Goal: Task Accomplishment & Management: Complete application form

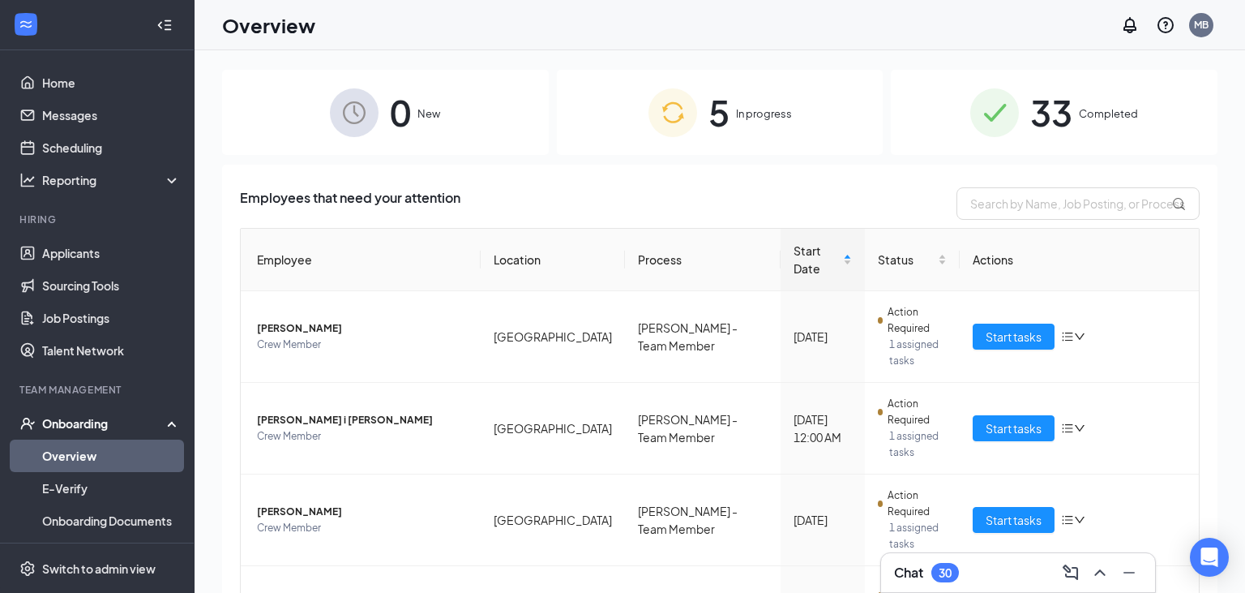
click at [816, 119] on div "5 In progress" at bounding box center [720, 112] width 327 height 85
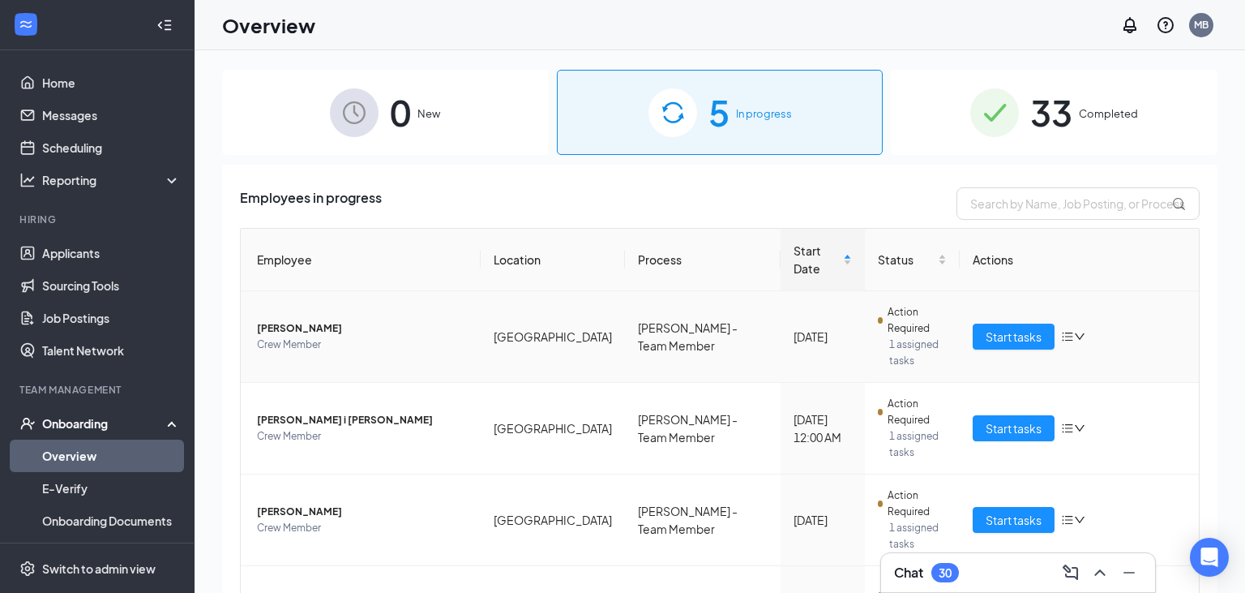
click at [334, 320] on span "[PERSON_NAME]" at bounding box center [362, 328] width 211 height 16
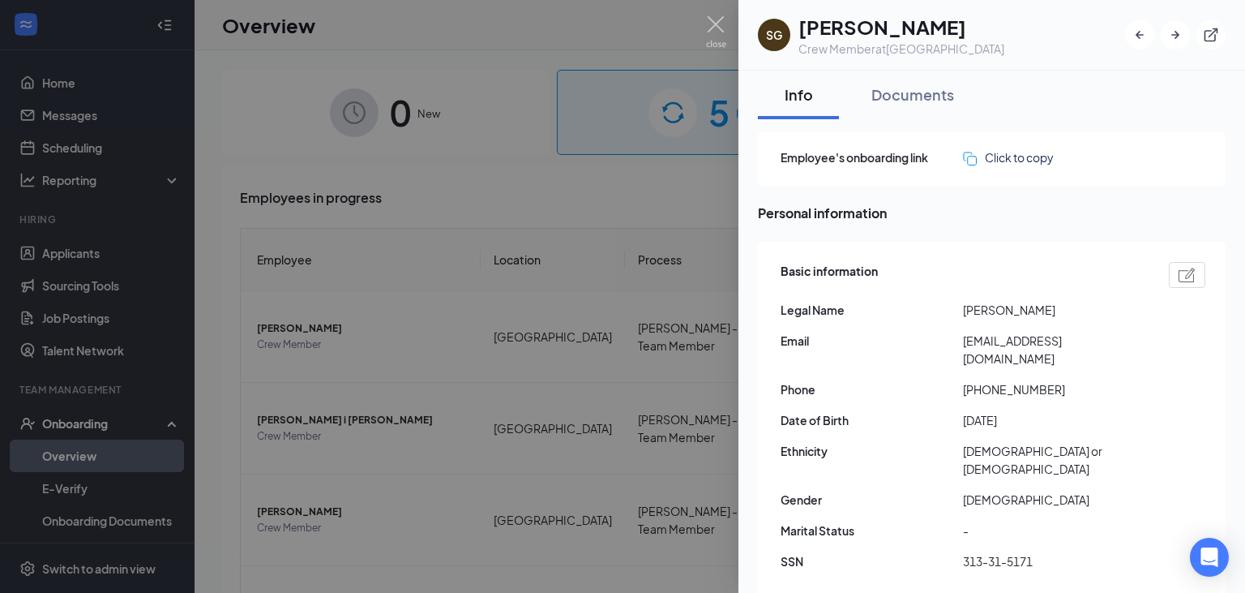
click at [718, 15] on div at bounding box center [622, 296] width 1245 height 593
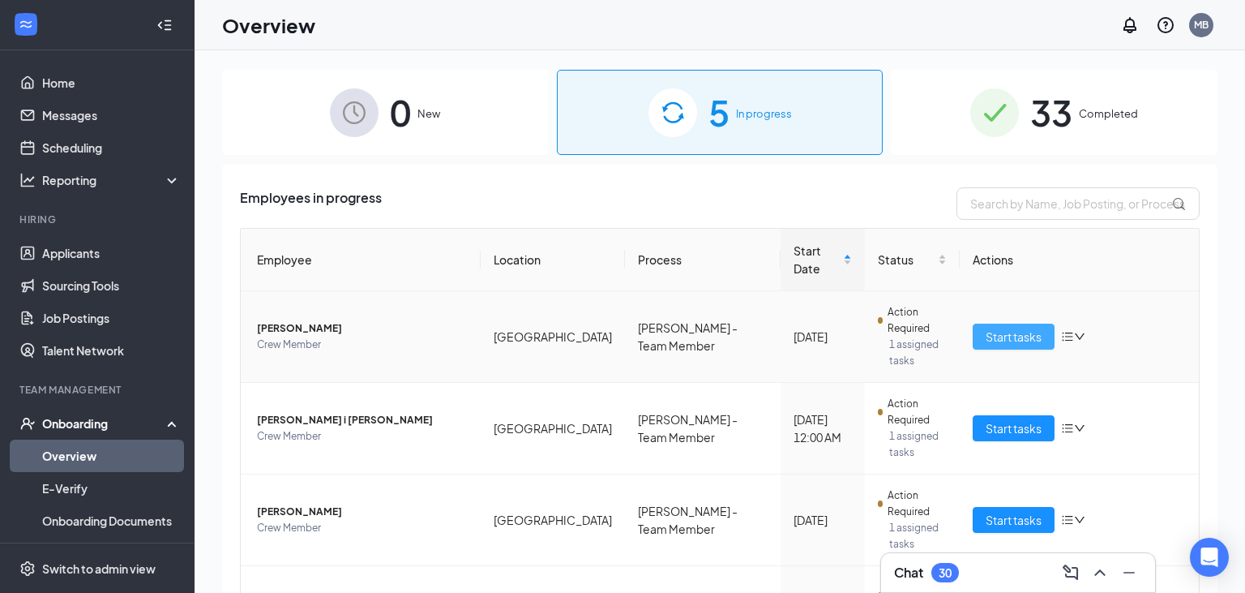
click at [1000, 328] on span "Start tasks" at bounding box center [1014, 337] width 56 height 18
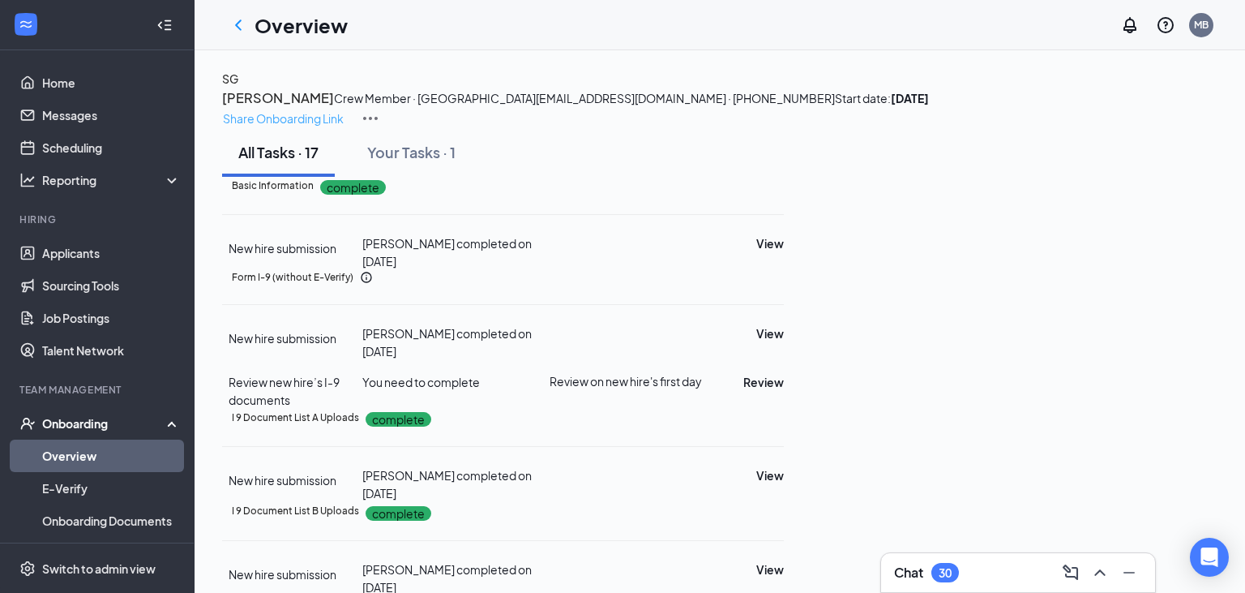
click at [344, 109] on p "Share Onboarding Link" at bounding box center [283, 118] width 121 height 18
type textarea "Hi Stephanie, This is a gentle reminder to complete your onboarding before your…"
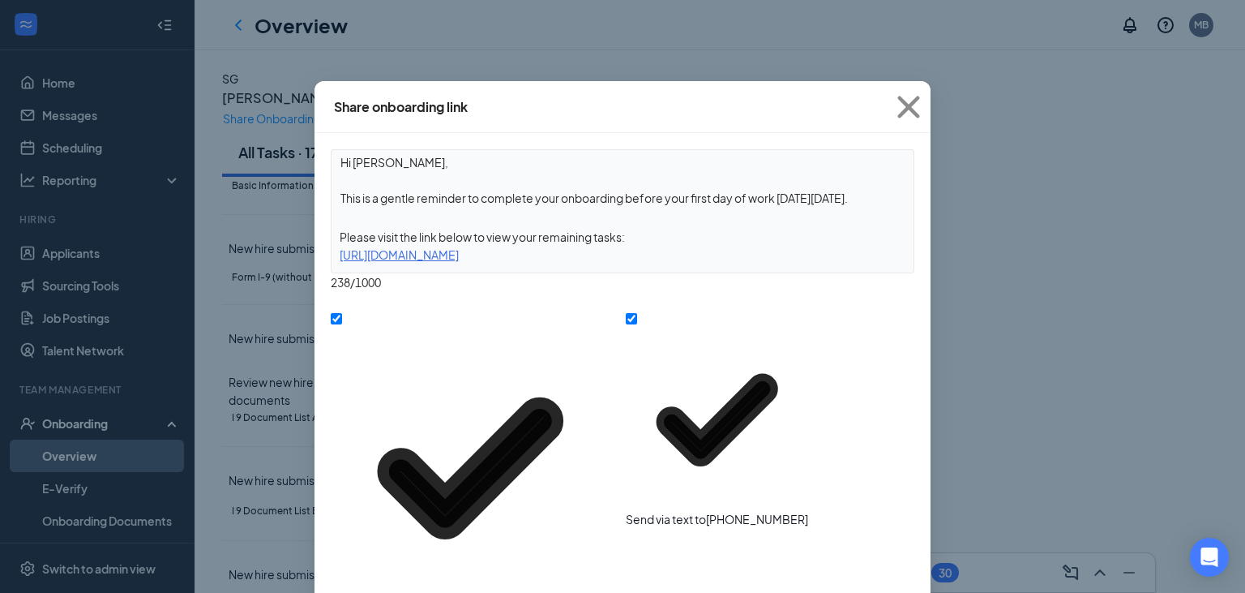
click at [910, 112] on icon "Cross" at bounding box center [909, 107] width 44 height 44
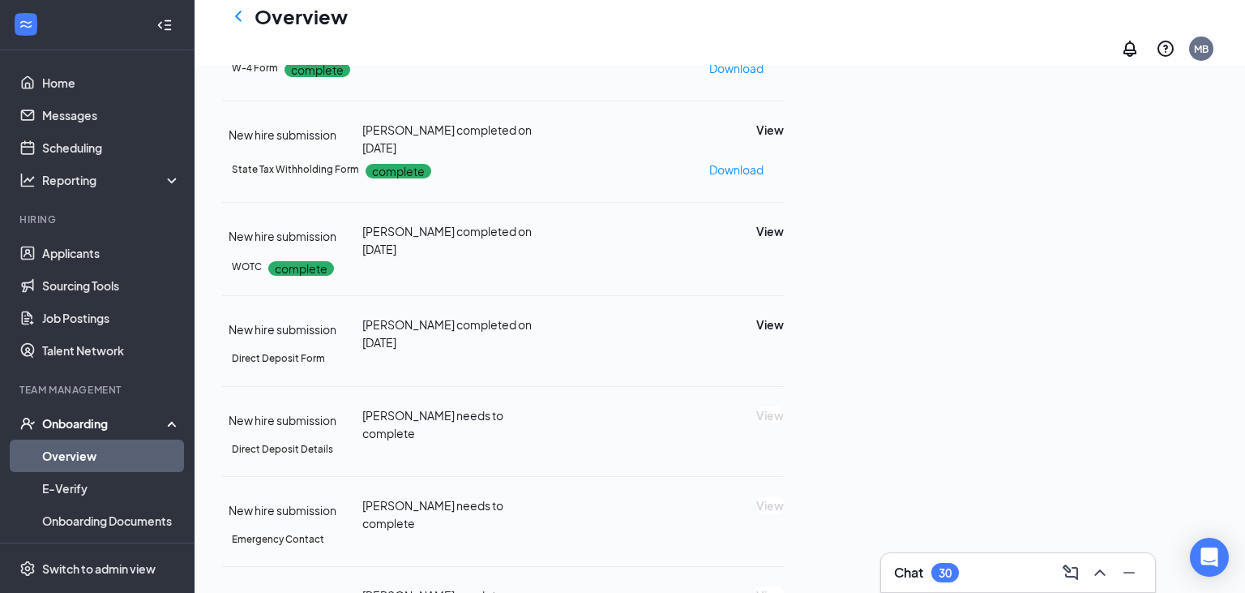
scroll to position [428, 0]
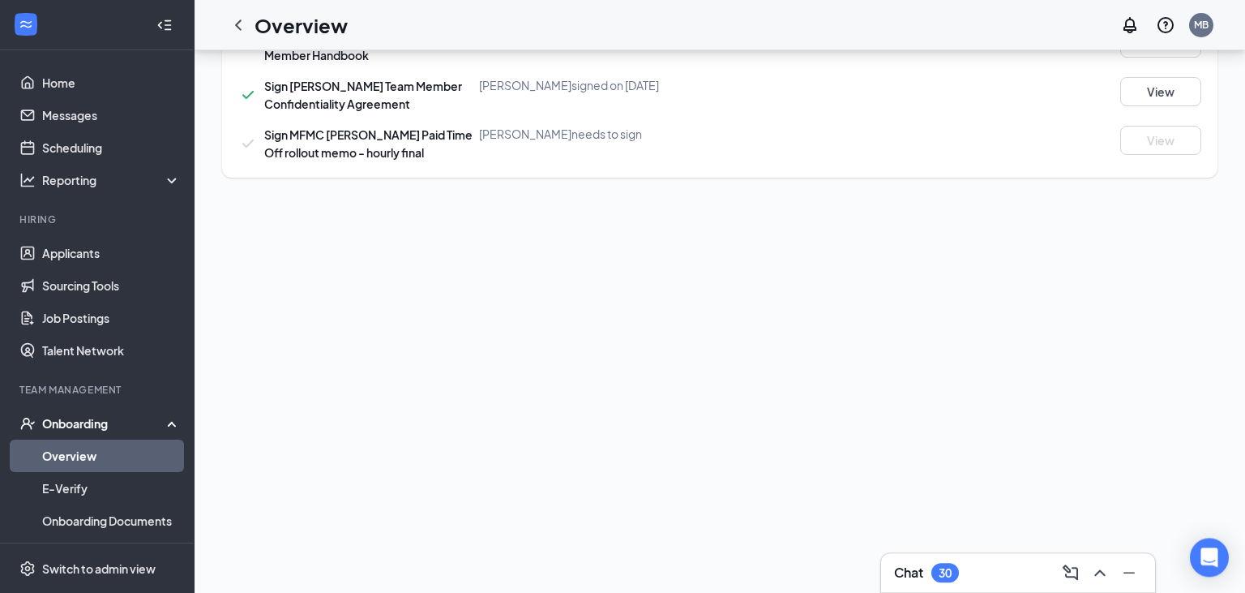
scroll to position [1432, 0]
click at [116, 485] on link "E-Verify" at bounding box center [111, 488] width 139 height 32
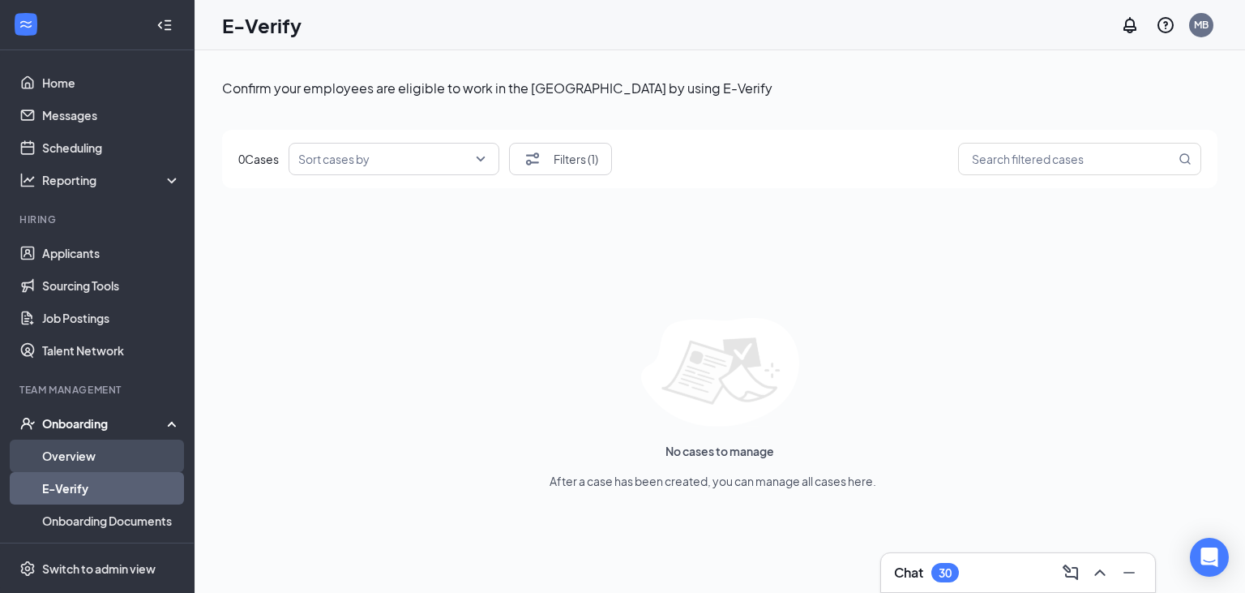
click at [105, 459] on link "Overview" at bounding box center [111, 455] width 139 height 32
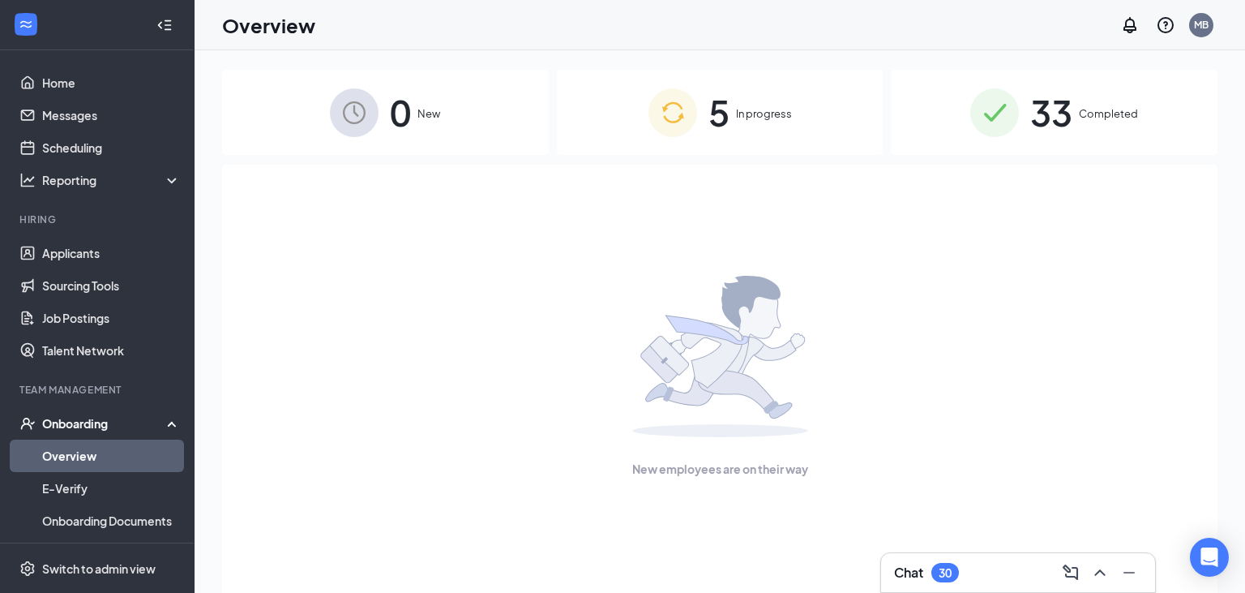
click at [592, 123] on div "5 In progress" at bounding box center [720, 112] width 327 height 85
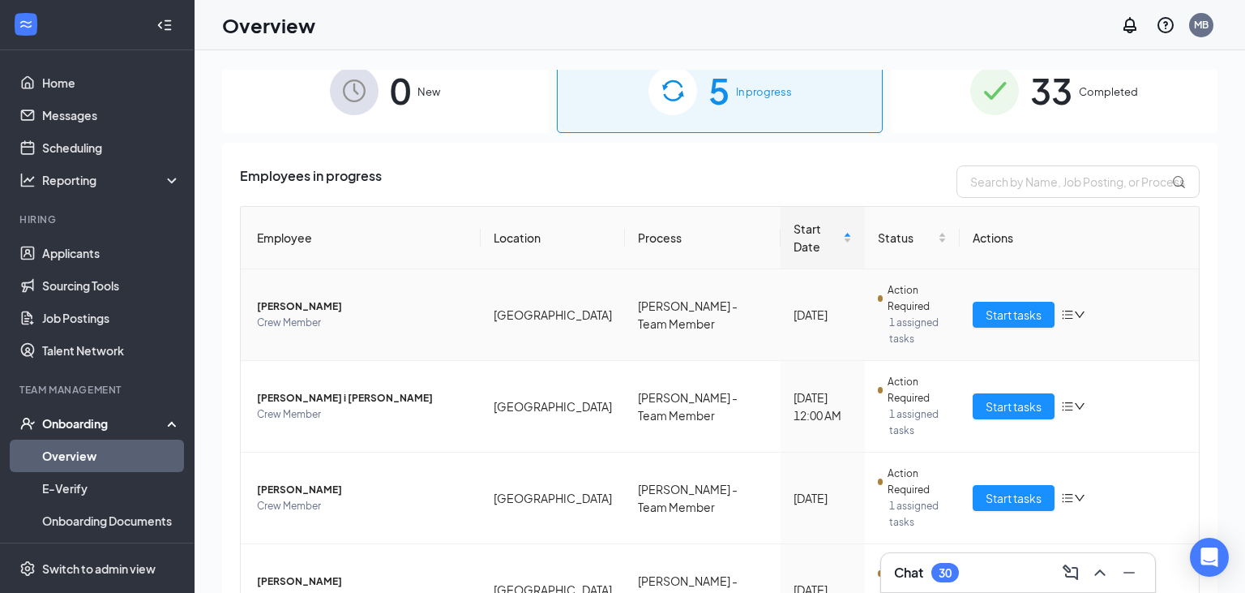
scroll to position [31, 0]
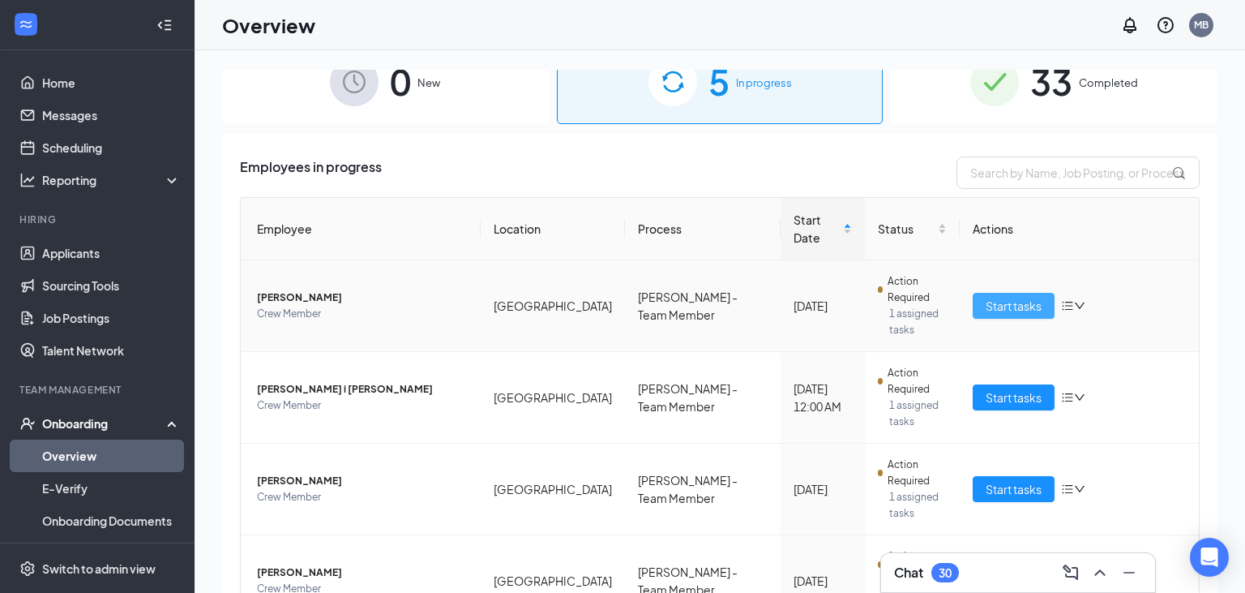
click at [1035, 297] on span "Start tasks" at bounding box center [1014, 306] width 56 height 18
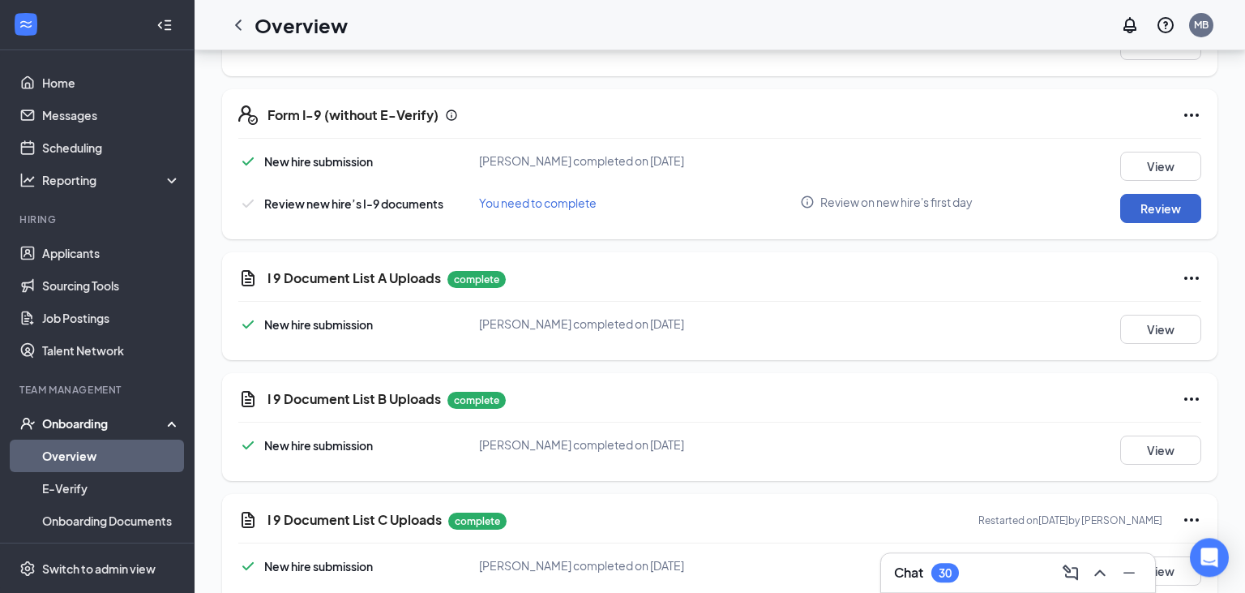
scroll to position [171, 0]
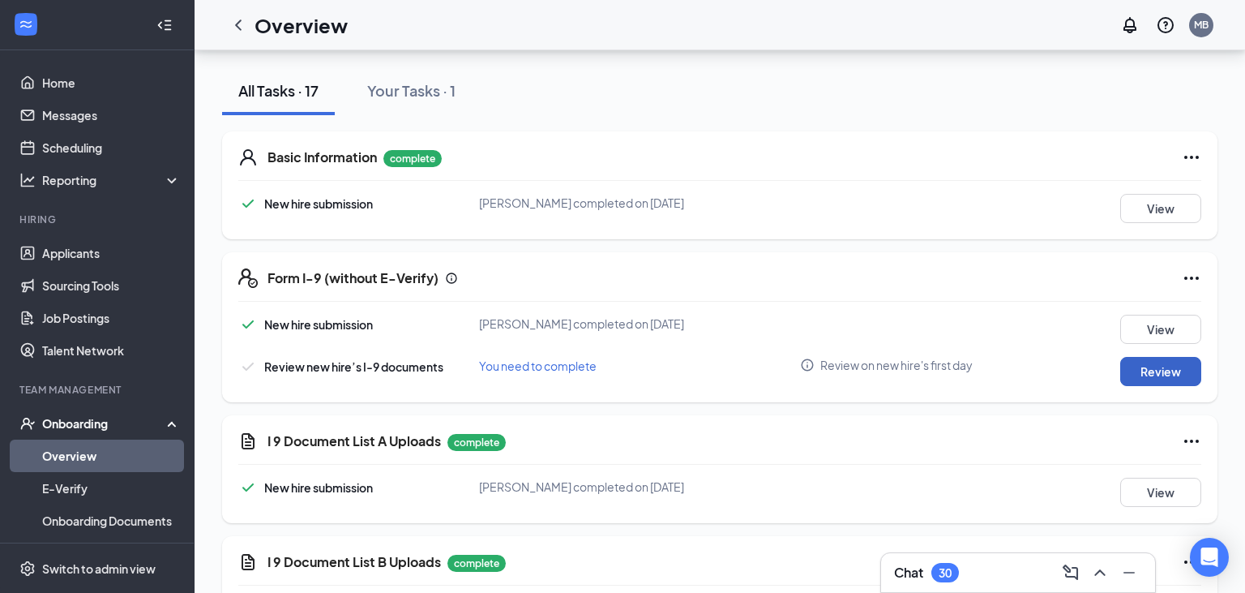
click at [1169, 365] on button "Review" at bounding box center [1160, 371] width 81 height 29
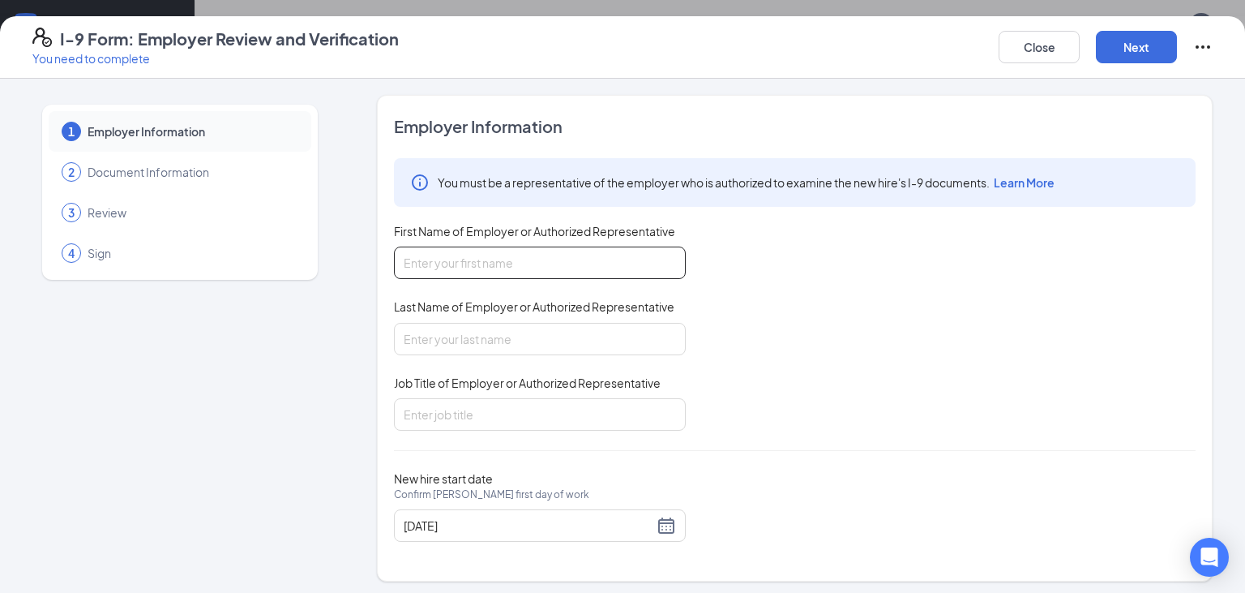
click at [606, 255] on input "First Name of Employer or Authorized Representative" at bounding box center [540, 262] width 292 height 32
type input "[PERSON_NAME]"
click at [514, 332] on input "Last Name of Employer or Authorized Representative" at bounding box center [540, 339] width 292 height 32
type input "G"
type input "[PERSON_NAME]"
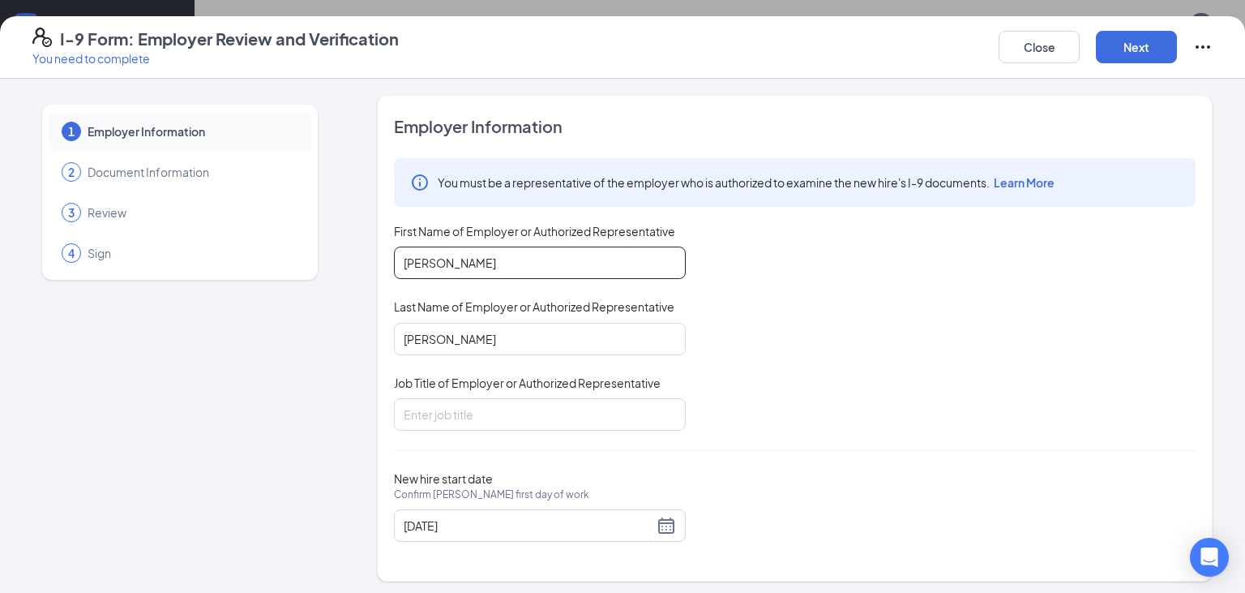
click at [518, 268] on input "[PERSON_NAME]" at bounding box center [540, 262] width 292 height 32
type input "S"
type input "Malachi"
click at [493, 410] on input "Job Title of Employer or Authorized Representative" at bounding box center [540, 414] width 292 height 32
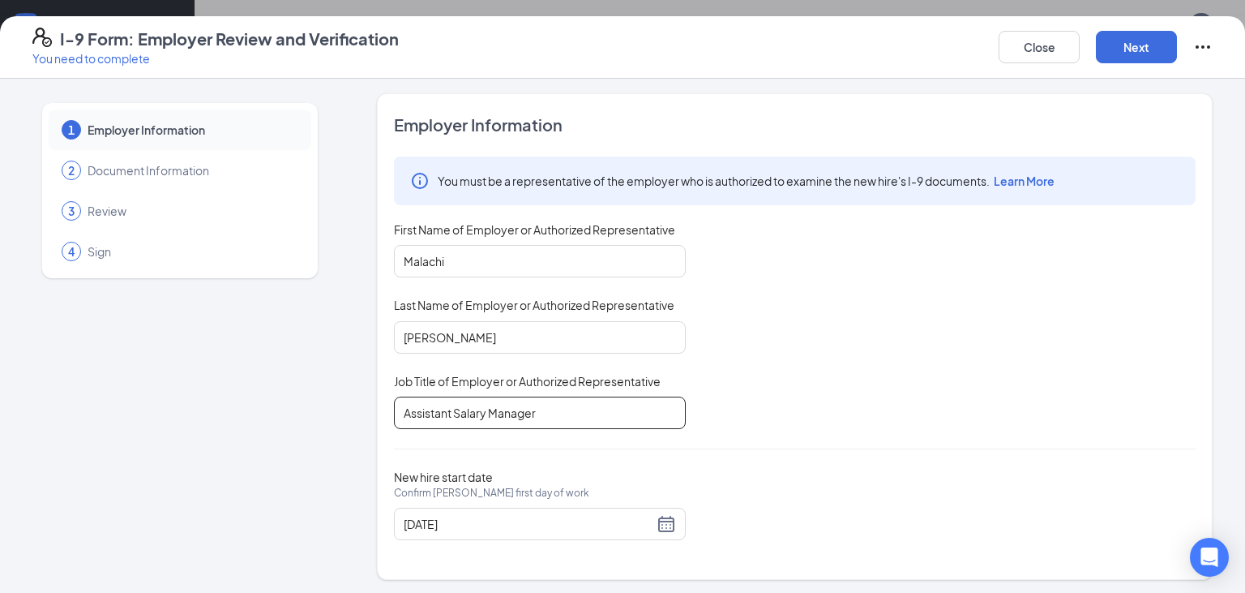
scroll to position [3, 0]
type input "Assistant Salary Manager"
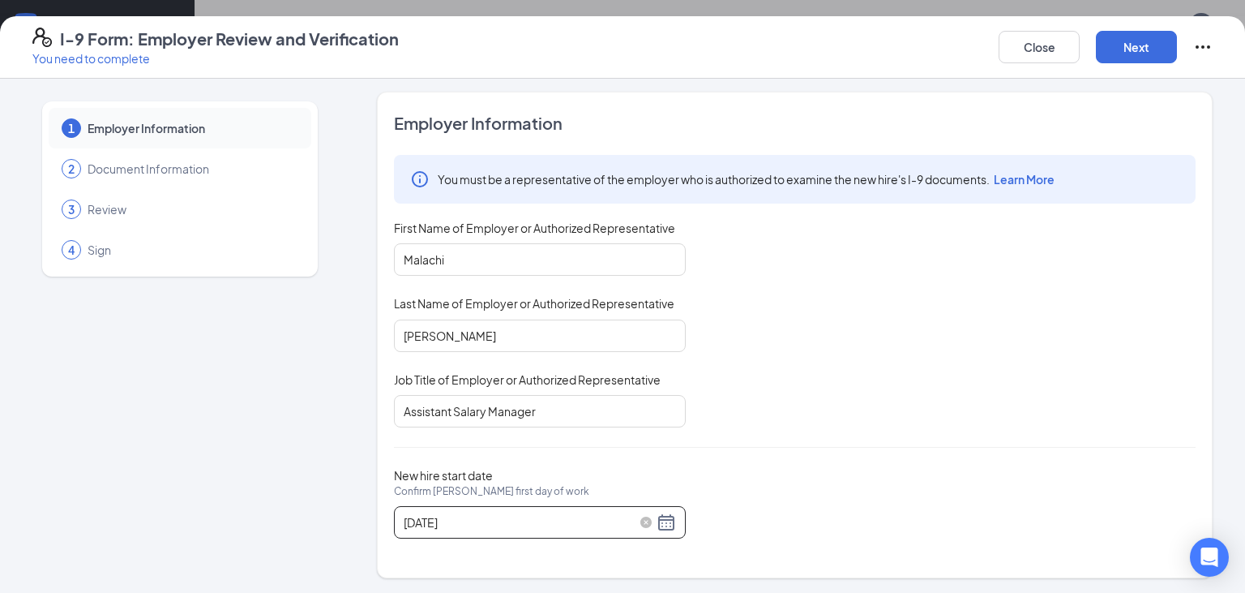
click at [663, 527] on div "[DATE]" at bounding box center [540, 521] width 272 height 19
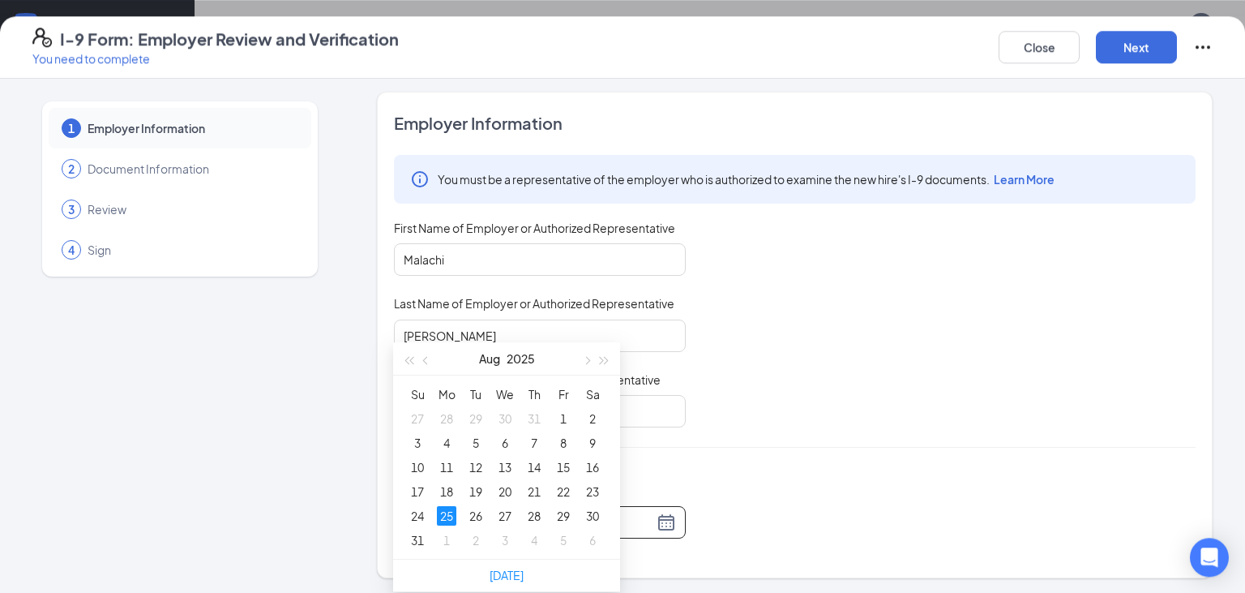
scroll to position [428, 0]
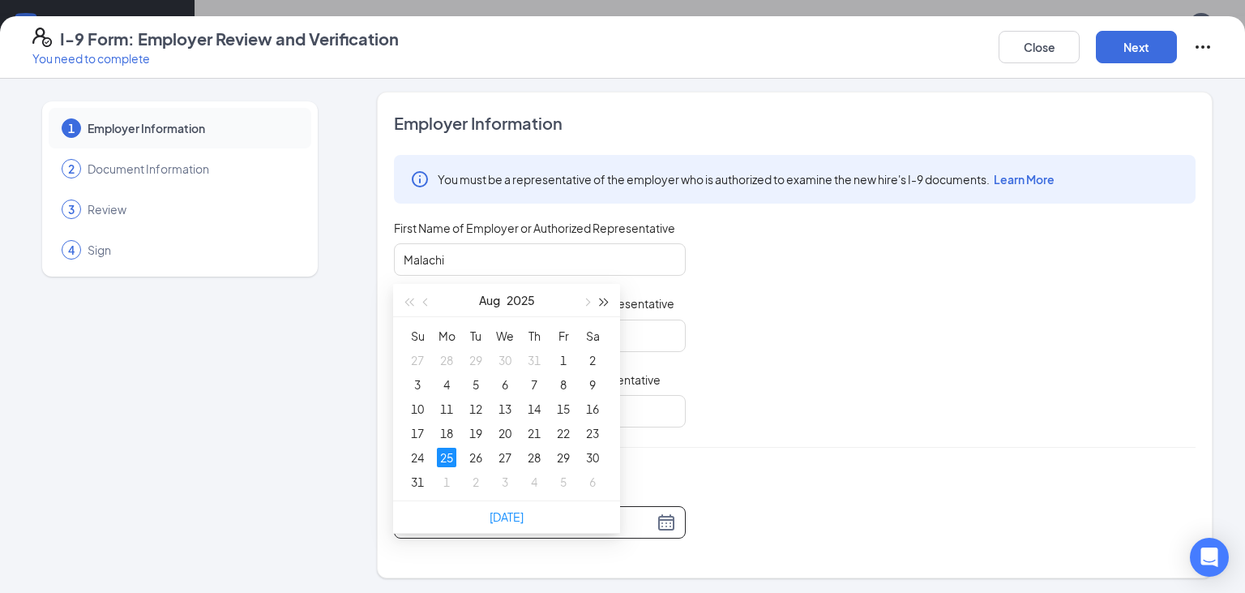
click at [601, 306] on button "button" at bounding box center [605, 300] width 18 height 32
click at [608, 303] on button "button" at bounding box center [605, 300] width 18 height 32
click at [586, 310] on button "button" at bounding box center [586, 300] width 18 height 32
click at [586, 308] on button "button" at bounding box center [586, 300] width 18 height 32
click at [413, 301] on span "button" at bounding box center [409, 302] width 8 height 8
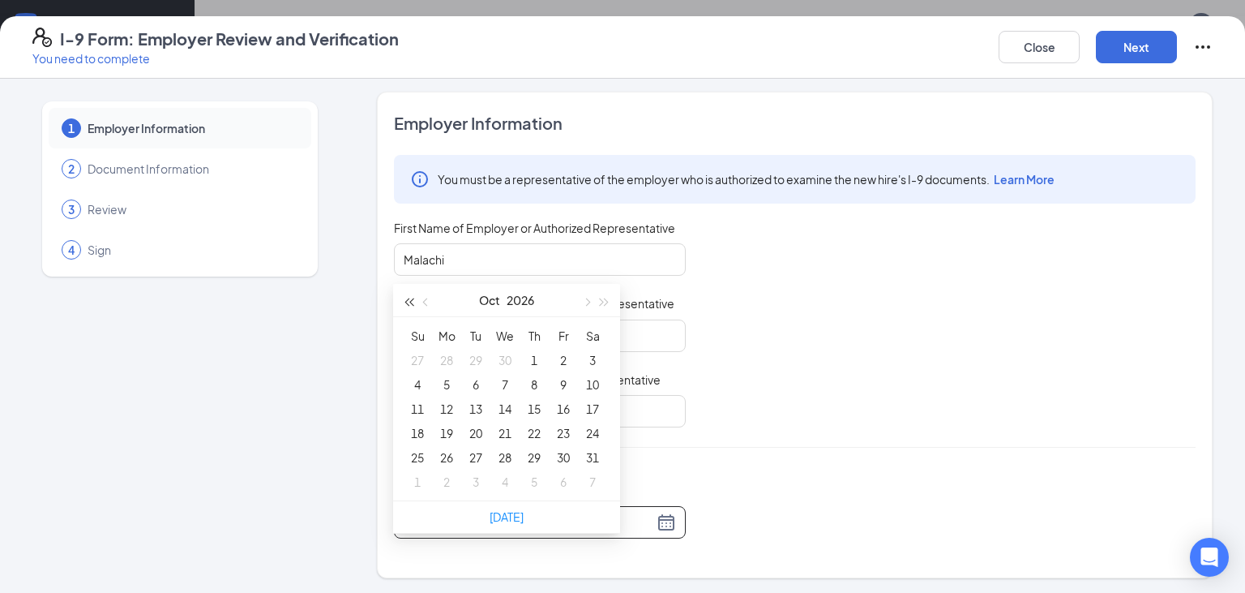
click at [412, 301] on span "button" at bounding box center [409, 302] width 8 height 8
click at [425, 305] on button "button" at bounding box center [427, 300] width 18 height 32
type input "[DATE]"
click at [479, 405] on div "16" at bounding box center [475, 408] width 19 height 19
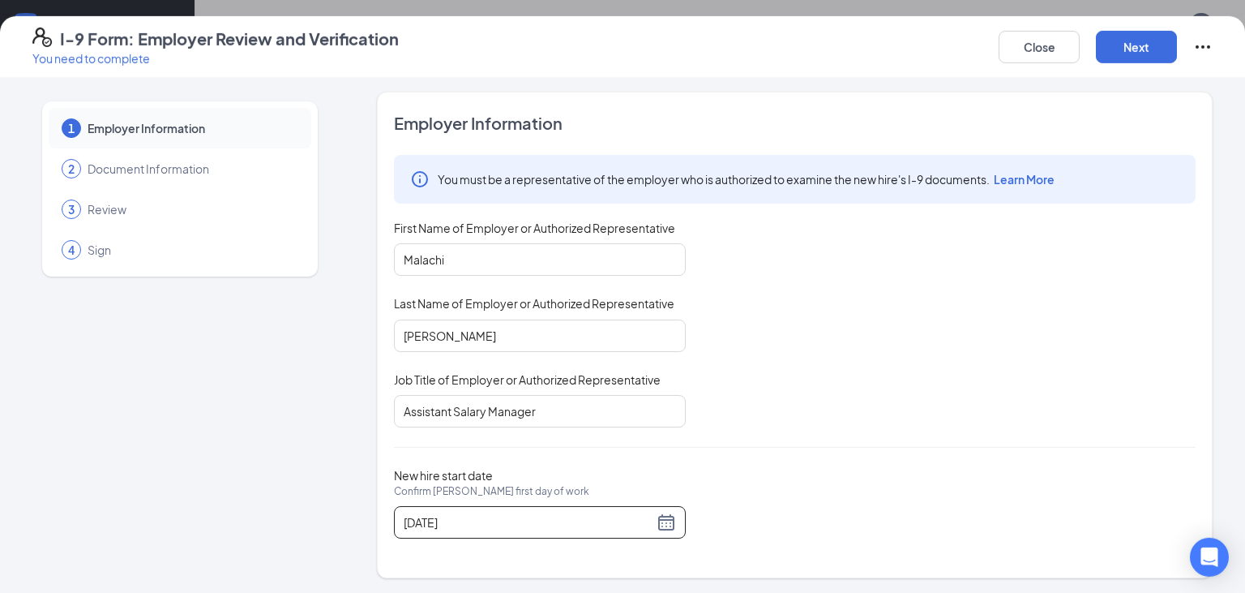
scroll to position [599, 0]
click at [1150, 43] on button "Next" at bounding box center [1136, 47] width 81 height 32
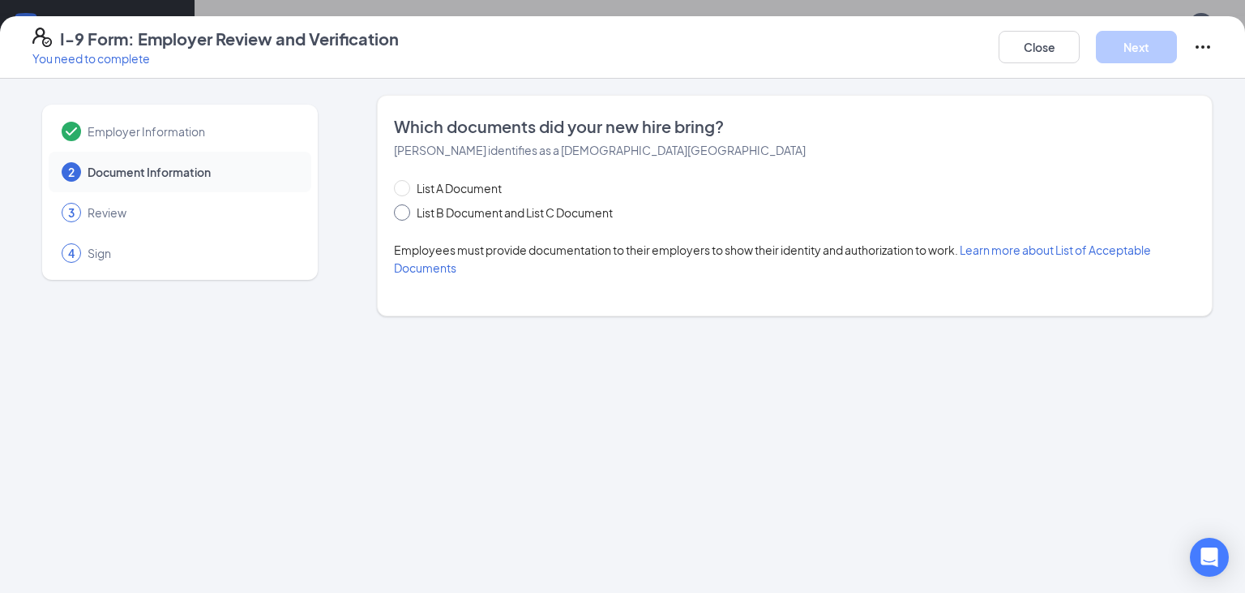
click at [407, 213] on span at bounding box center [402, 212] width 16 height 16
click at [405, 213] on input "List B Document and List C Document" at bounding box center [399, 209] width 11 height 11
radio input "true"
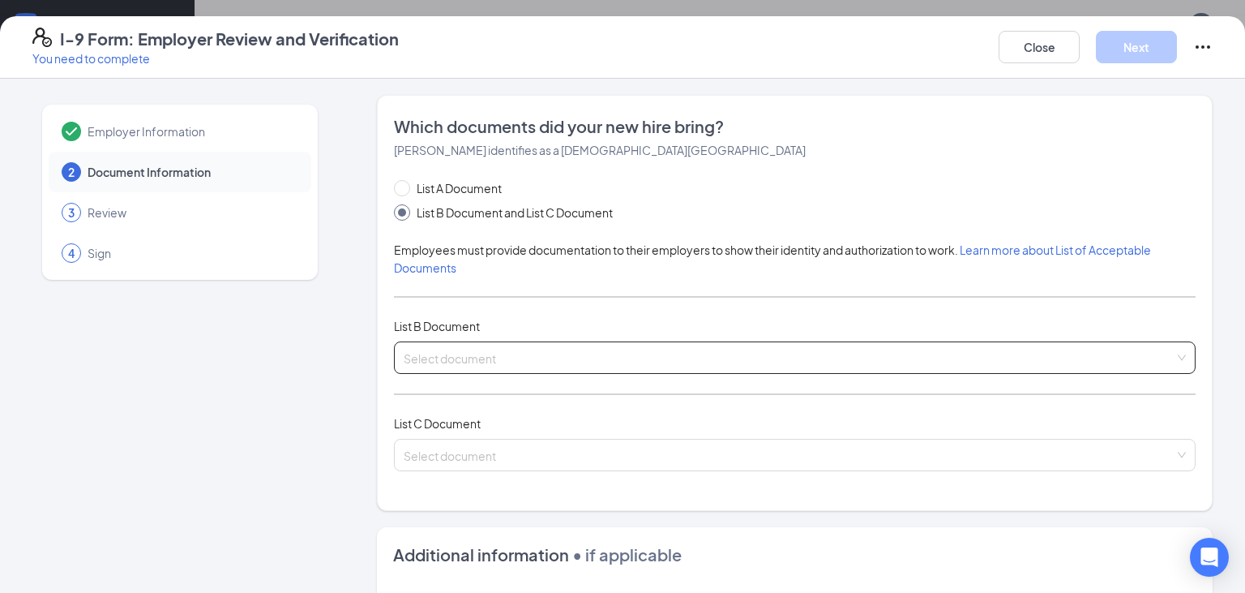
click at [531, 361] on input "search" at bounding box center [789, 354] width 771 height 24
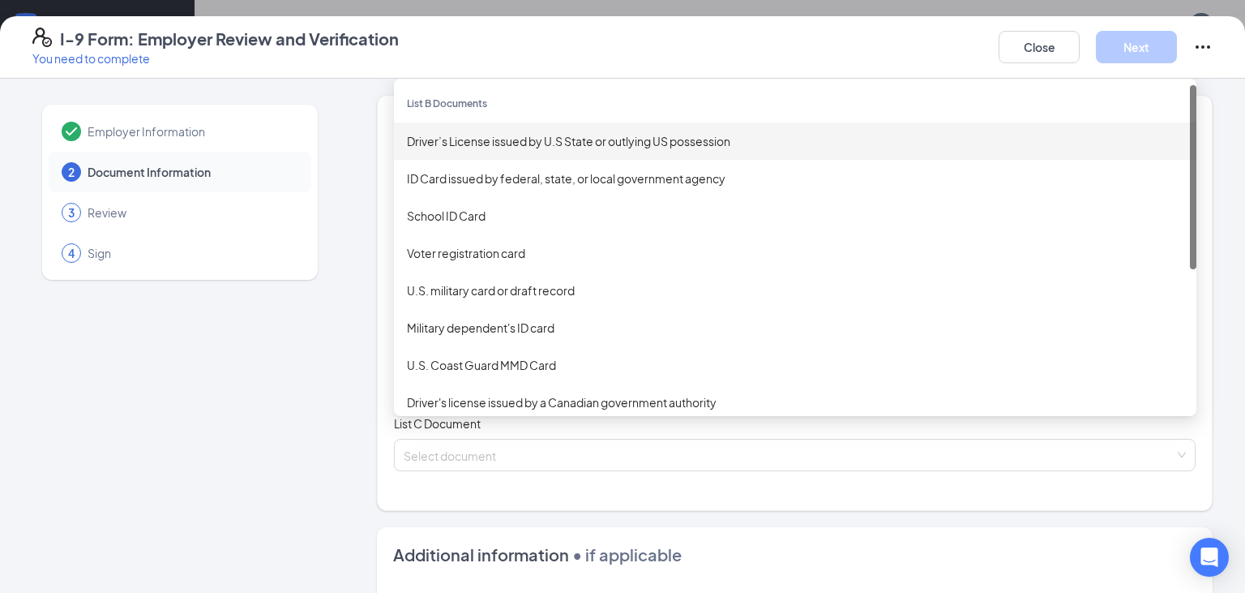
click at [579, 148] on div "Driver’s License issued by U.S State or outlying US possession" at bounding box center [795, 141] width 777 height 18
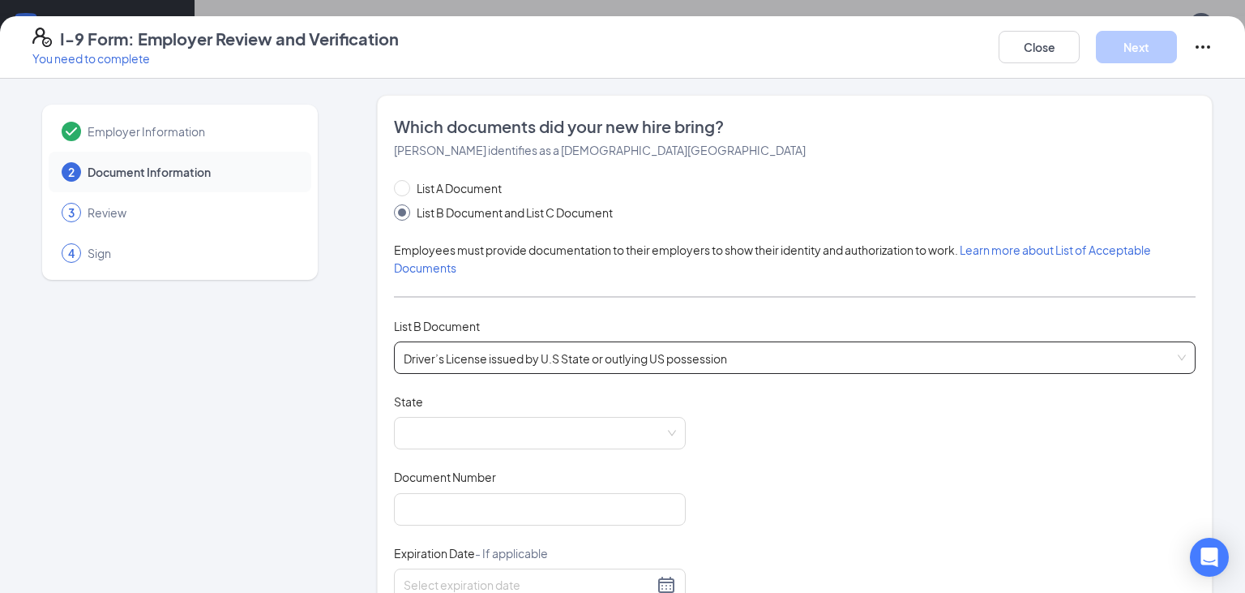
click at [1109, 368] on span "Driver’s License issued by U.S State or outlying US possession" at bounding box center [795, 357] width 782 height 31
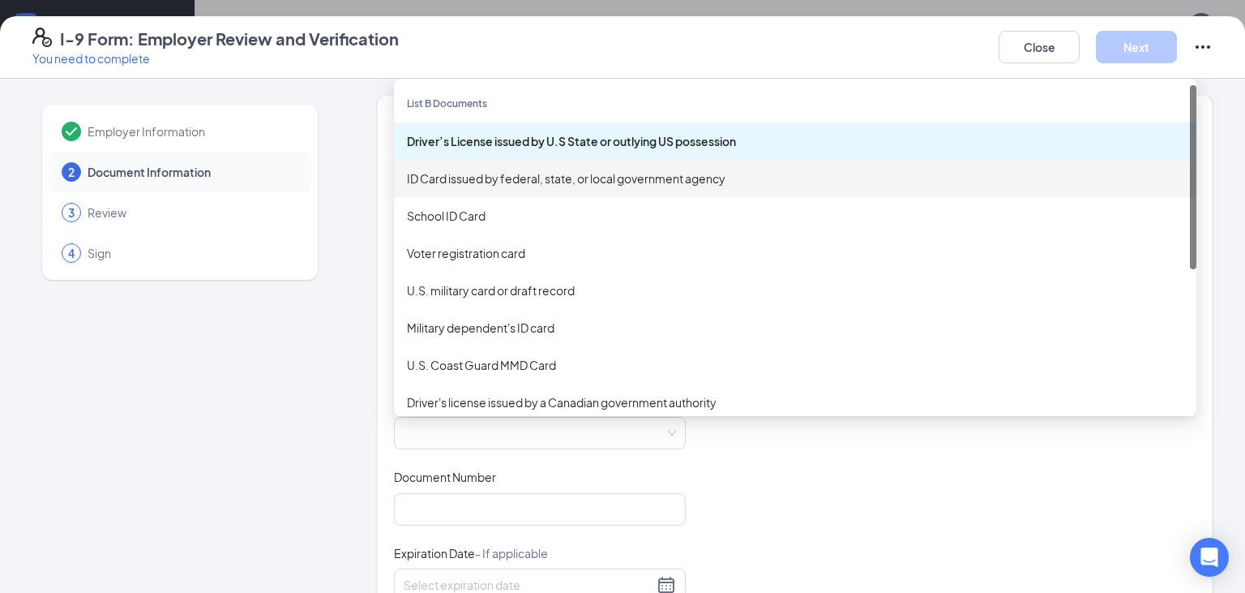
click at [634, 185] on div "ID Card issued by federal, state, or local government agency" at bounding box center [795, 178] width 777 height 18
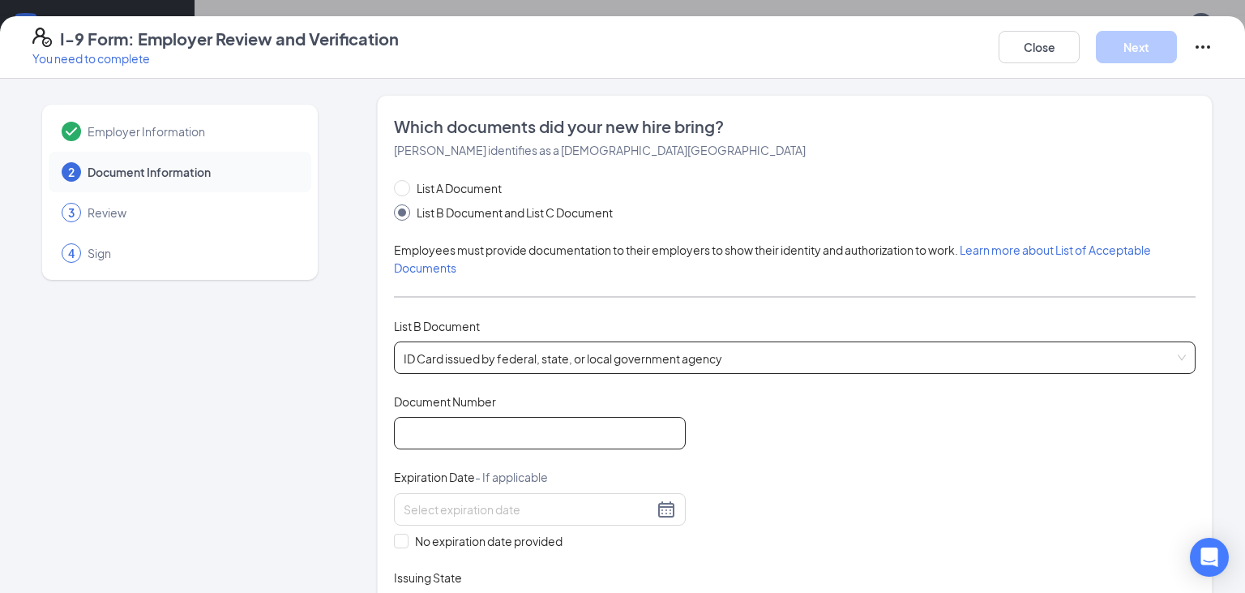
click at [574, 433] on input "Document Number" at bounding box center [540, 433] width 292 height 32
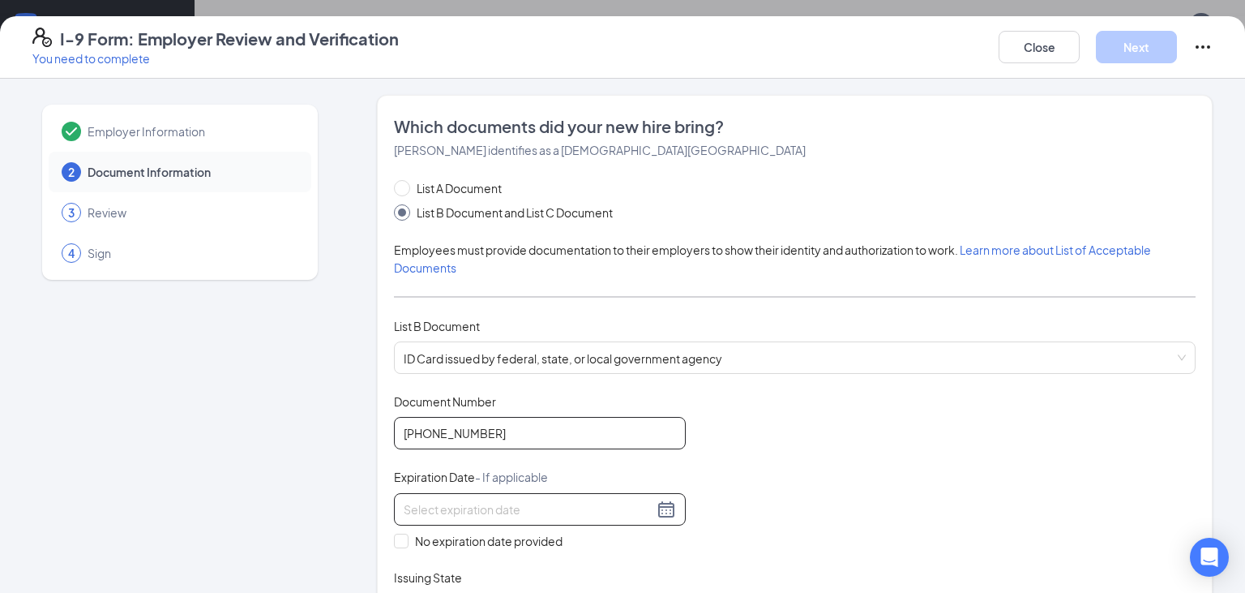
type input "[PHONE_NUMBER]"
click at [555, 504] on input at bounding box center [529, 509] width 250 height 18
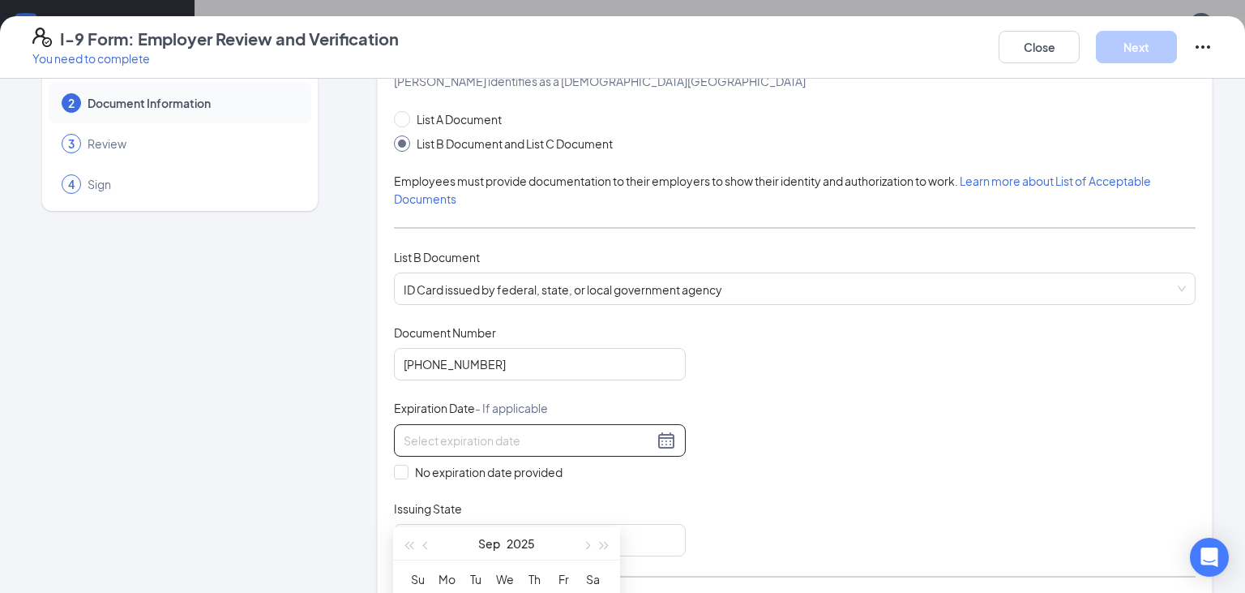
scroll to position [171, 0]
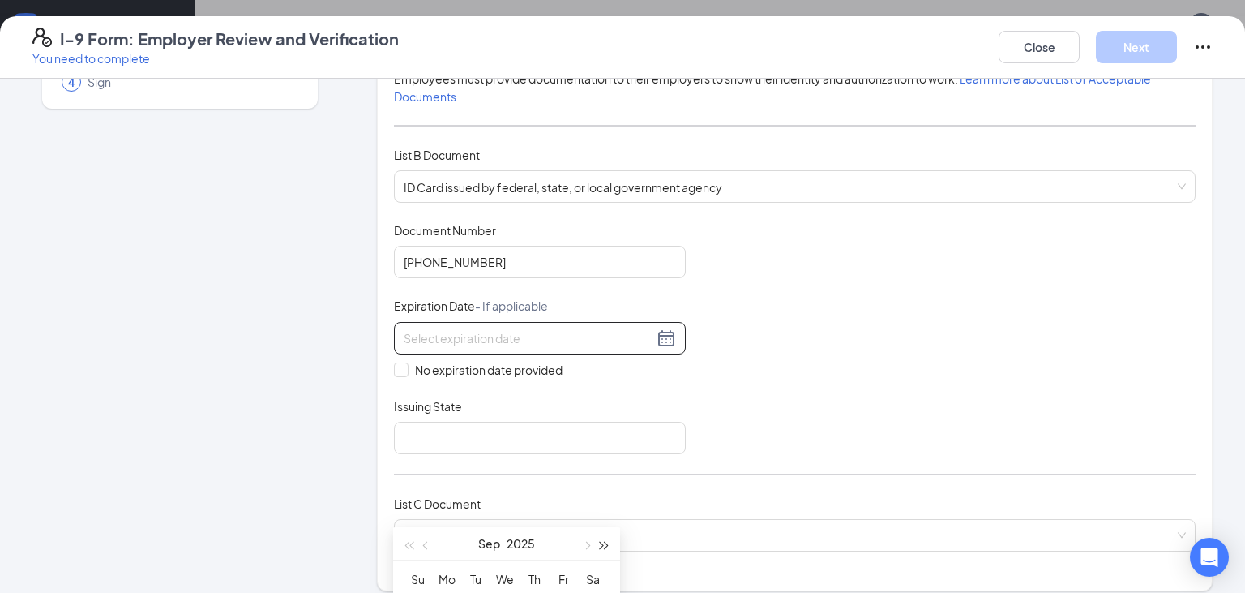
click at [602, 546] on span "button" at bounding box center [605, 545] width 8 height 8
drag, startPoint x: 809, startPoint y: 375, endPoint x: 800, endPoint y: 373, distance: 9.1
click at [806, 374] on div "Document Title ID Card issued by federal, state, or local government agency Doc…" at bounding box center [795, 338] width 802 height 232
click at [563, 335] on input at bounding box center [529, 338] width 250 height 18
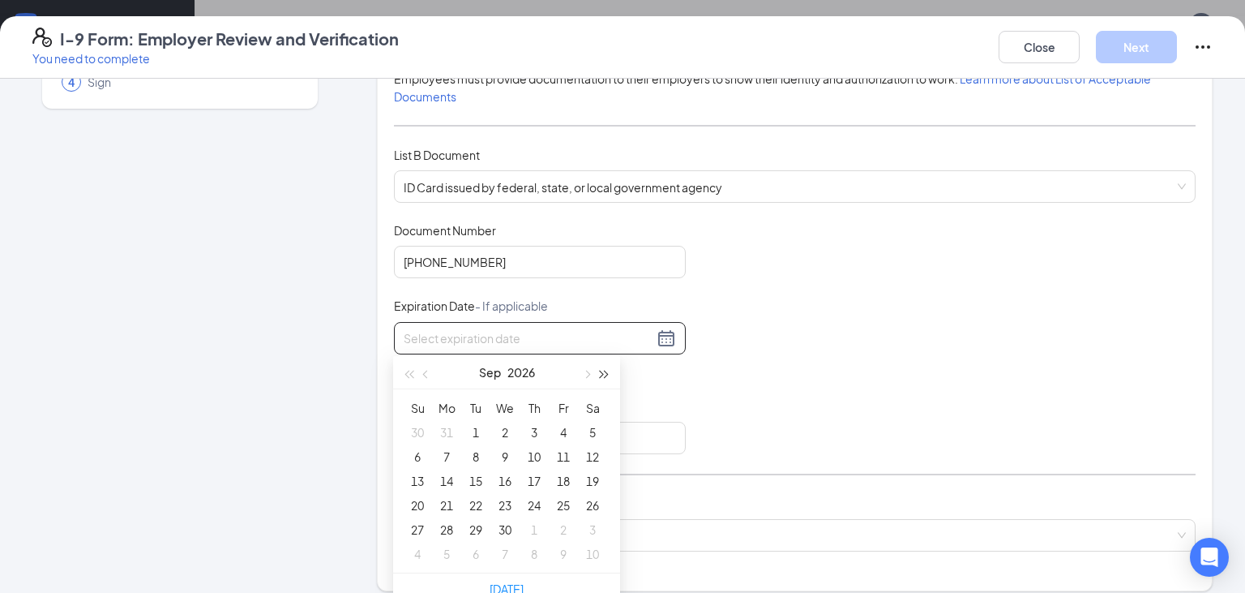
click at [605, 379] on button "button" at bounding box center [605, 372] width 18 height 32
click at [427, 374] on span "button" at bounding box center [427, 374] width 8 height 8
click at [428, 374] on span "button" at bounding box center [427, 374] width 8 height 8
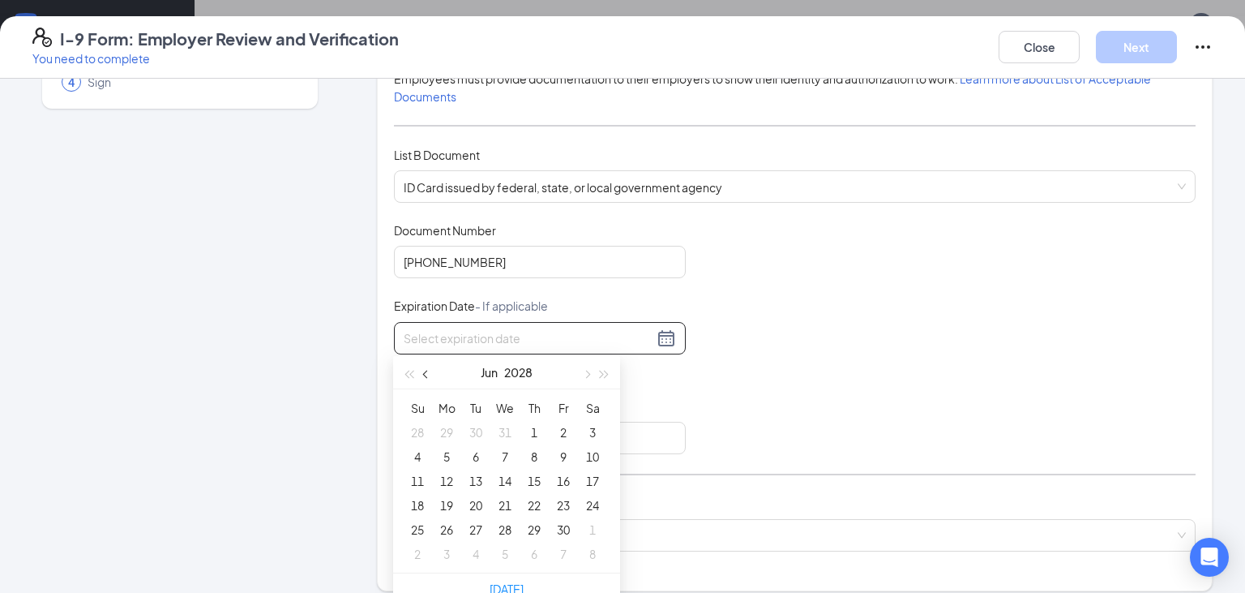
click at [429, 374] on span "button" at bounding box center [427, 374] width 8 height 8
type input "[DATE]"
click at [605, 371] on span "button" at bounding box center [605, 374] width 8 height 8
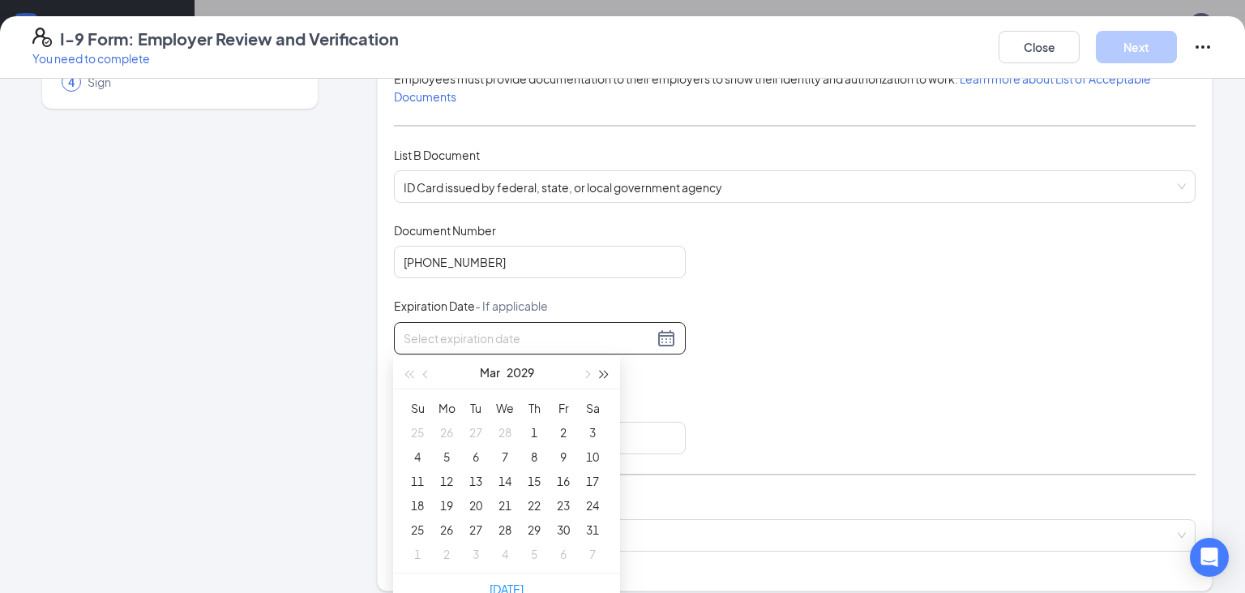
click at [605, 371] on span "button" at bounding box center [605, 374] width 8 height 8
type input "[DATE]"
click at [449, 477] on div "15" at bounding box center [446, 480] width 19 height 19
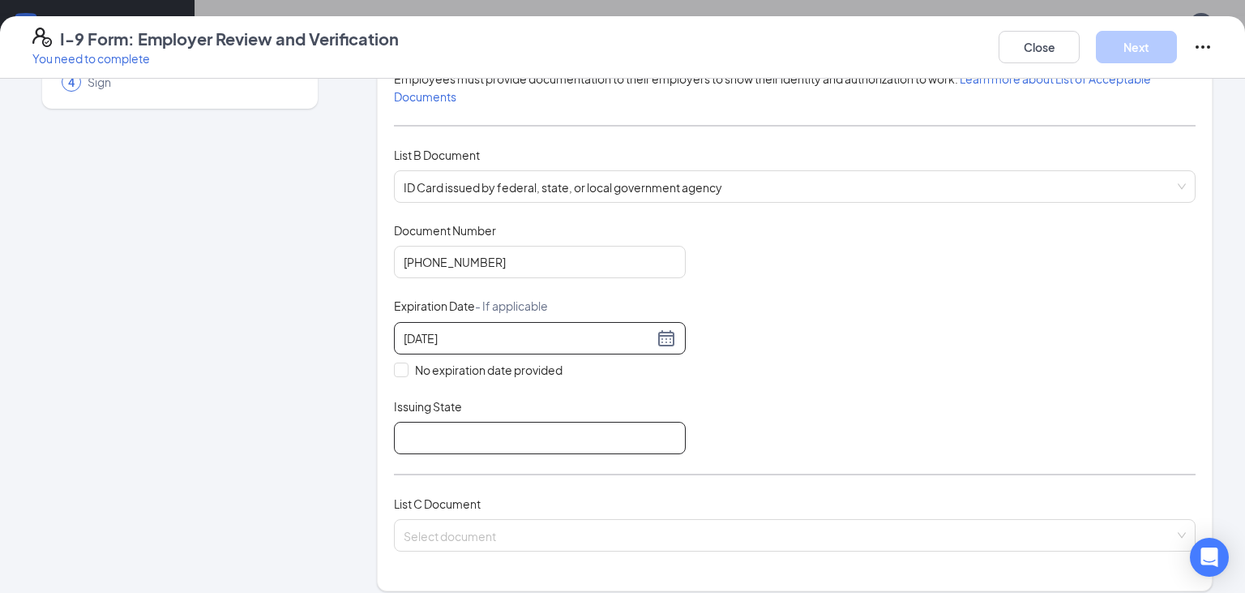
click at [452, 436] on input "Issuing State" at bounding box center [540, 438] width 292 height 32
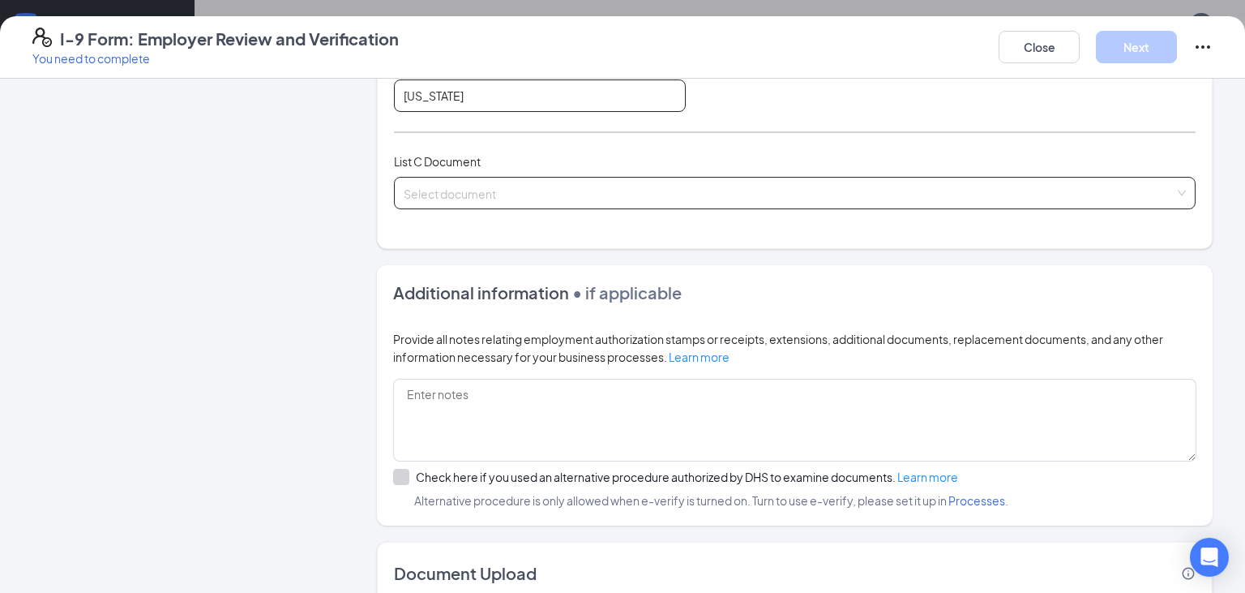
scroll to position [428, 0]
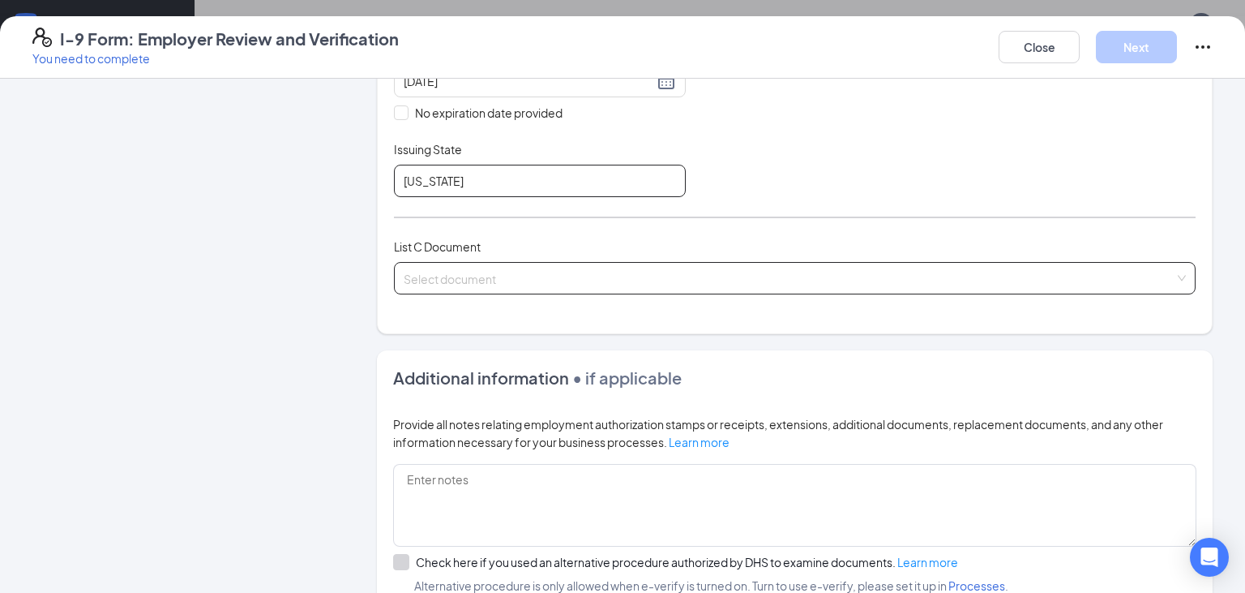
type input "[US_STATE]"
click at [730, 270] on input "search" at bounding box center [789, 275] width 771 height 24
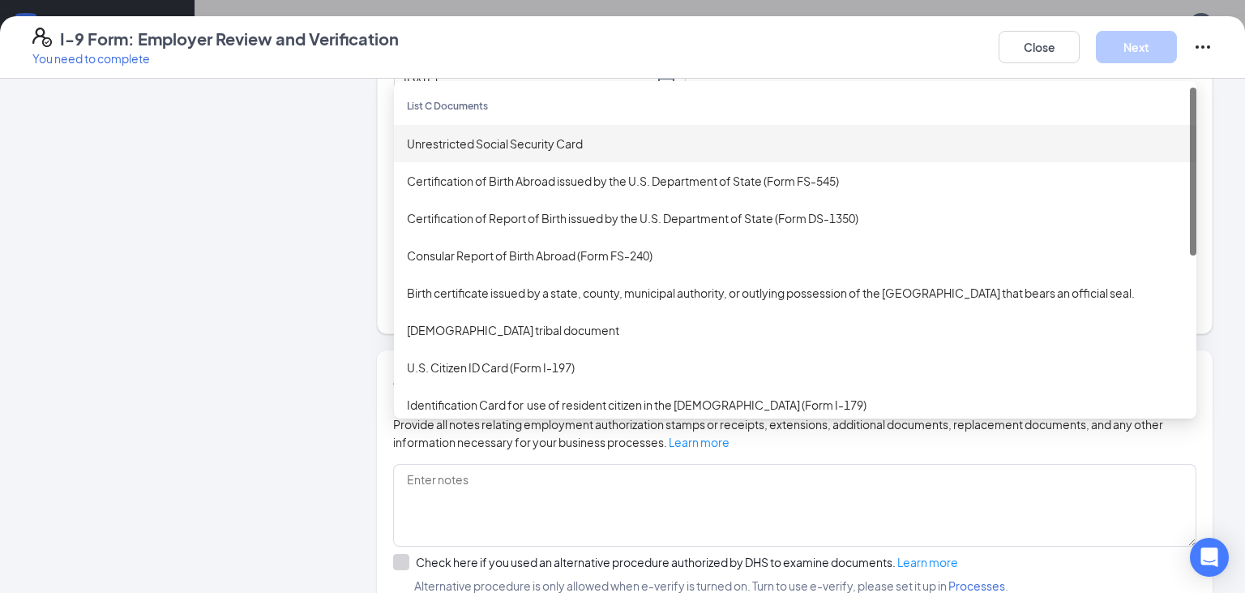
click at [597, 144] on div "Unrestricted Social Security Card" at bounding box center [795, 144] width 777 height 18
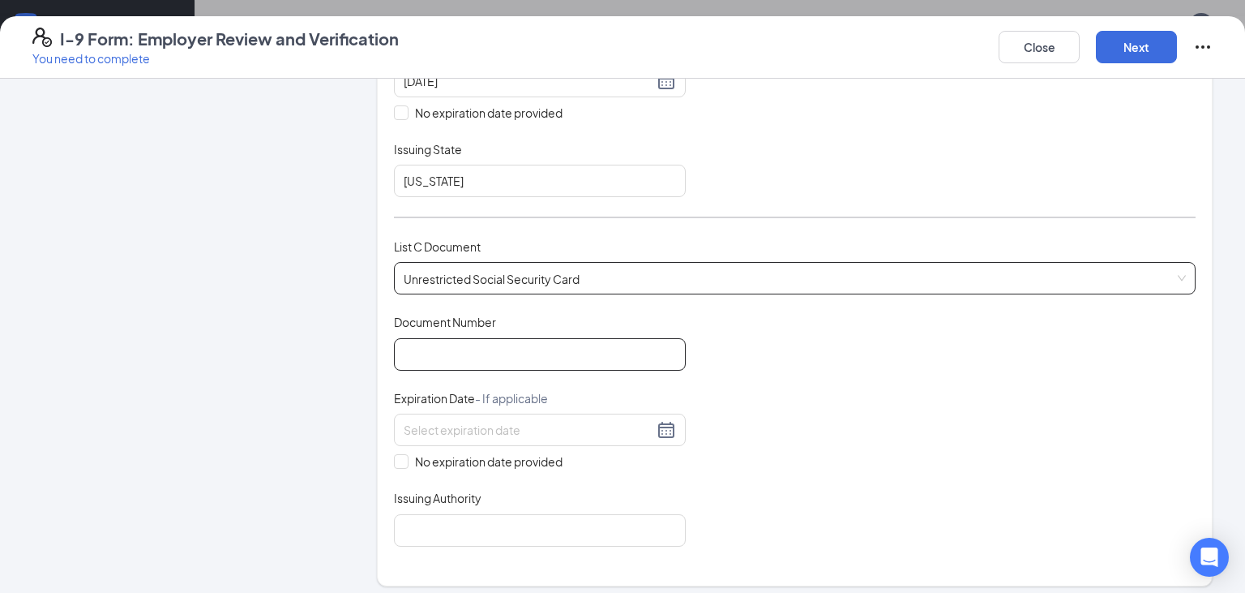
click at [573, 345] on input "Document Number" at bounding box center [540, 354] width 292 height 32
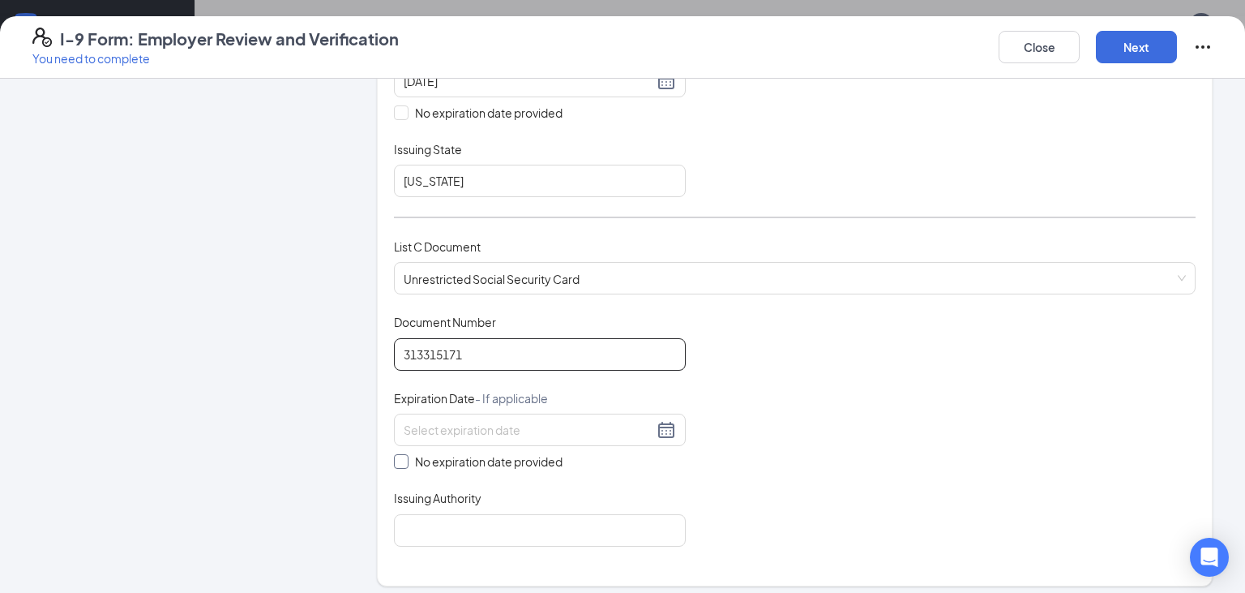
type input "313315171"
click at [400, 459] on input "No expiration date provided" at bounding box center [399, 459] width 11 height 11
checkbox input "true"
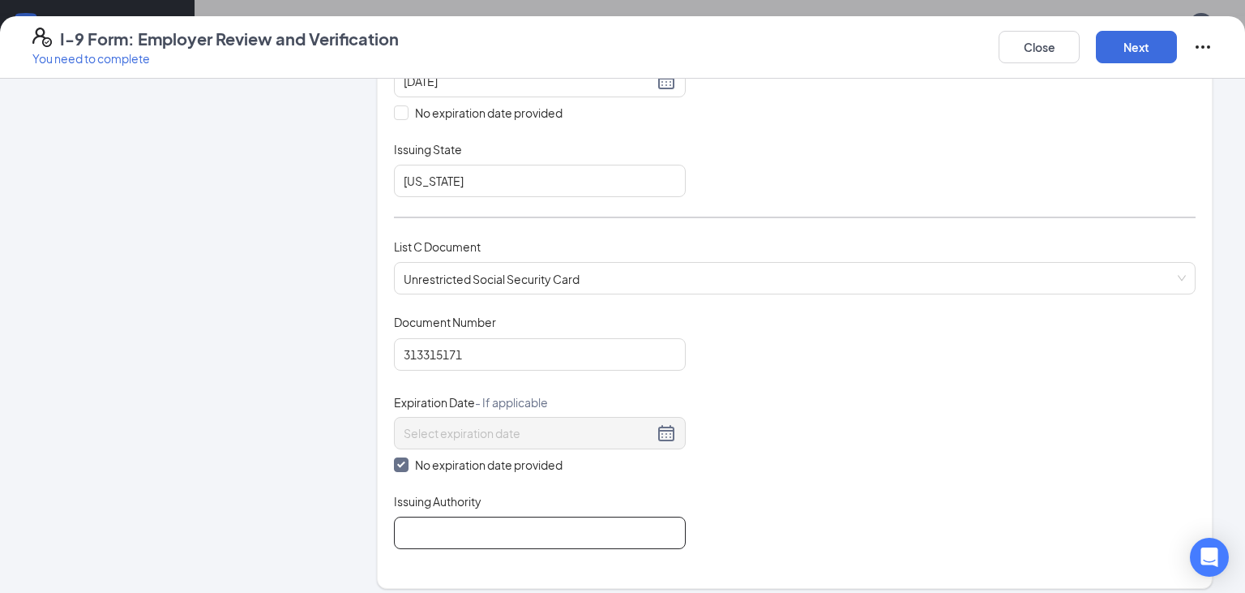
click at [442, 536] on input "Issuing Authority" at bounding box center [540, 532] width 292 height 32
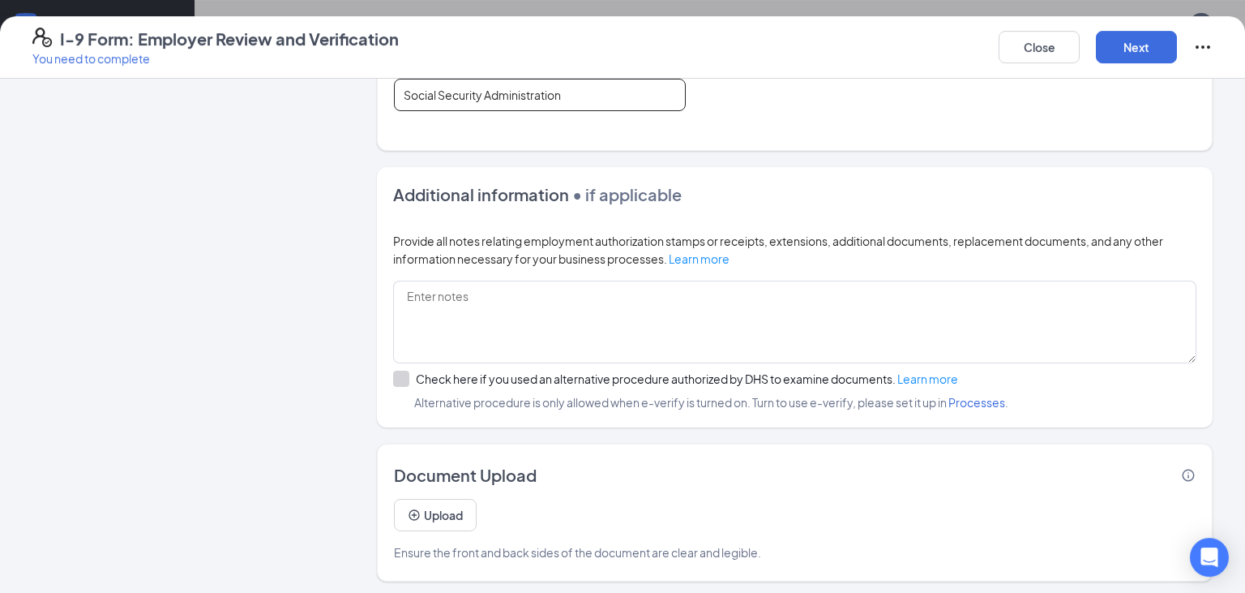
scroll to position [856, 0]
type input "Social Security Administration"
click at [435, 512] on button "Upload" at bounding box center [435, 515] width 83 height 32
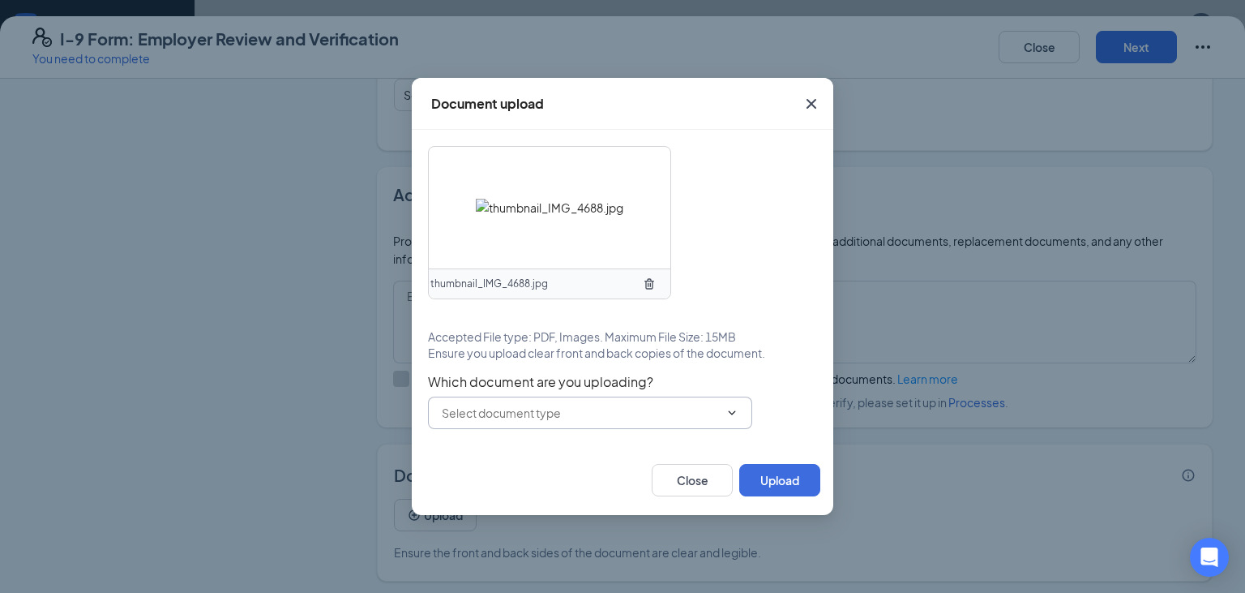
click at [640, 413] on input "text" at bounding box center [580, 413] width 277 height 18
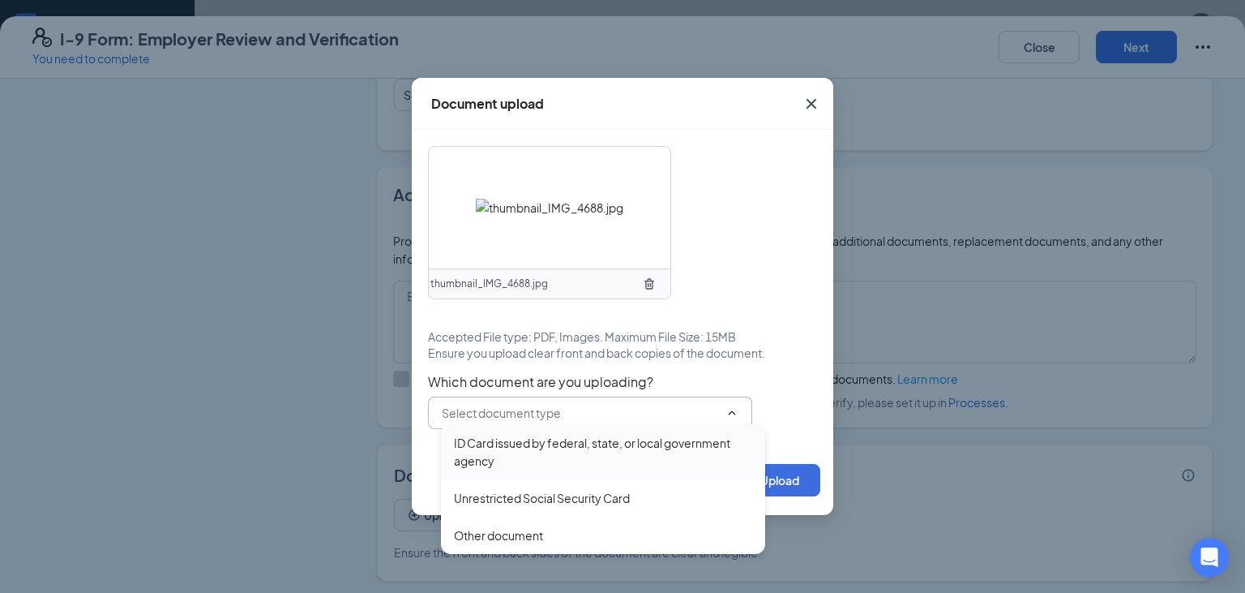
click at [592, 457] on div "ID Card issued by federal, state, or local government agency" at bounding box center [603, 452] width 298 height 36
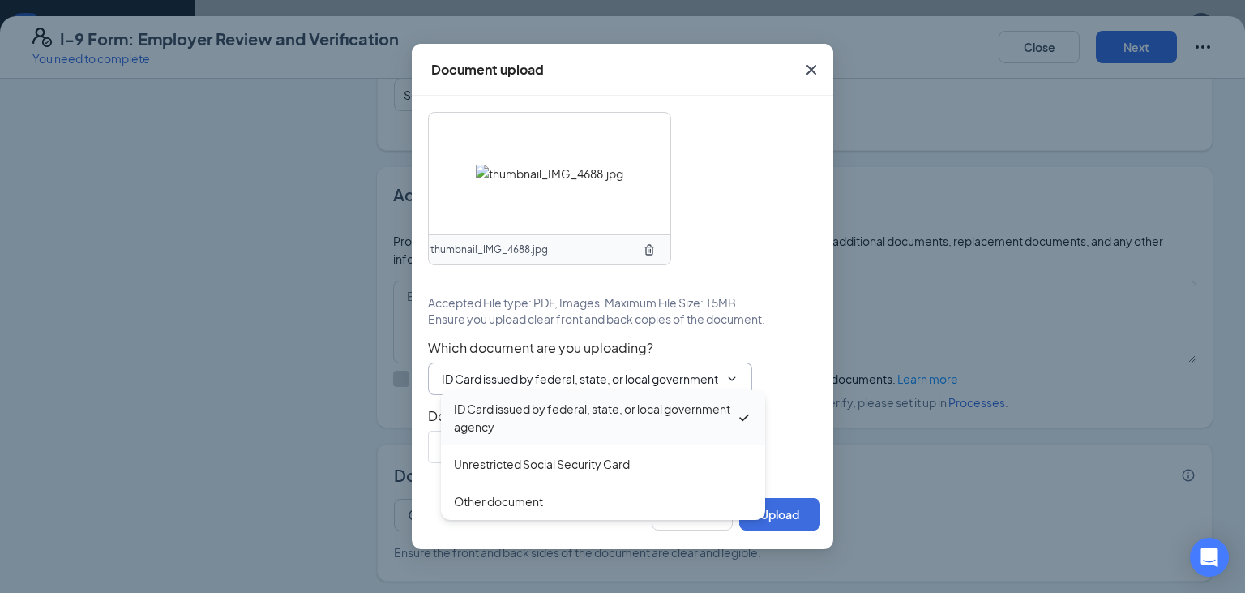
type input "ID Card issued by federal, state, or local government agency"
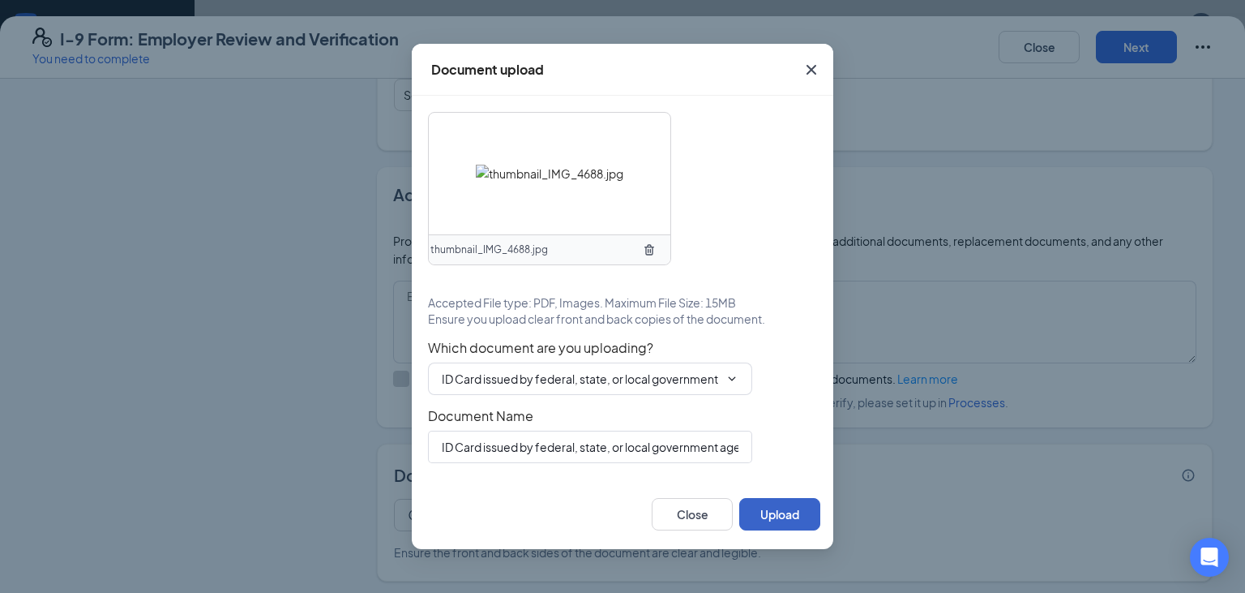
click at [783, 511] on button "Upload" at bounding box center [779, 514] width 81 height 32
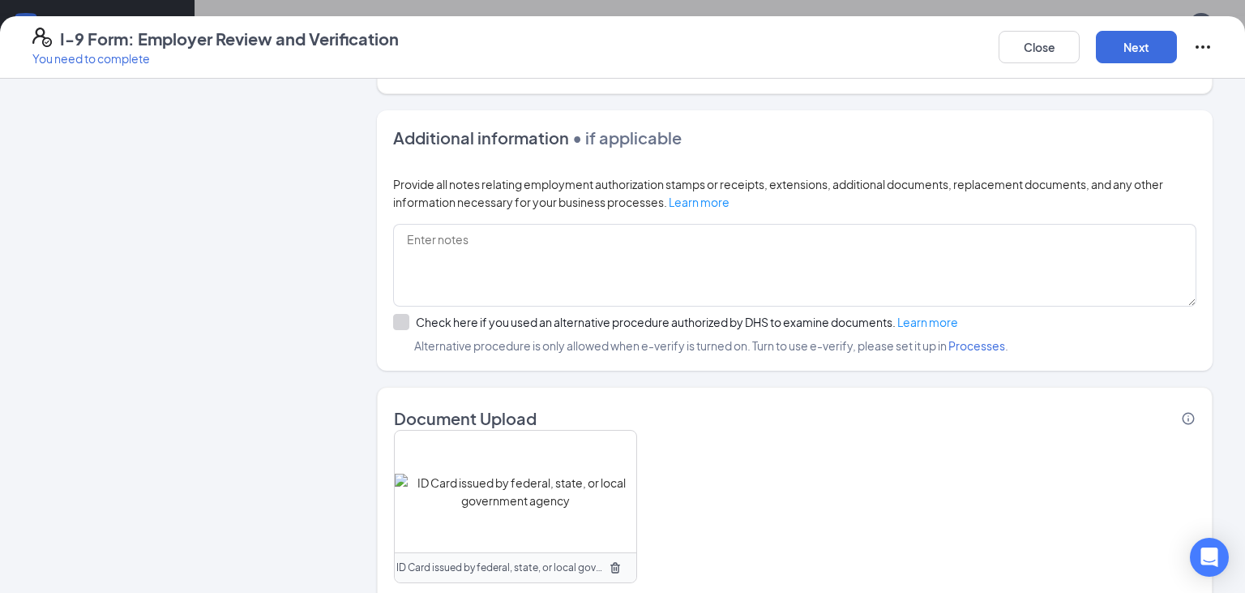
scroll to position [951, 0]
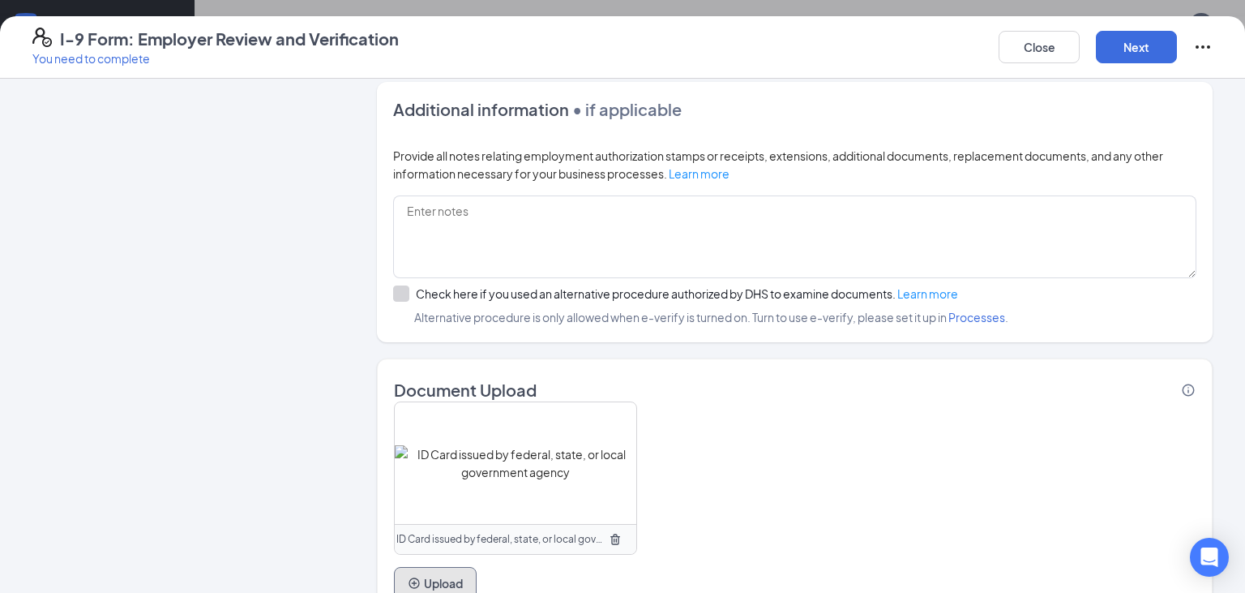
click at [447, 576] on button "Upload" at bounding box center [435, 583] width 83 height 32
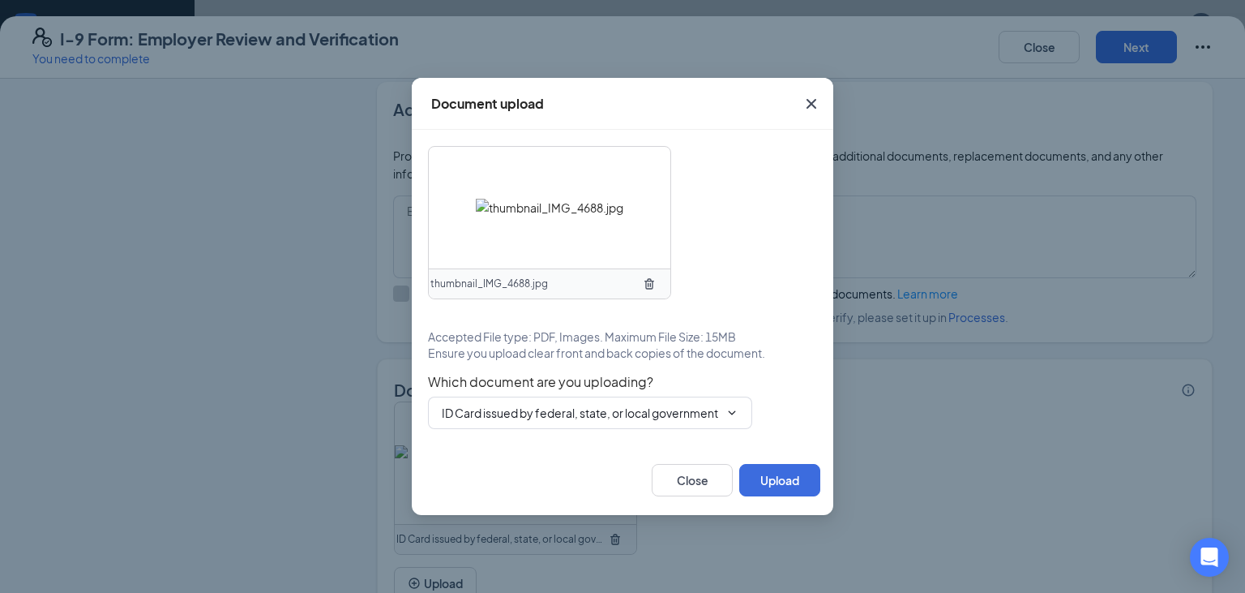
click at [647, 278] on icon "TrashOutline" at bounding box center [649, 283] width 13 height 13
click at [569, 404] on span "ID Card issued by federal, state, or local government agency ID Card issued by …" at bounding box center [590, 412] width 324 height 32
click at [569, 410] on input "ID Card issued by federal, state, or local government agency" at bounding box center [580, 413] width 277 height 18
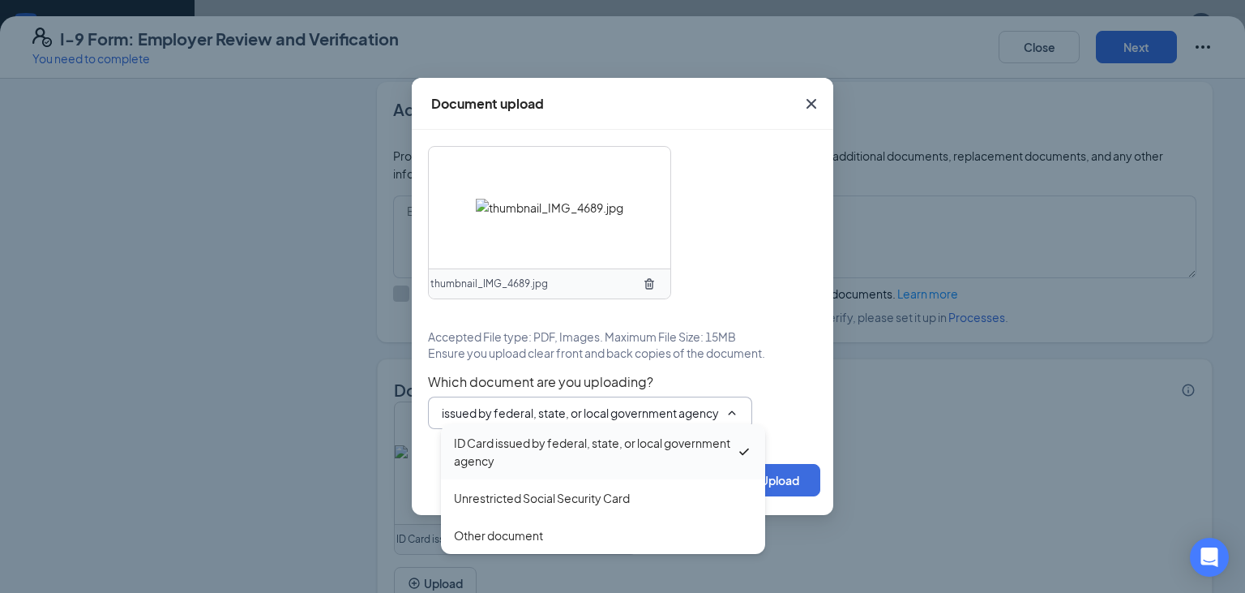
click at [557, 459] on div "ID Card issued by federal, state, or local government agency" at bounding box center [595, 452] width 282 height 36
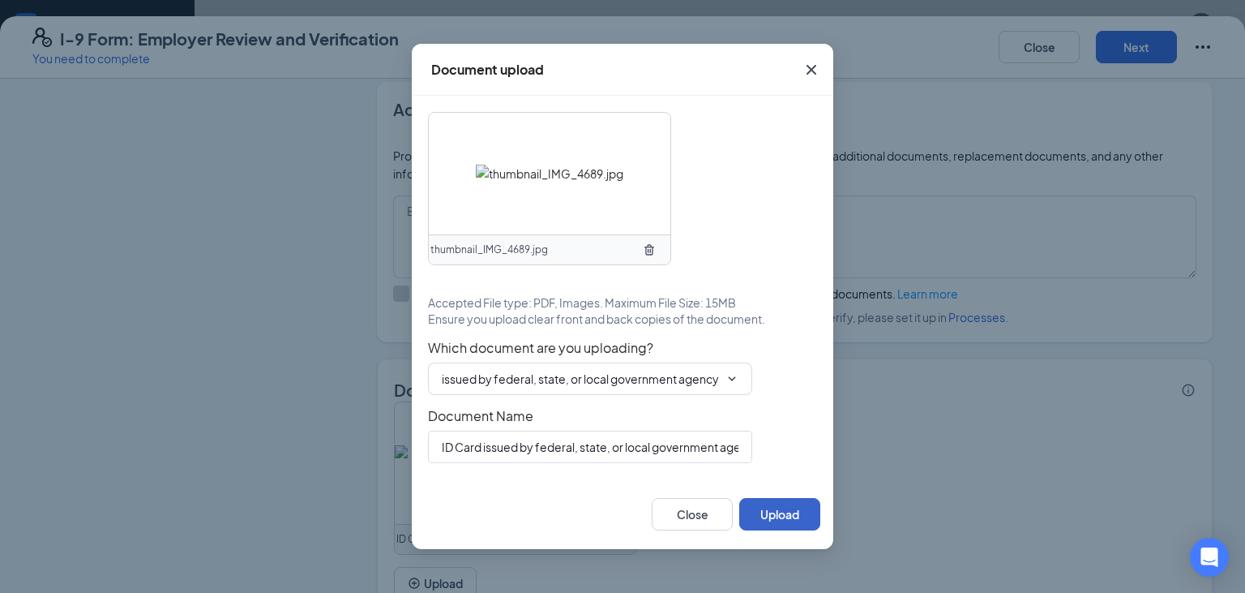
click at [761, 503] on button "Upload" at bounding box center [779, 514] width 81 height 32
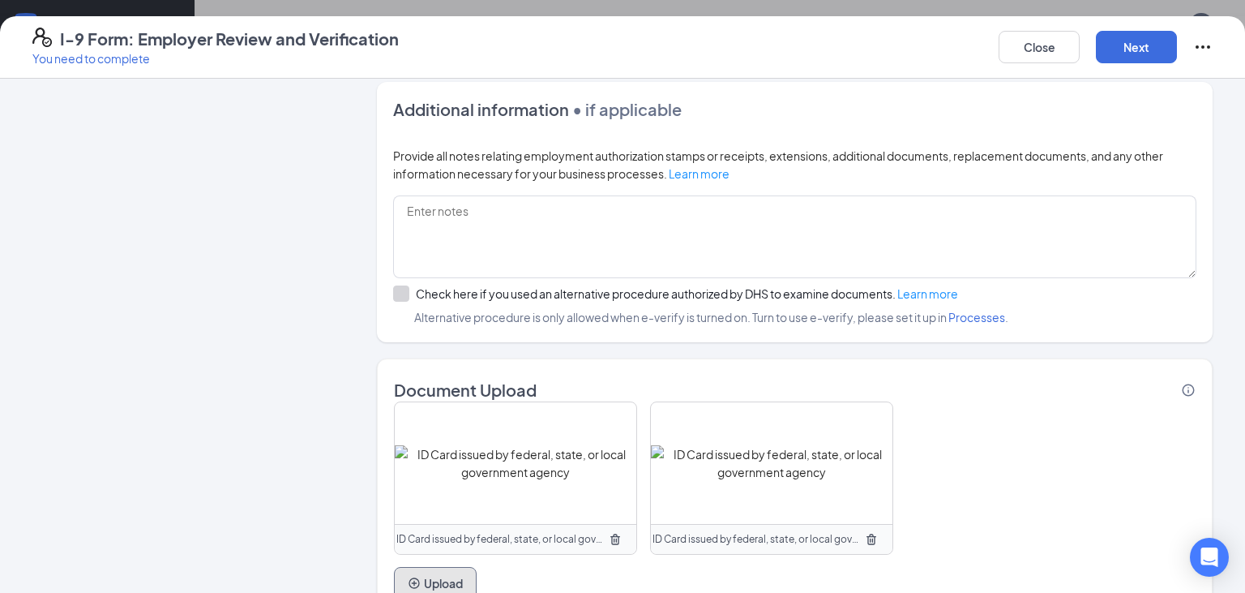
scroll to position [1018, 0]
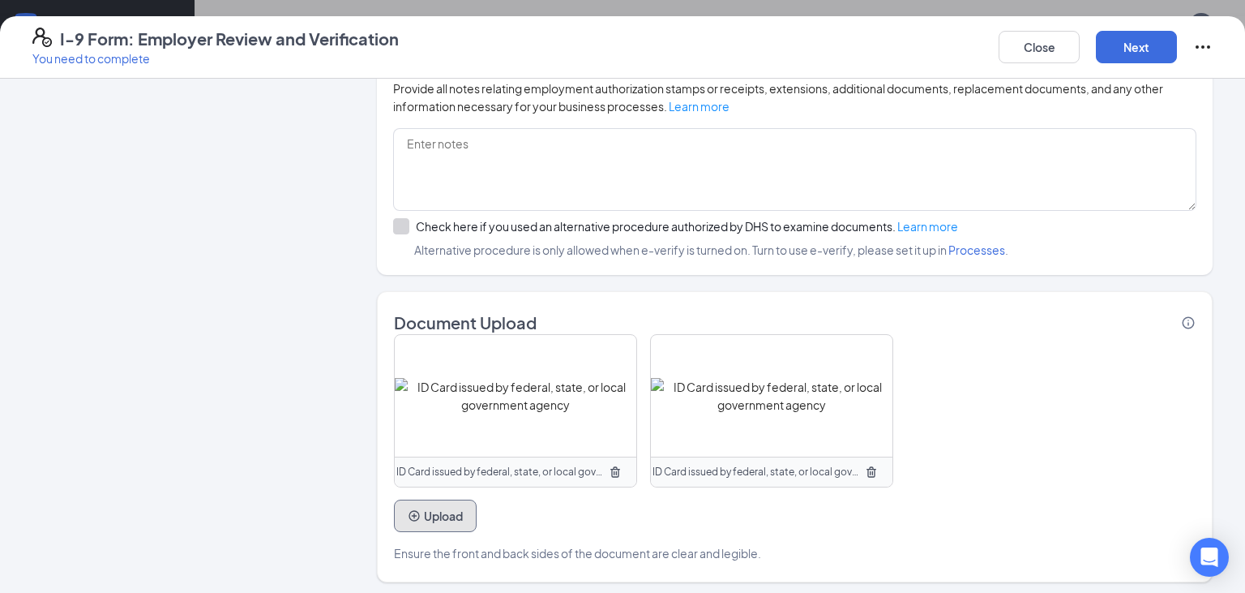
click at [422, 503] on button "Upload" at bounding box center [435, 515] width 83 height 32
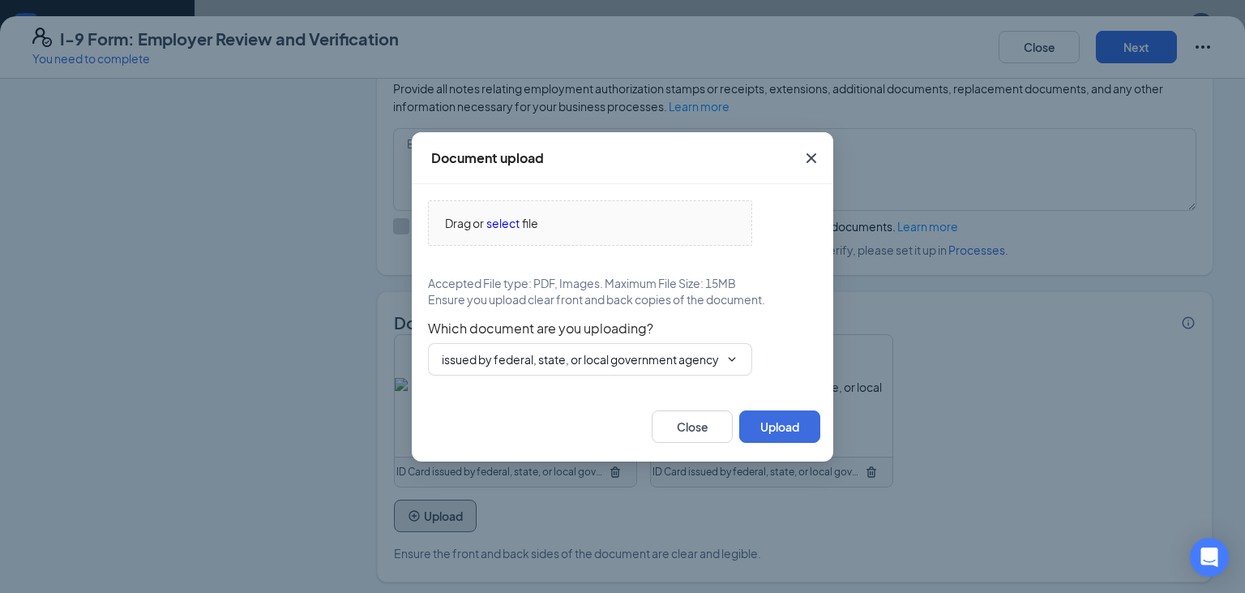
scroll to position [0, 42]
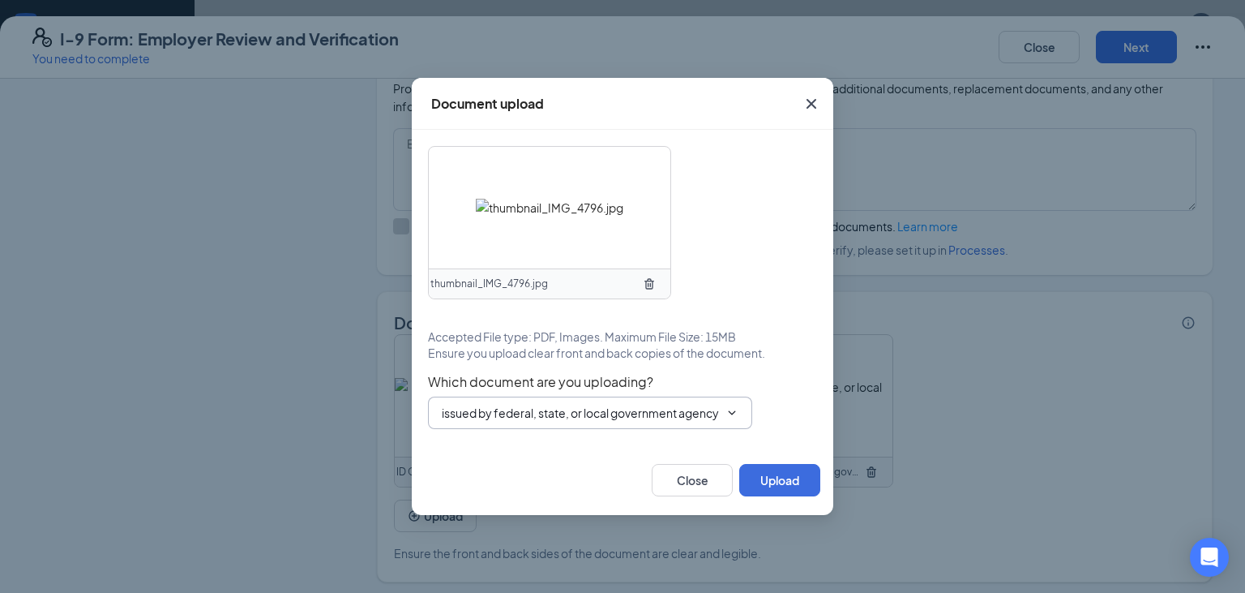
click at [661, 416] on input "ID Card issued by federal, state, or local government agency" at bounding box center [580, 413] width 277 height 18
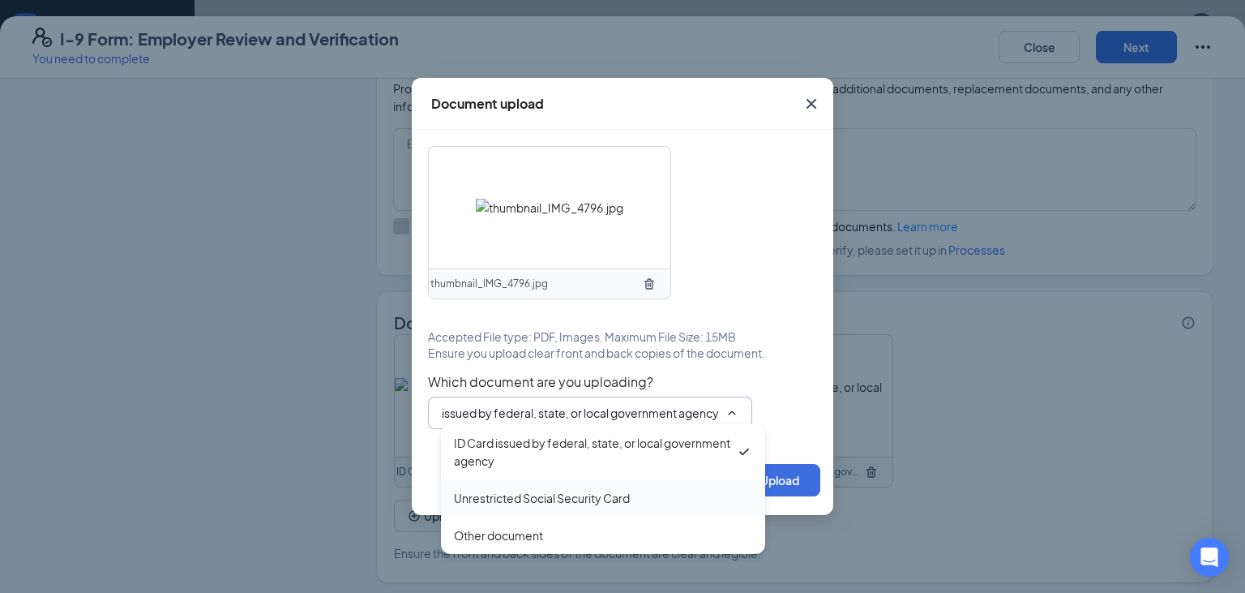
click at [611, 504] on div "Unrestricted Social Security Card" at bounding box center [542, 498] width 176 height 18
type input "Unrestricted Social Security Card"
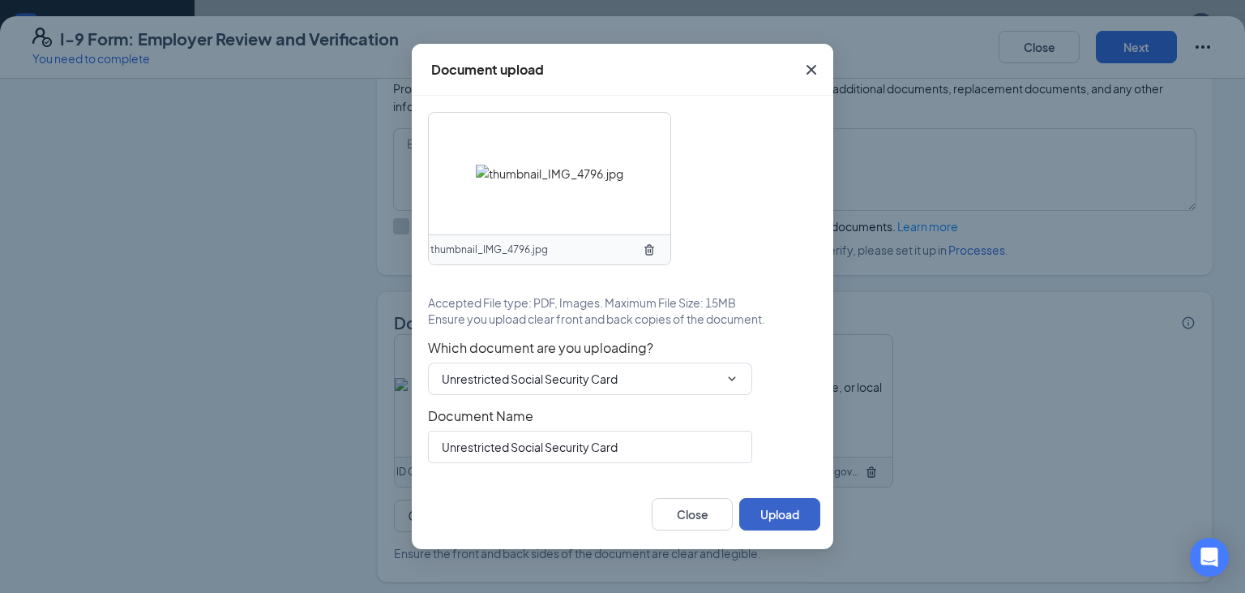
click at [794, 512] on button "Upload" at bounding box center [779, 514] width 81 height 32
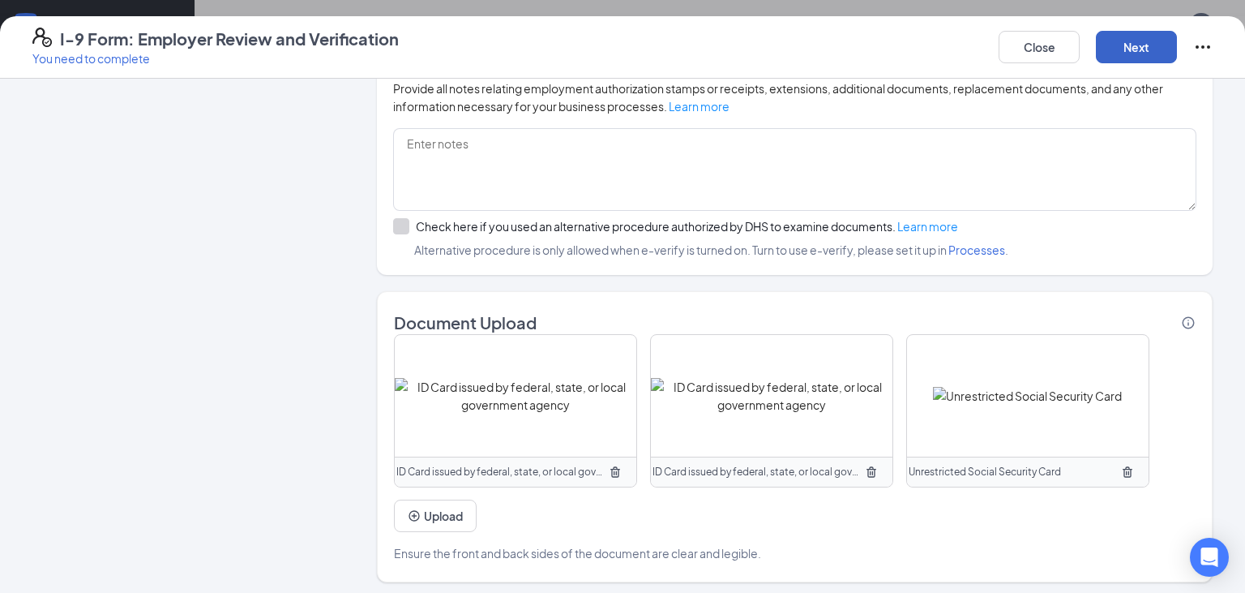
click at [1137, 48] on button "Next" at bounding box center [1136, 47] width 81 height 32
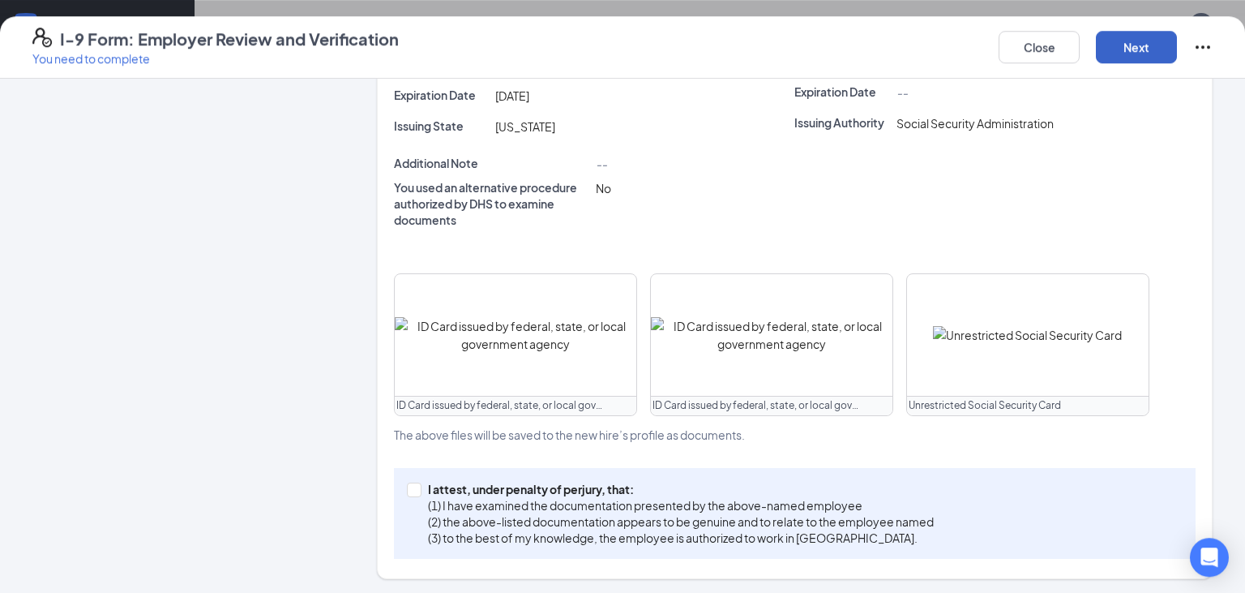
scroll to position [1439, 0]
click at [415, 485] on input "I attest, under penalty of [PERSON_NAME], that: (1) I have examined the documen…" at bounding box center [412, 487] width 11 height 11
checkbox input "true"
click at [1158, 54] on button "Next" at bounding box center [1136, 47] width 81 height 32
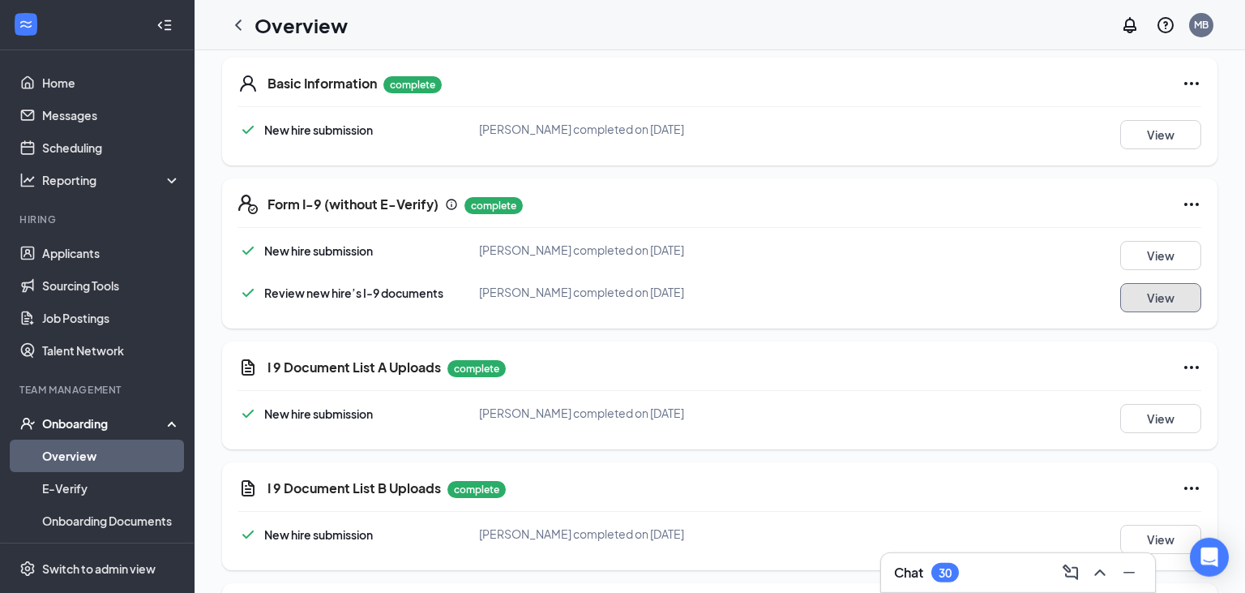
scroll to position [0, 0]
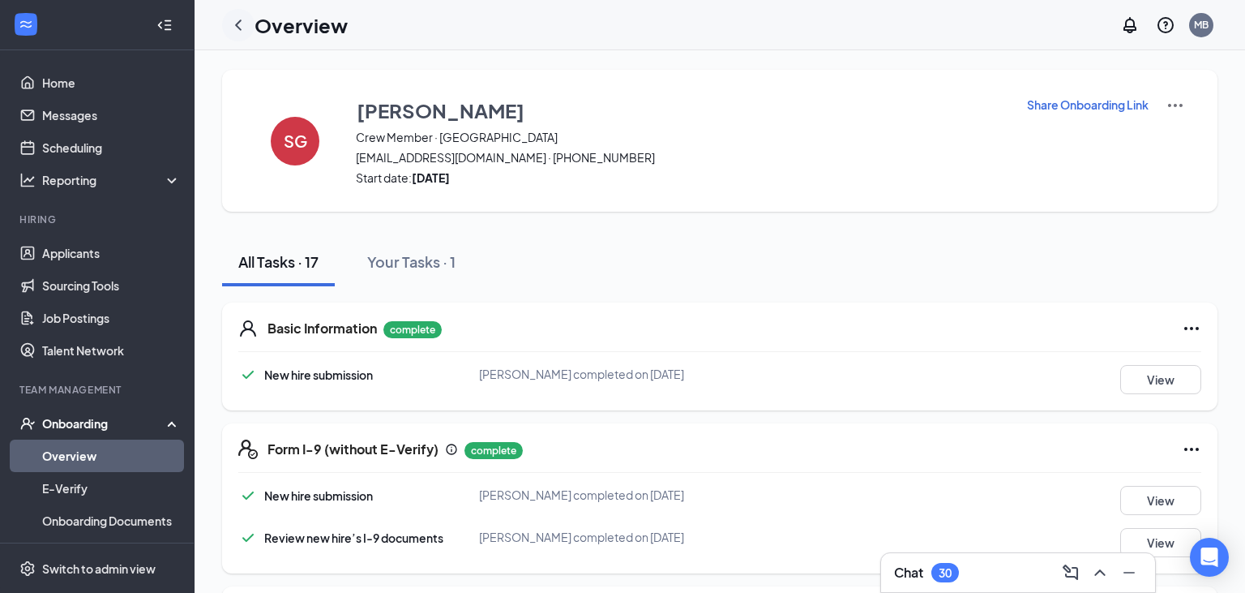
click at [233, 25] on icon "ChevronLeft" at bounding box center [238, 24] width 19 height 19
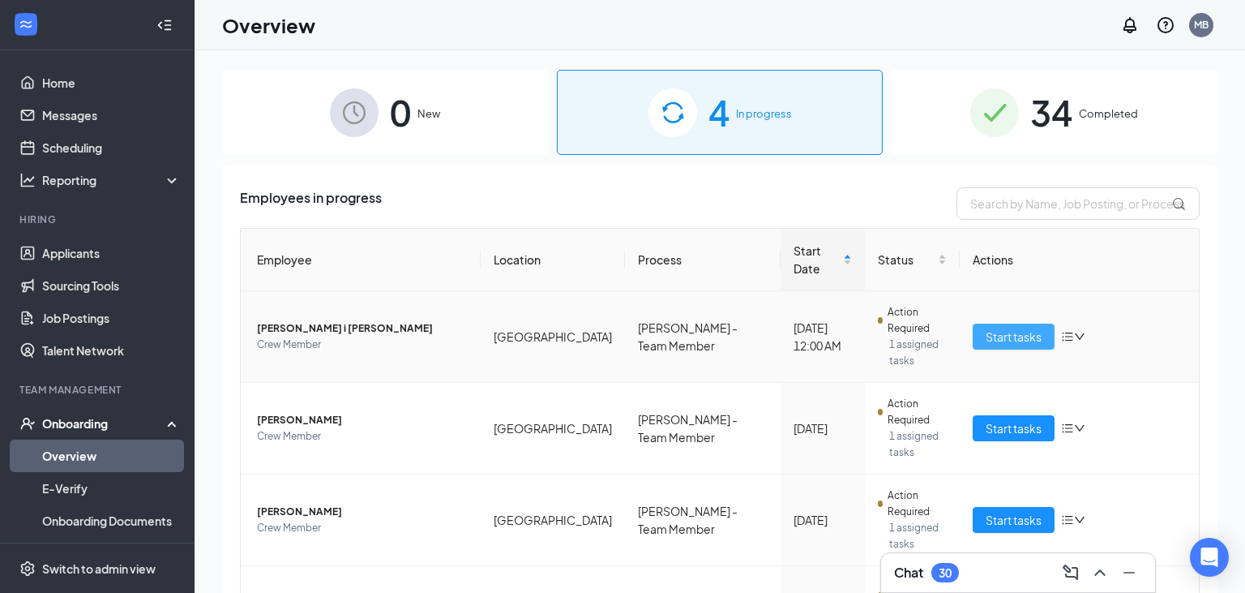
click at [994, 328] on span "Start tasks" at bounding box center [1014, 337] width 56 height 18
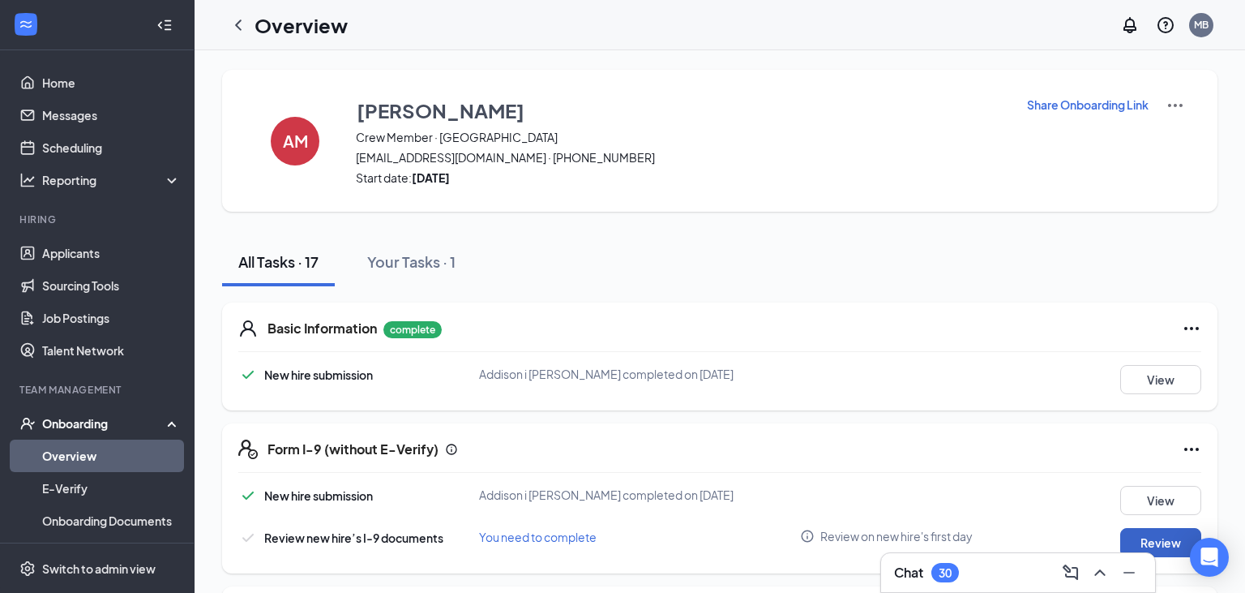
click at [1162, 535] on button "Review" at bounding box center [1160, 542] width 81 height 29
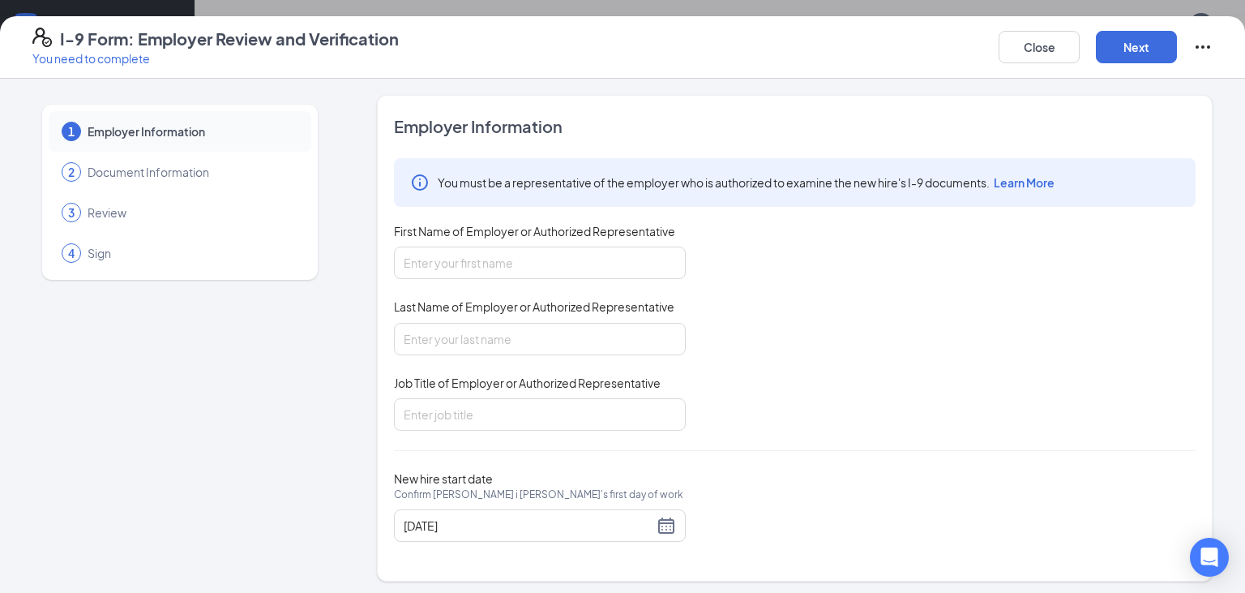
scroll to position [3, 0]
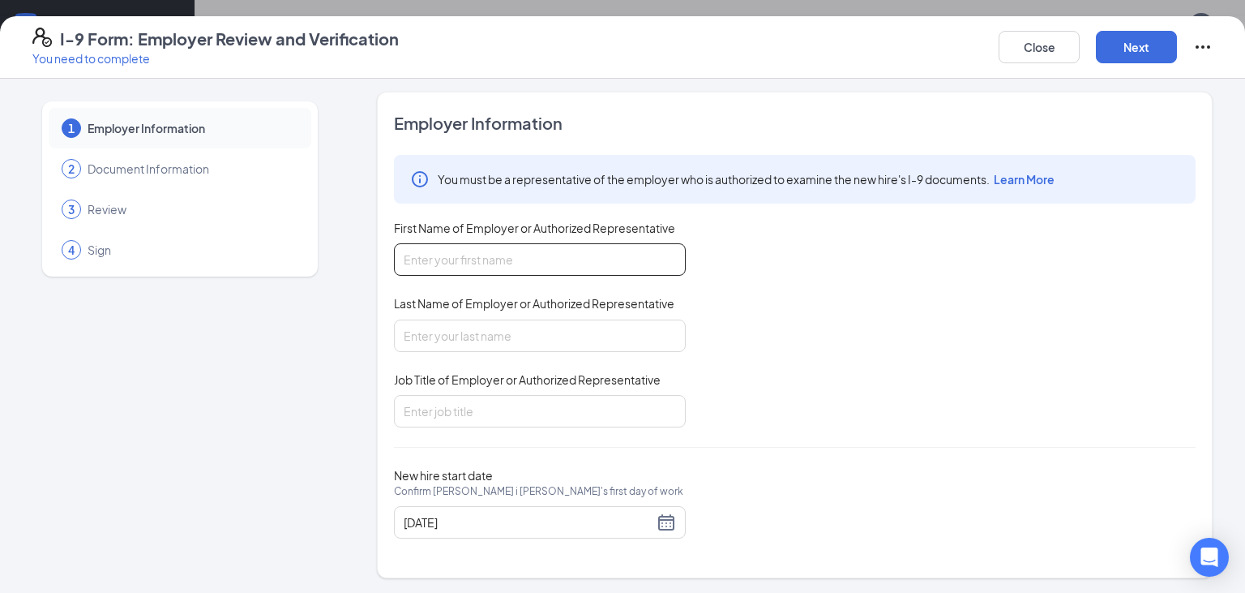
click at [547, 268] on input "First Name of Employer or Authorized Representative" at bounding box center [540, 259] width 292 height 32
type input "Malachi"
click at [556, 323] on input "Last Name of Employer or Authorized Representative" at bounding box center [540, 335] width 292 height 32
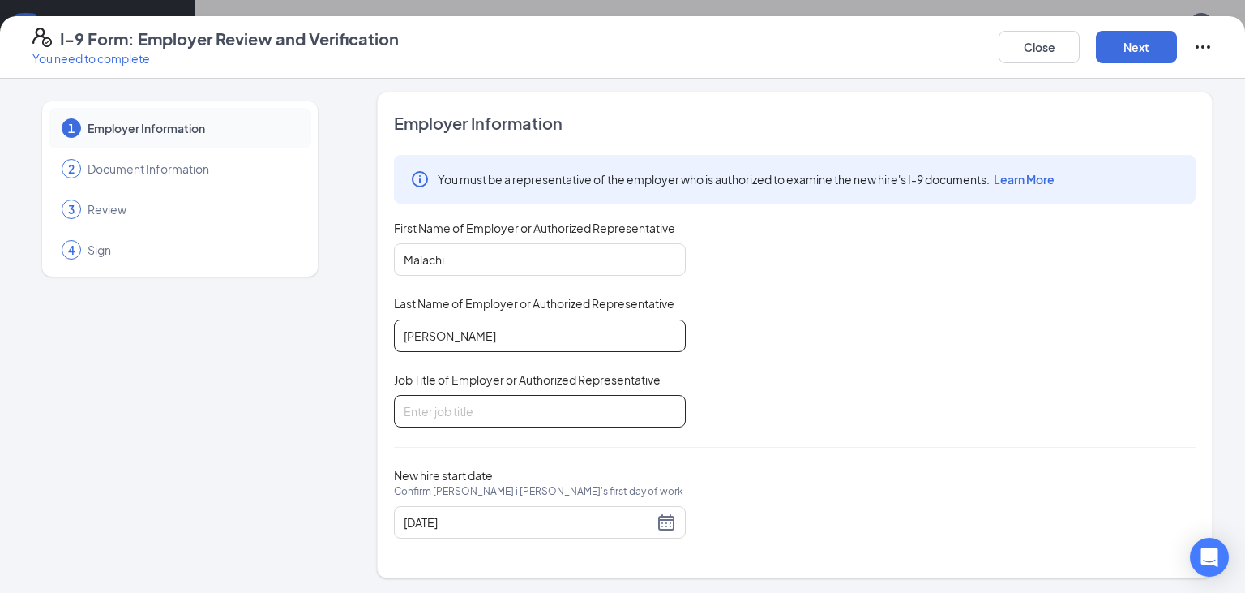
type input "[PERSON_NAME]"
click at [595, 410] on input "Job Title of Employer or Authorized Representative" at bounding box center [540, 411] width 292 height 32
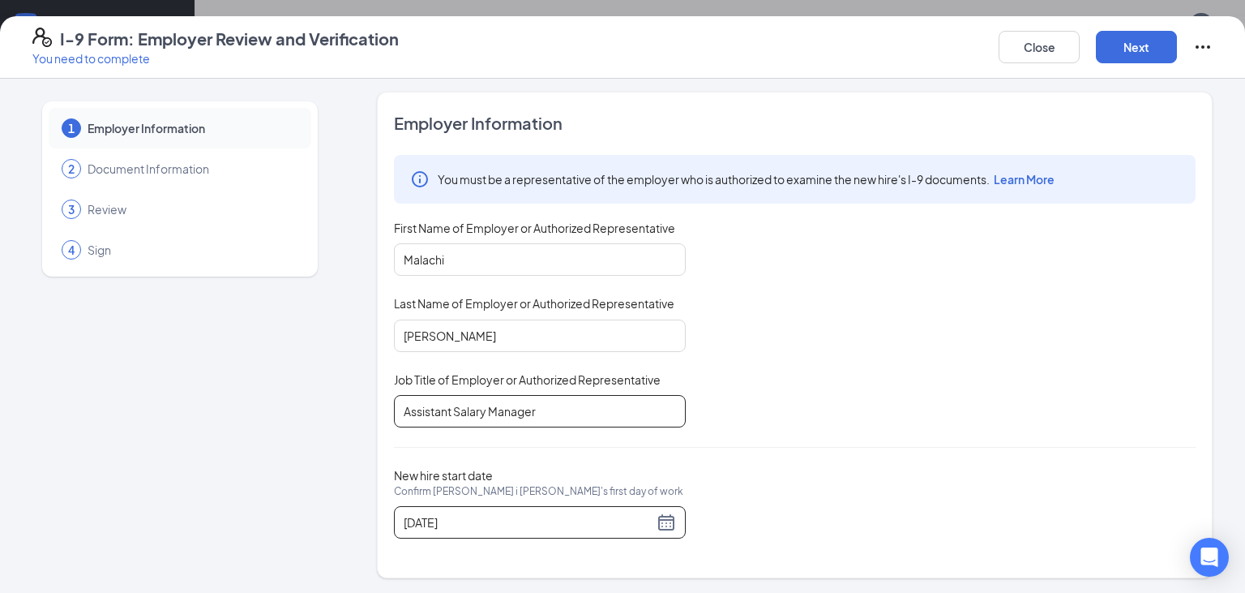
type input "Assistant Salary Manager"
click at [657, 533] on div "[DATE]" at bounding box center [540, 522] width 292 height 32
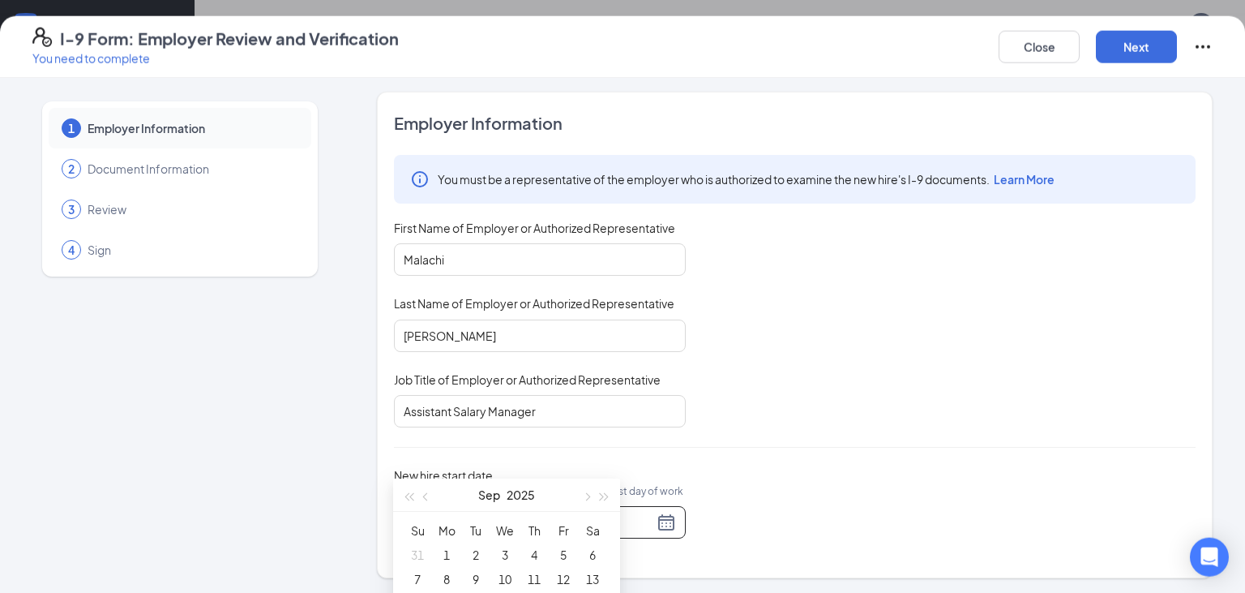
scroll to position [171, 0]
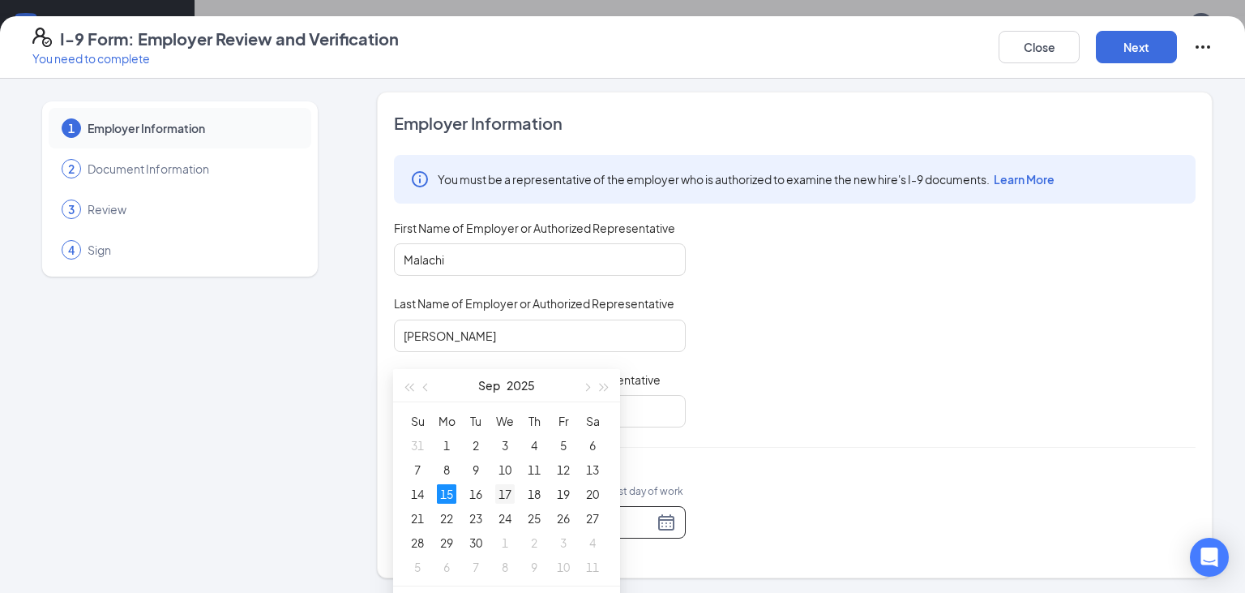
type input "[DATE]"
click at [504, 494] on div "17" at bounding box center [504, 493] width 19 height 19
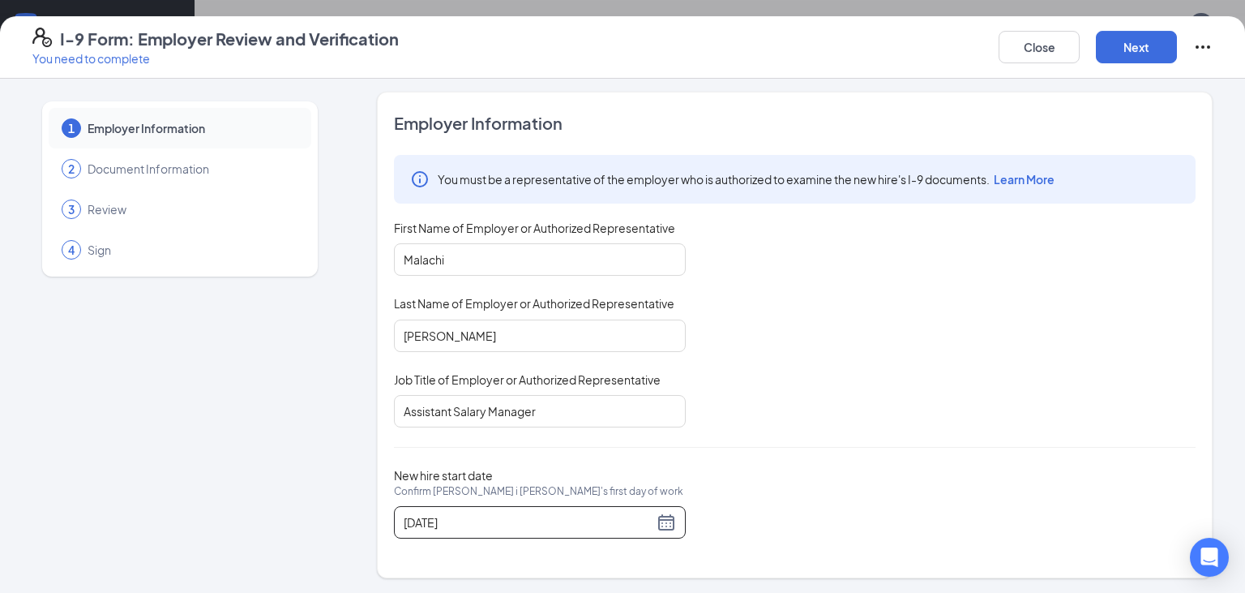
scroll to position [428, 0]
click at [1130, 49] on button "Next" at bounding box center [1136, 47] width 81 height 32
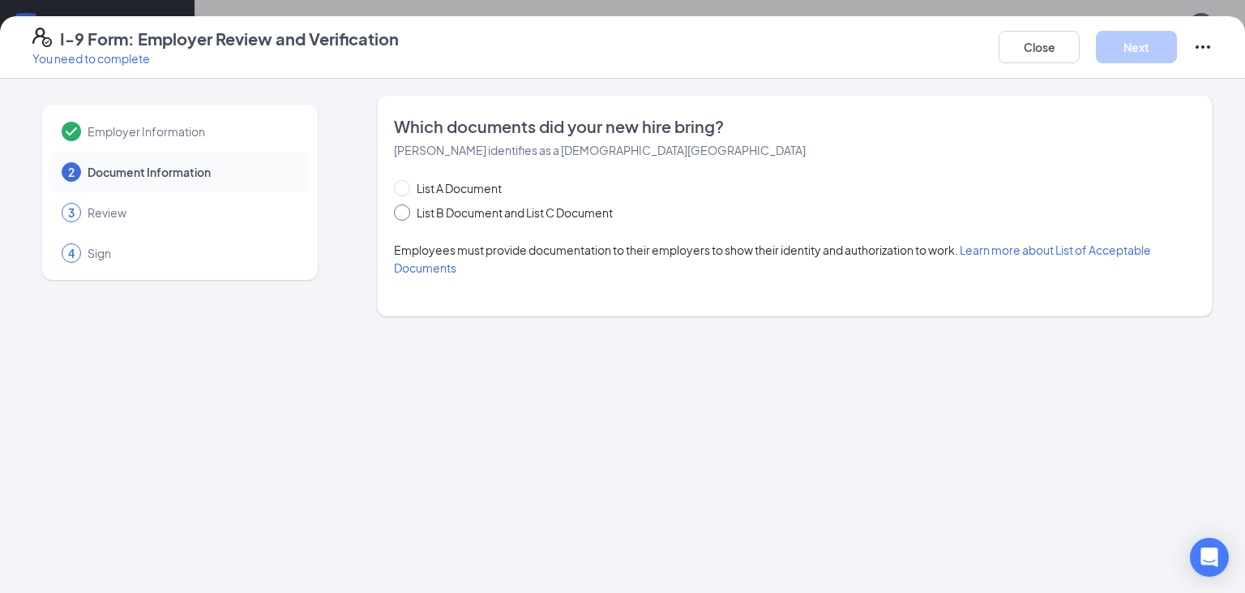
click at [409, 215] on span at bounding box center [402, 212] width 16 height 16
click at [405, 215] on input "List B Document and List C Document" at bounding box center [399, 209] width 11 height 11
radio input "true"
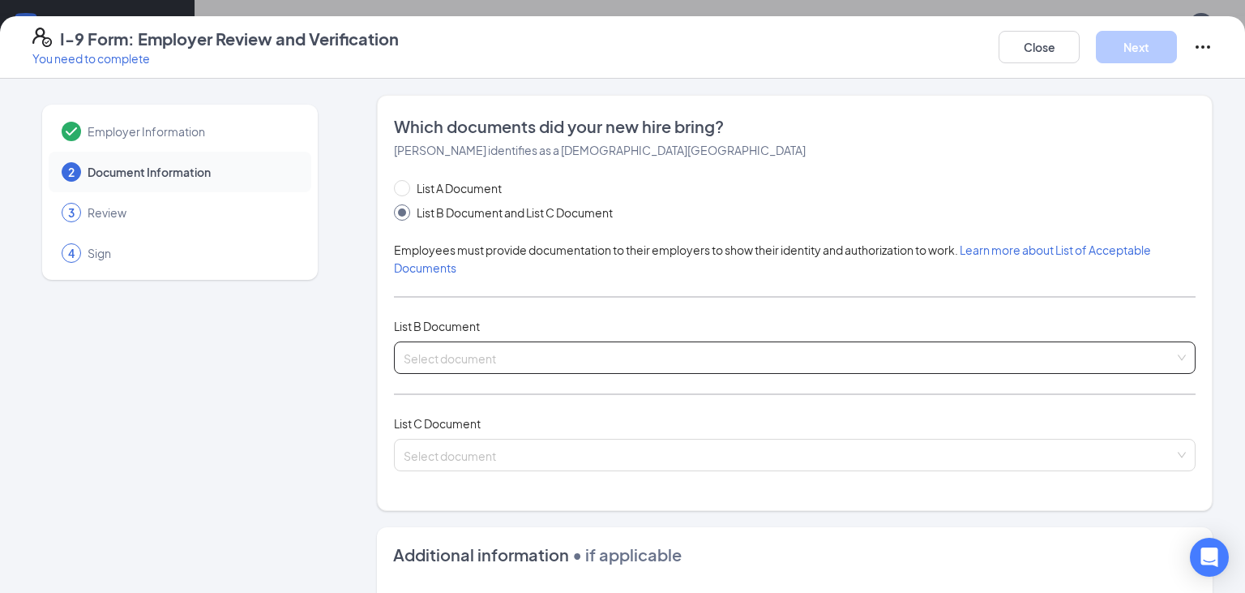
click at [527, 363] on input "search" at bounding box center [789, 354] width 771 height 24
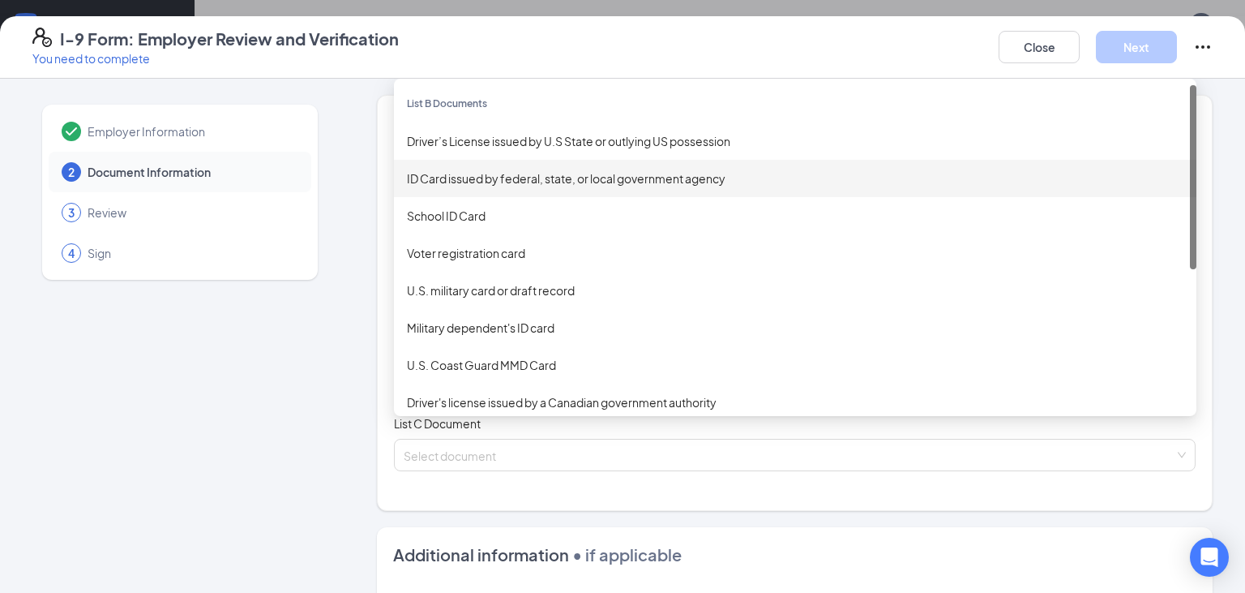
click at [532, 176] on div "ID Card issued by federal, state, or local government agency" at bounding box center [795, 178] width 777 height 18
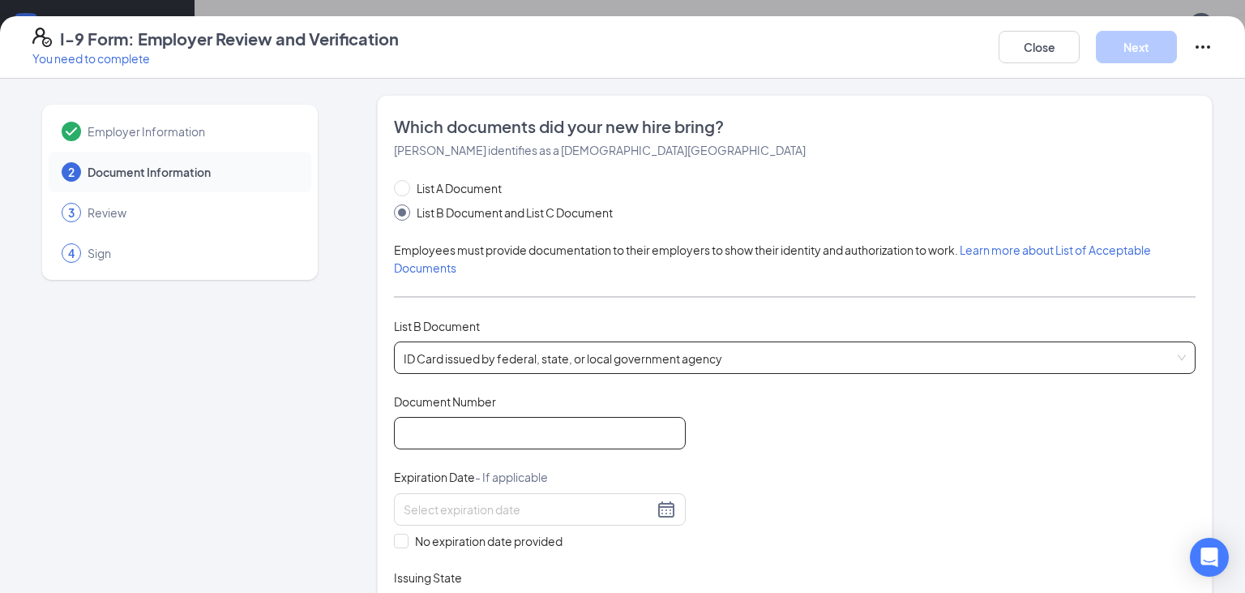
click at [540, 436] on input "Document Number" at bounding box center [540, 433] width 292 height 32
click at [579, 352] on span "ID Card issued by federal, state, or local government agency" at bounding box center [795, 357] width 782 height 31
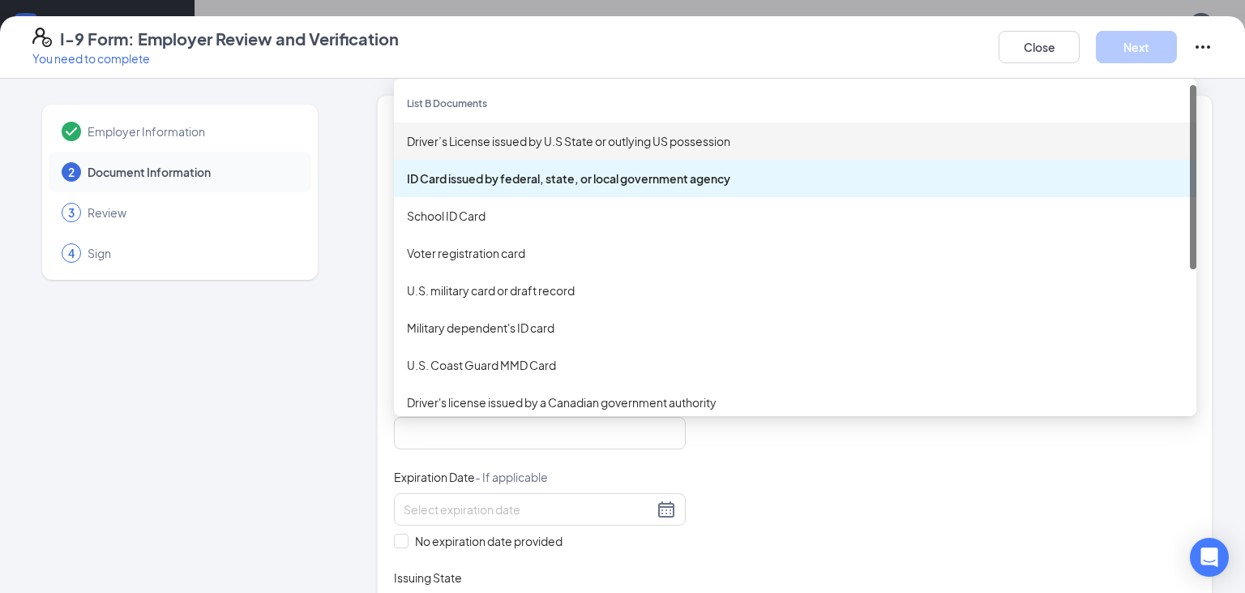
click at [534, 136] on div "Driver’s License issued by U.S State or outlying US possession" at bounding box center [795, 141] width 777 height 18
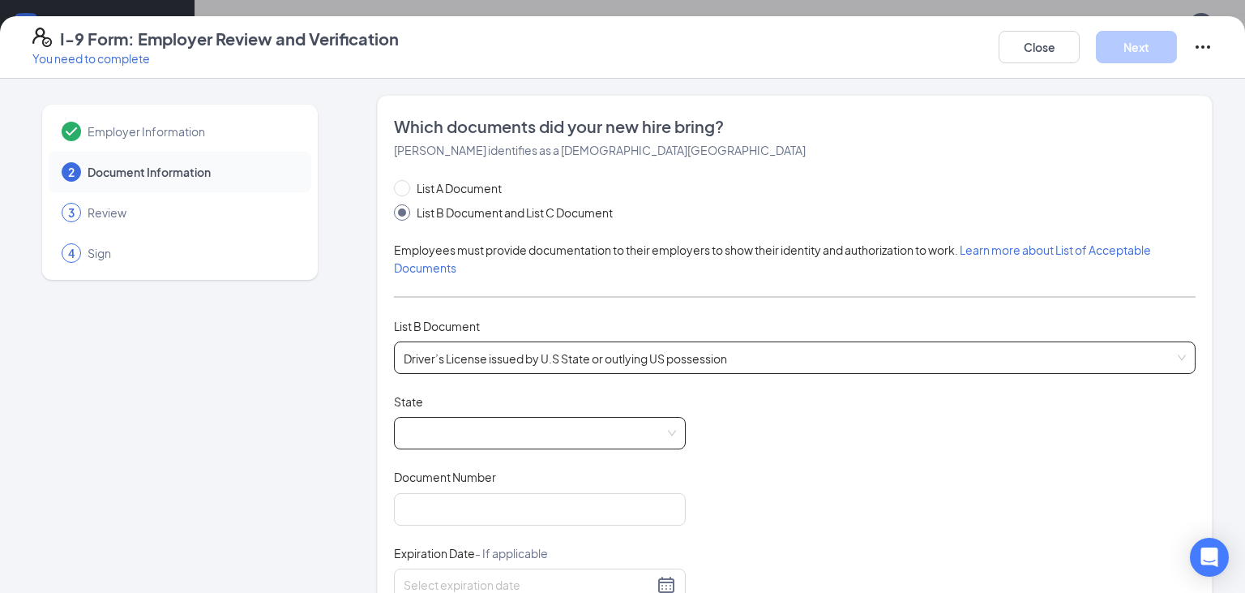
click at [593, 437] on span at bounding box center [540, 433] width 272 height 31
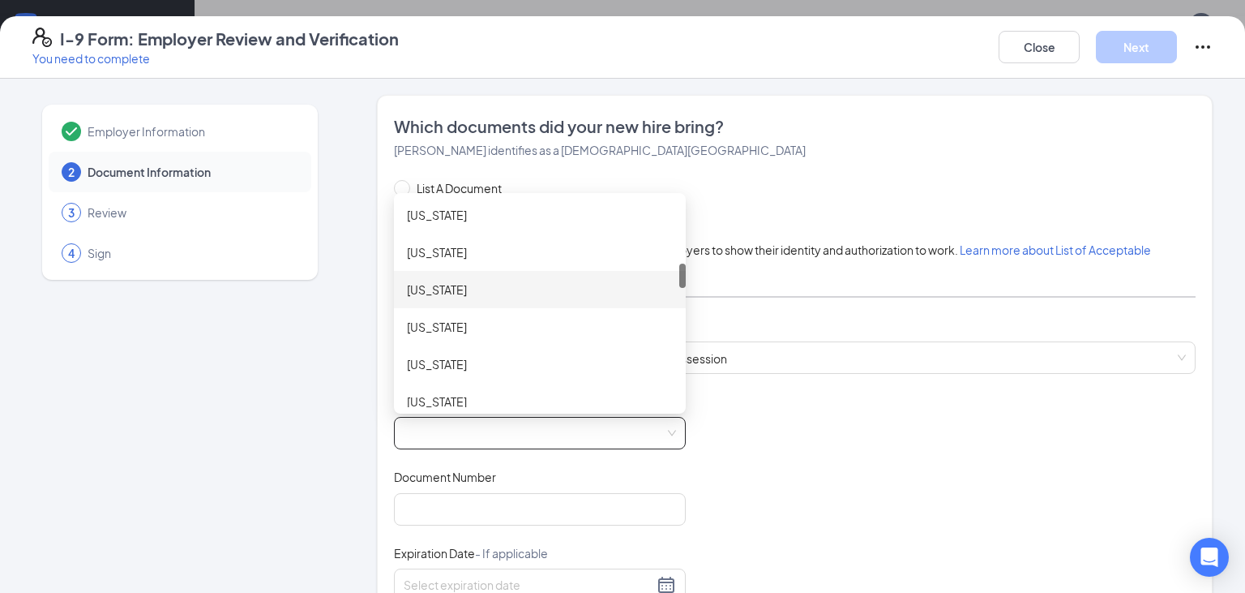
click at [498, 287] on div "[US_STATE]" at bounding box center [540, 289] width 266 height 18
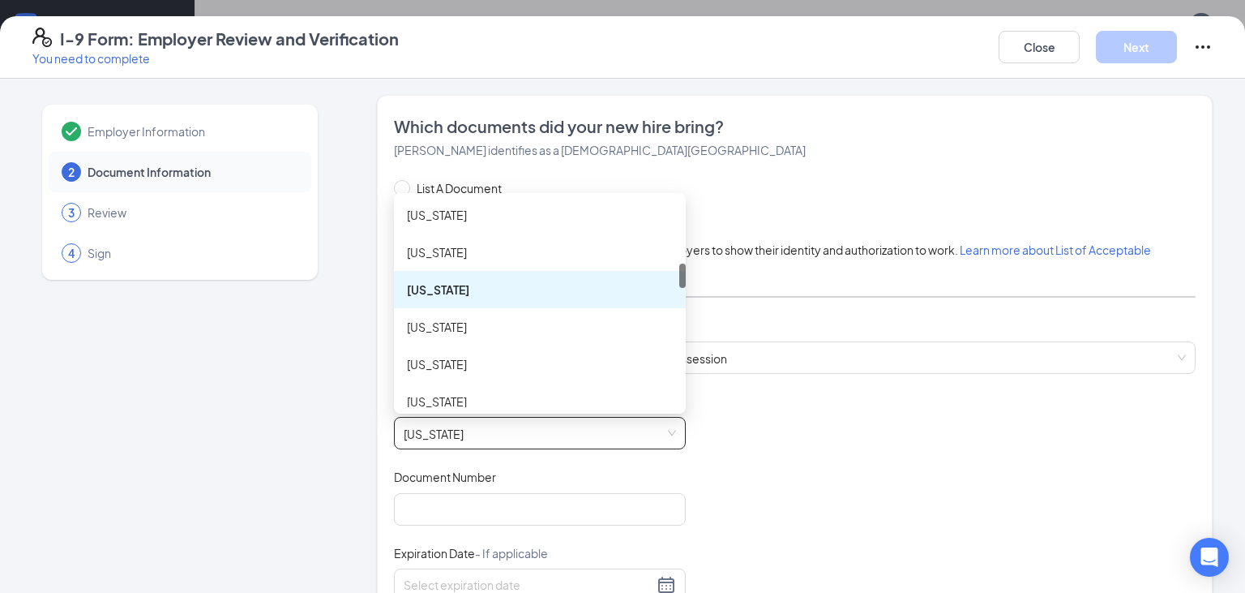
scroll to position [525, 0]
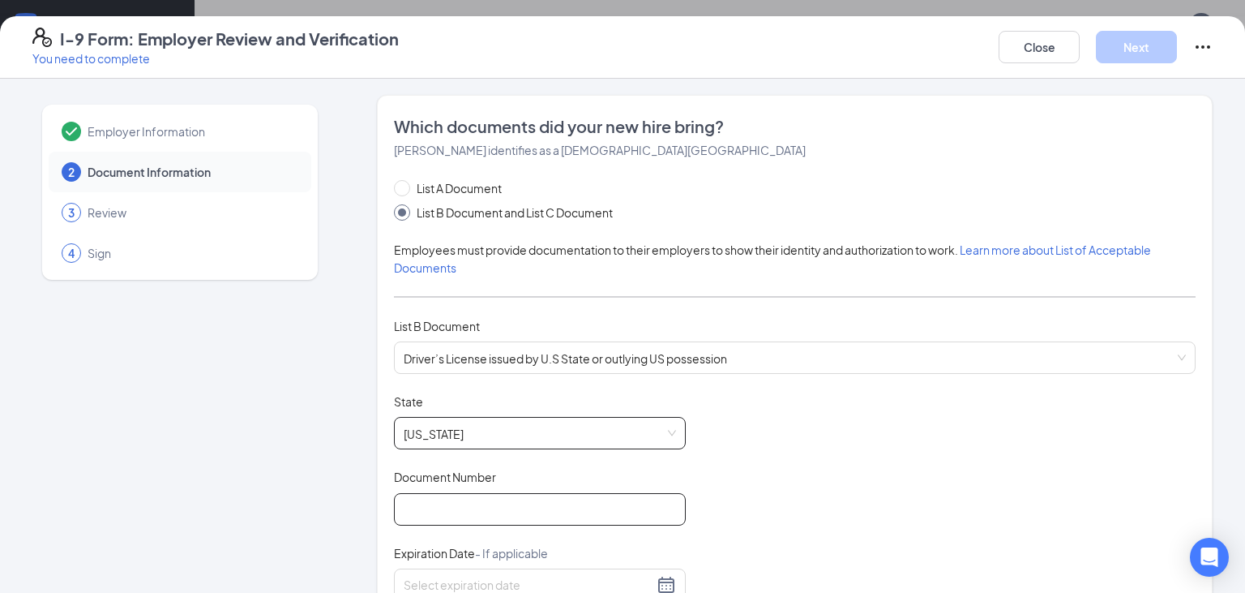
click at [483, 513] on input "Document Number" at bounding box center [540, 509] width 292 height 32
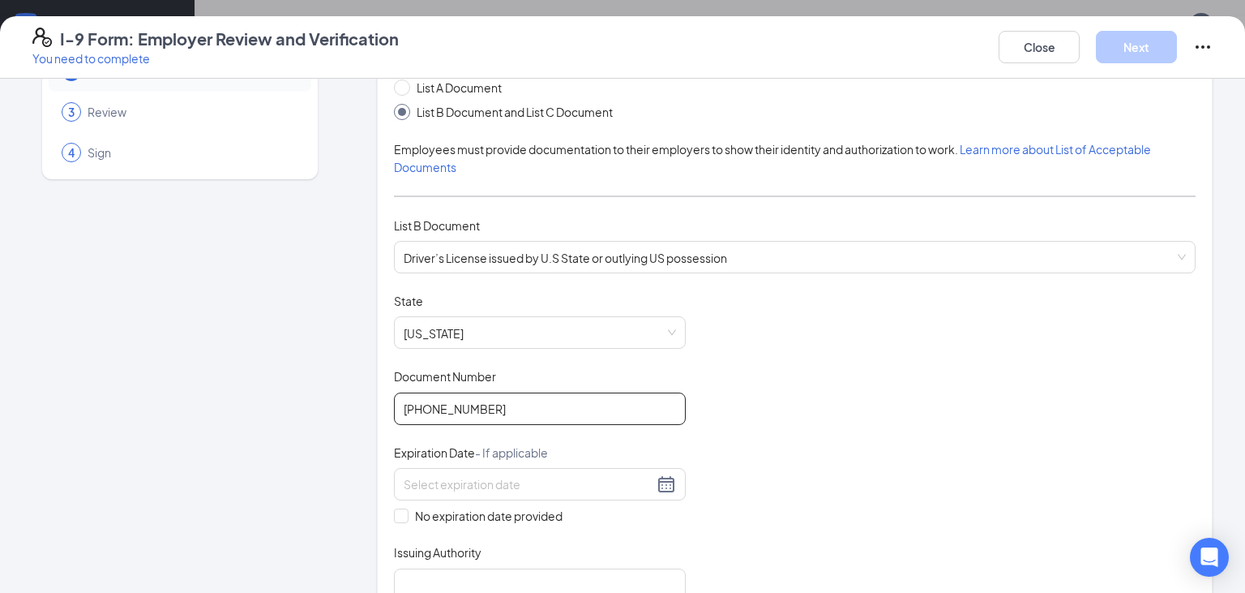
scroll to position [171, 0]
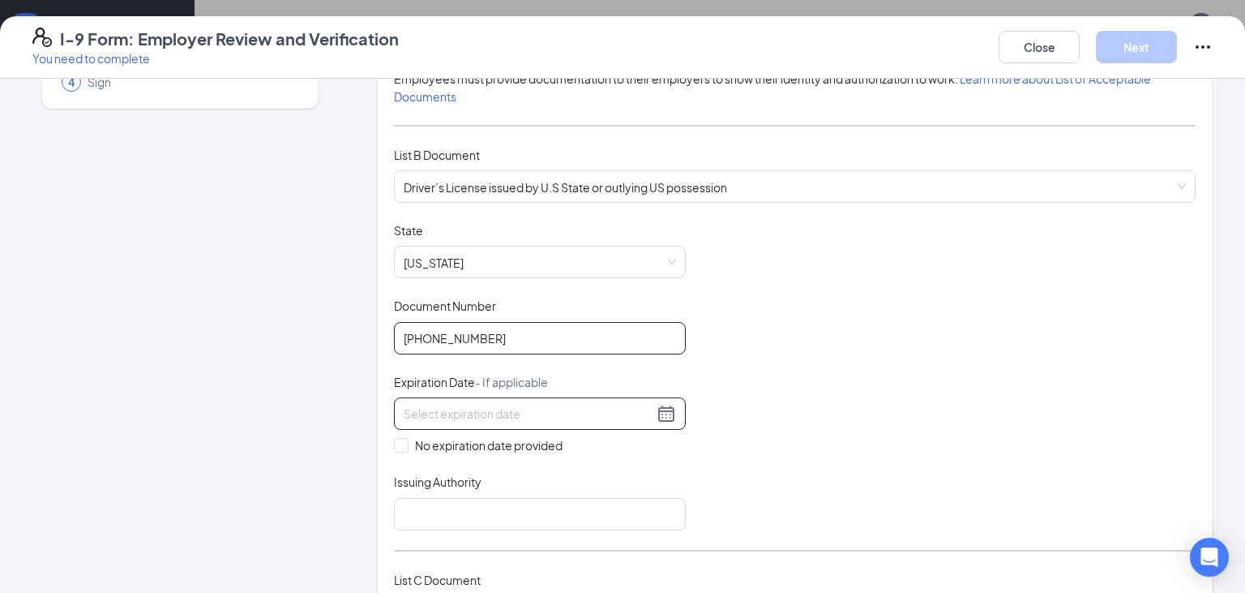
type input "[PHONE_NUMBER]"
click at [558, 413] on input at bounding box center [529, 414] width 250 height 18
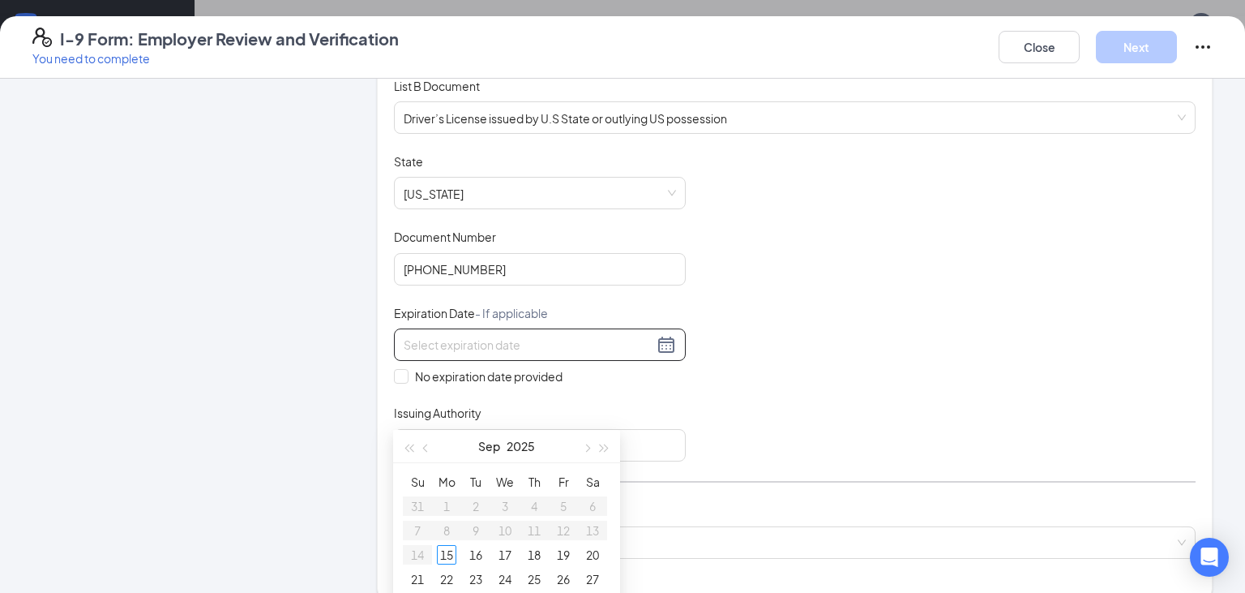
scroll to position [256, 0]
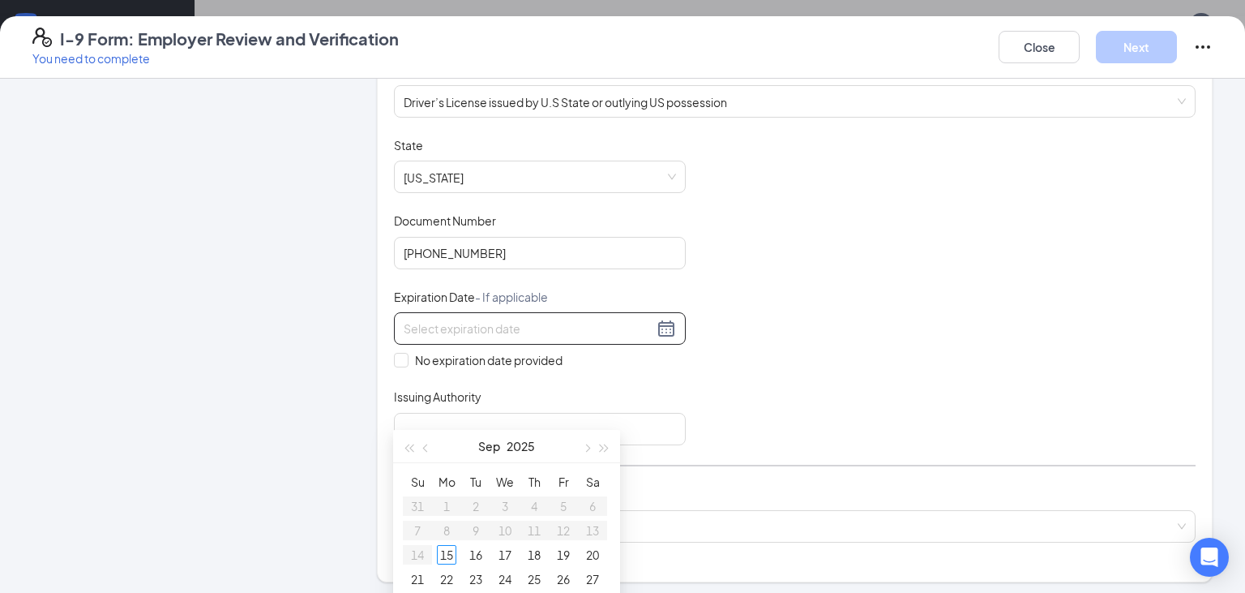
click at [809, 379] on div "Document Title Driver’s License issued by U.S State or outlying US possession S…" at bounding box center [795, 291] width 802 height 308
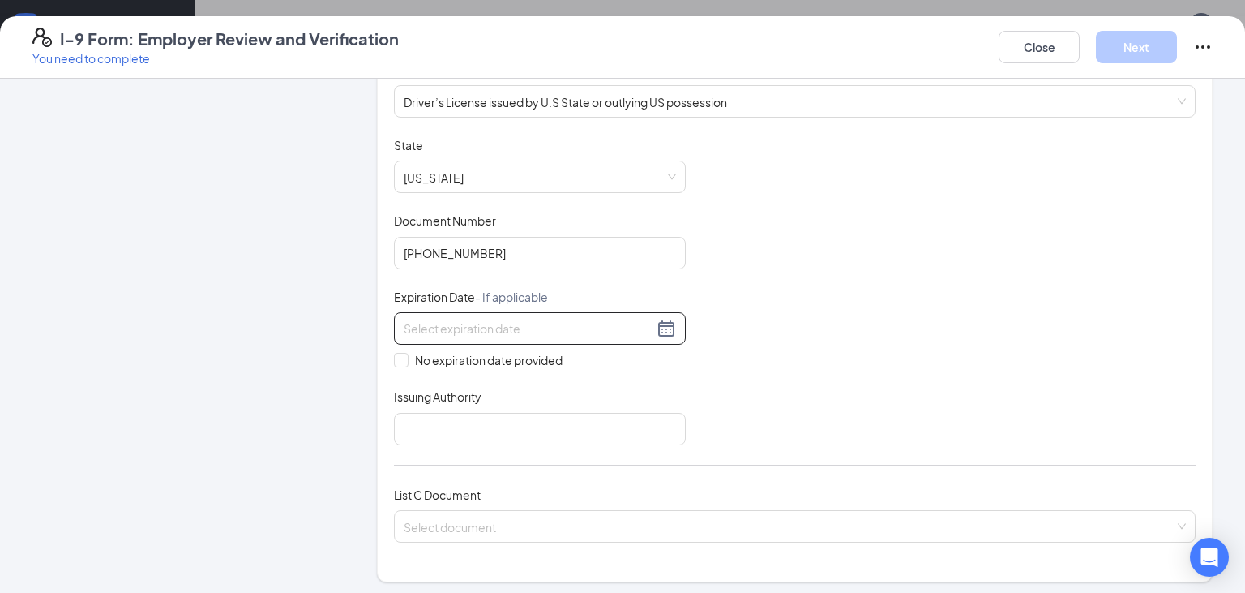
click at [531, 332] on input at bounding box center [529, 328] width 250 height 18
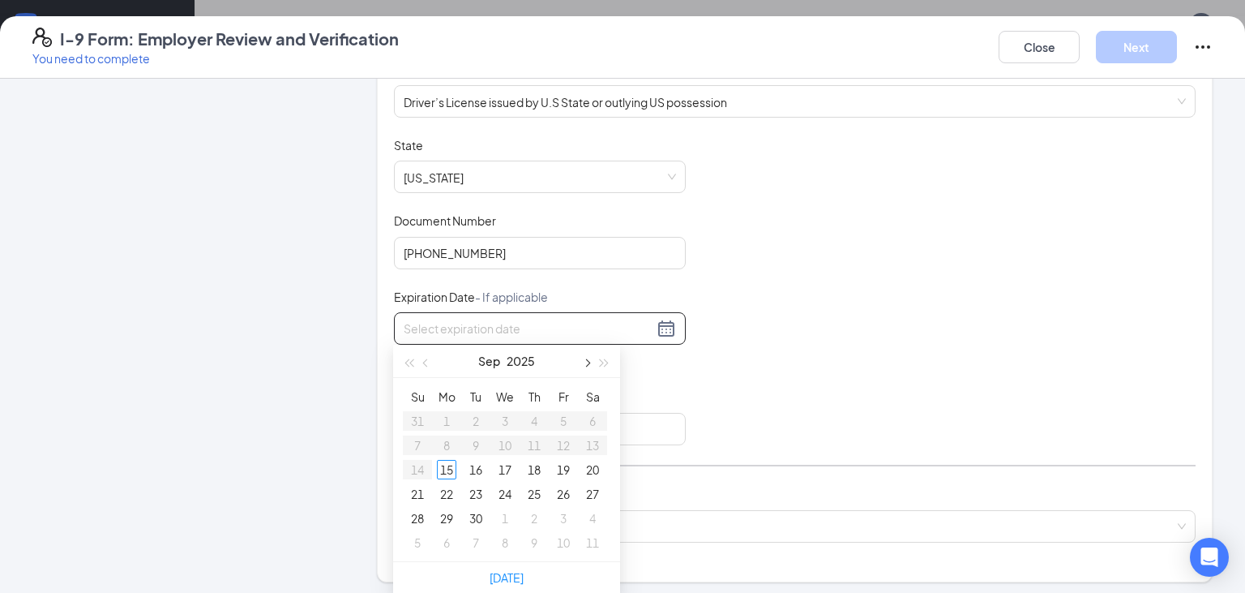
click at [582, 363] on button "button" at bounding box center [586, 361] width 18 height 32
click at [424, 361] on button "button" at bounding box center [427, 361] width 18 height 32
click at [423, 361] on button "button" at bounding box center [427, 361] width 18 height 32
click at [605, 365] on span "button" at bounding box center [605, 363] width 8 height 8
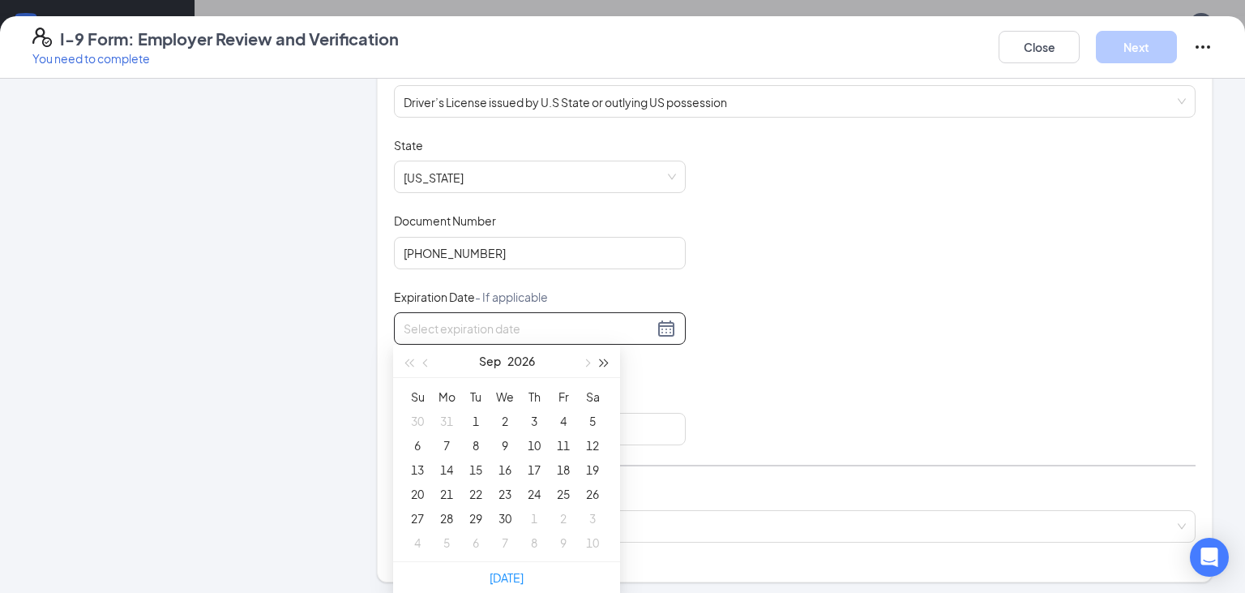
click at [605, 365] on span "button" at bounding box center [605, 363] width 8 height 8
click at [604, 365] on span "button" at bounding box center [605, 363] width 8 height 8
click at [584, 362] on span "button" at bounding box center [586, 363] width 8 height 8
type input "[DATE]"
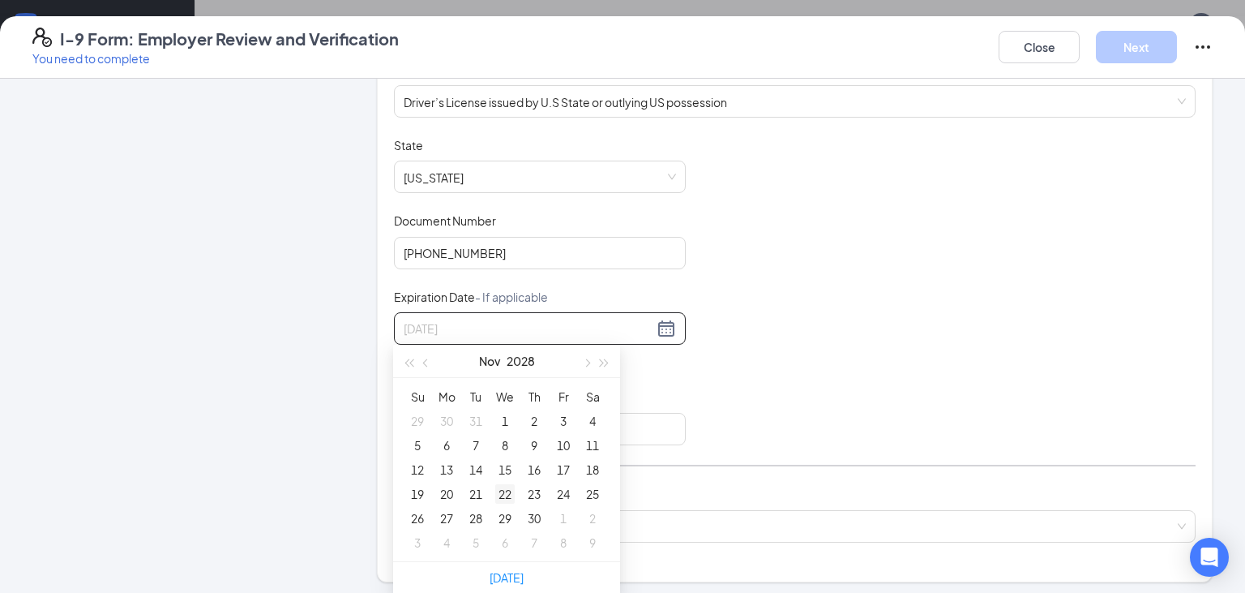
click at [510, 490] on div "22" at bounding box center [504, 493] width 19 height 19
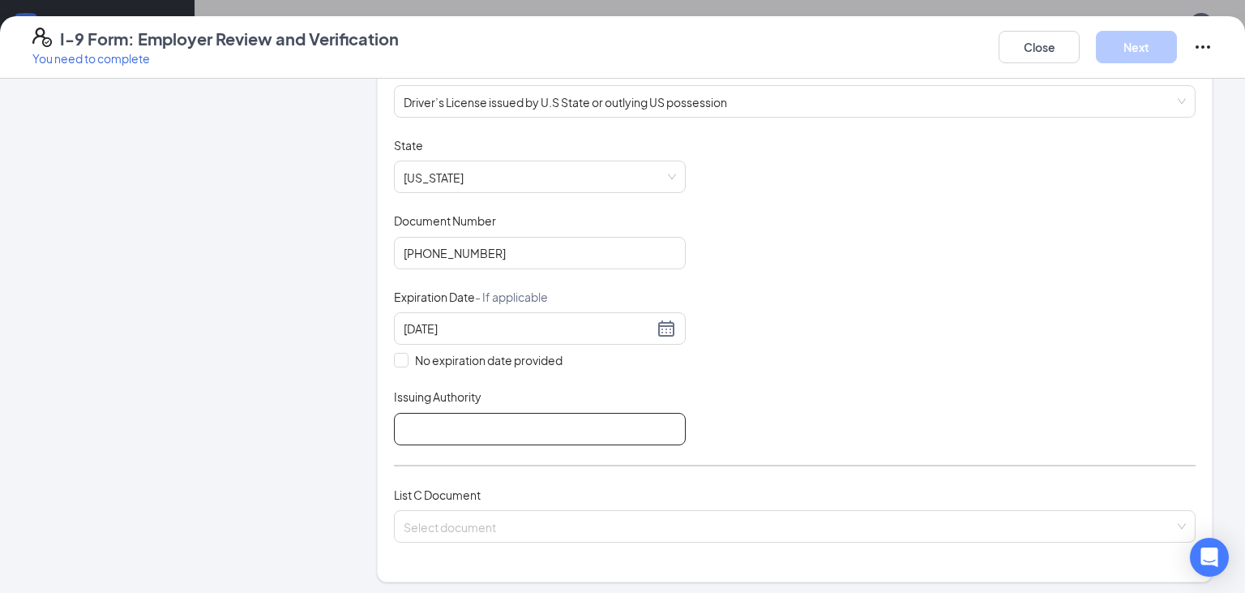
click at [456, 435] on input "Issuing Authority" at bounding box center [540, 429] width 292 height 32
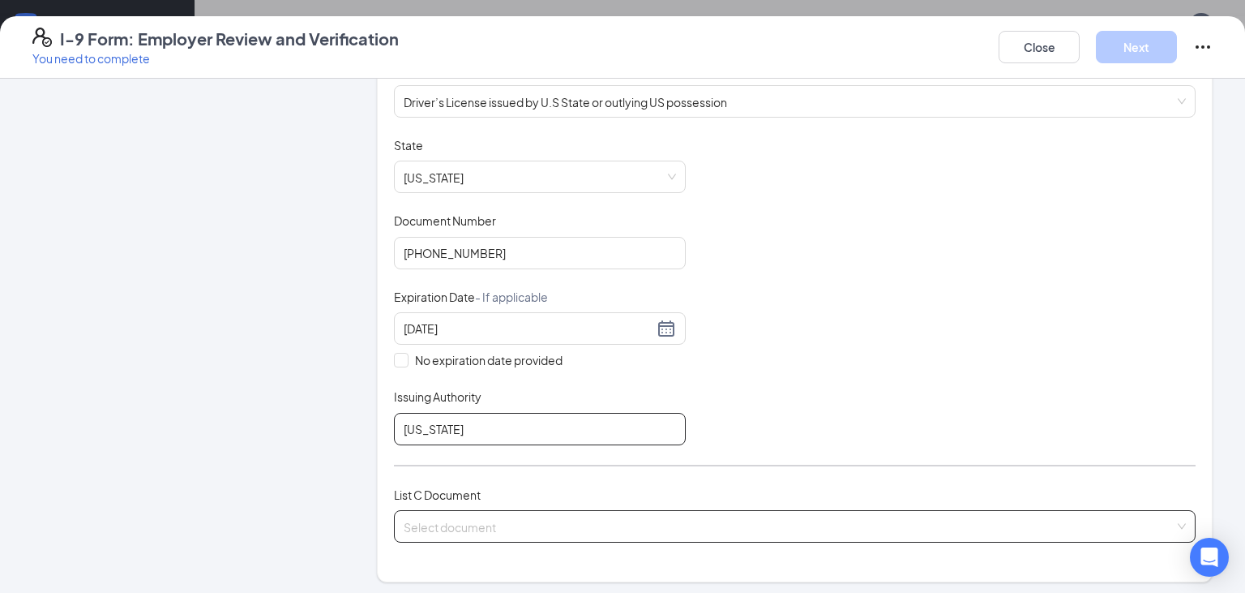
type input "[US_STATE]"
click at [585, 512] on input "search" at bounding box center [789, 523] width 771 height 24
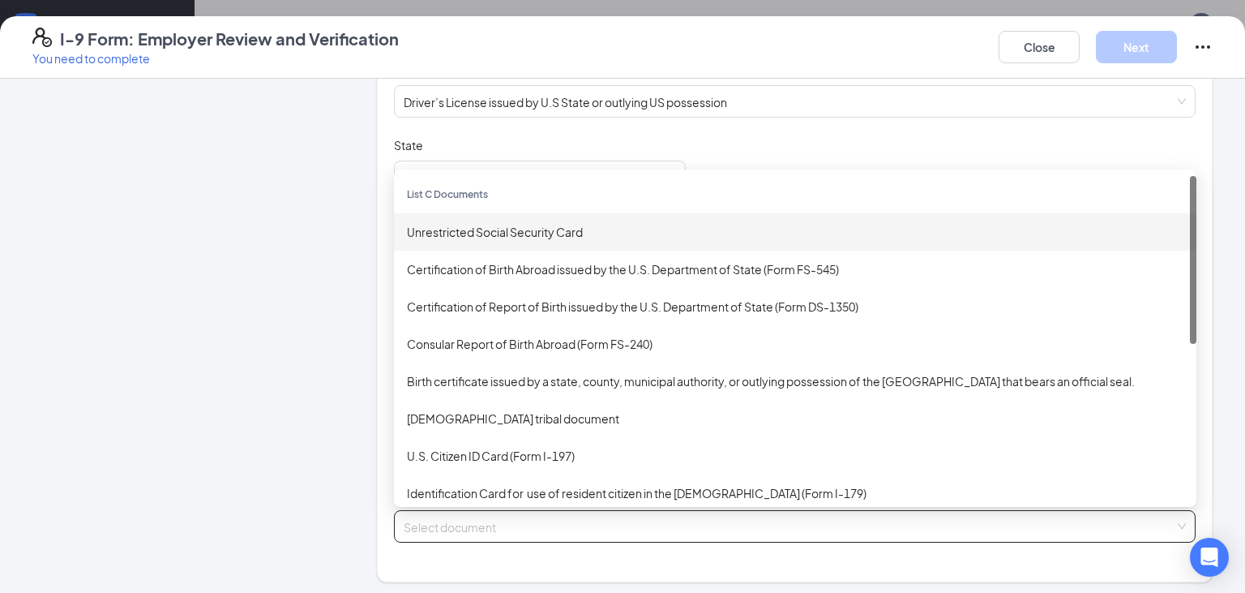
click at [510, 226] on div "Unrestricted Social Security Card" at bounding box center [795, 232] width 777 height 18
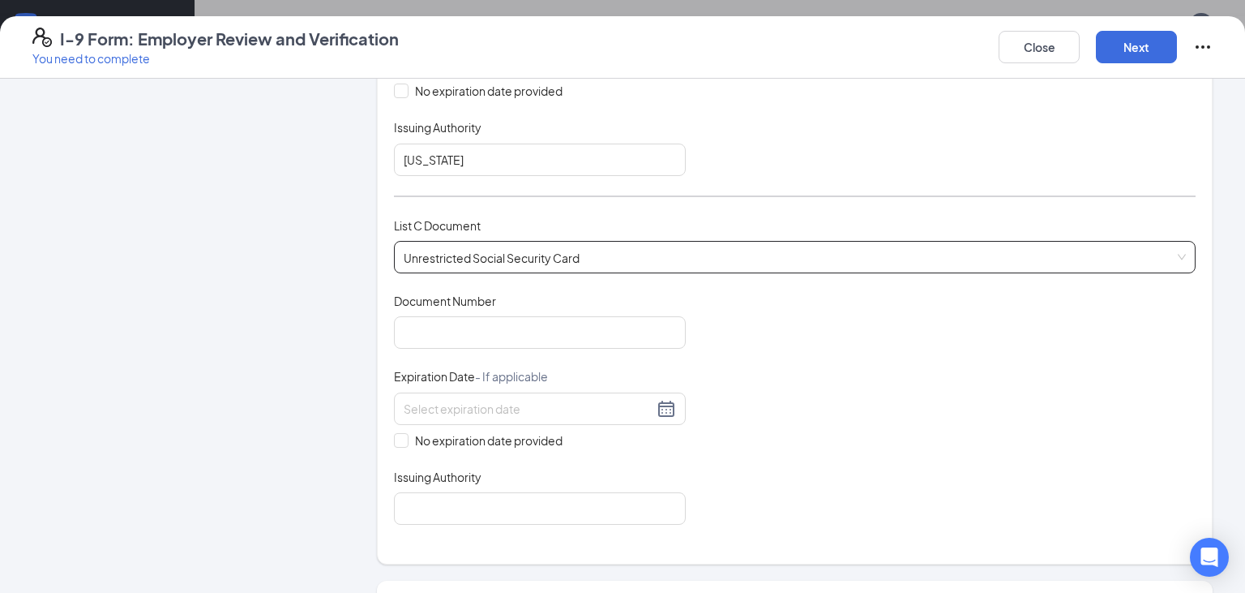
scroll to position [599, 0]
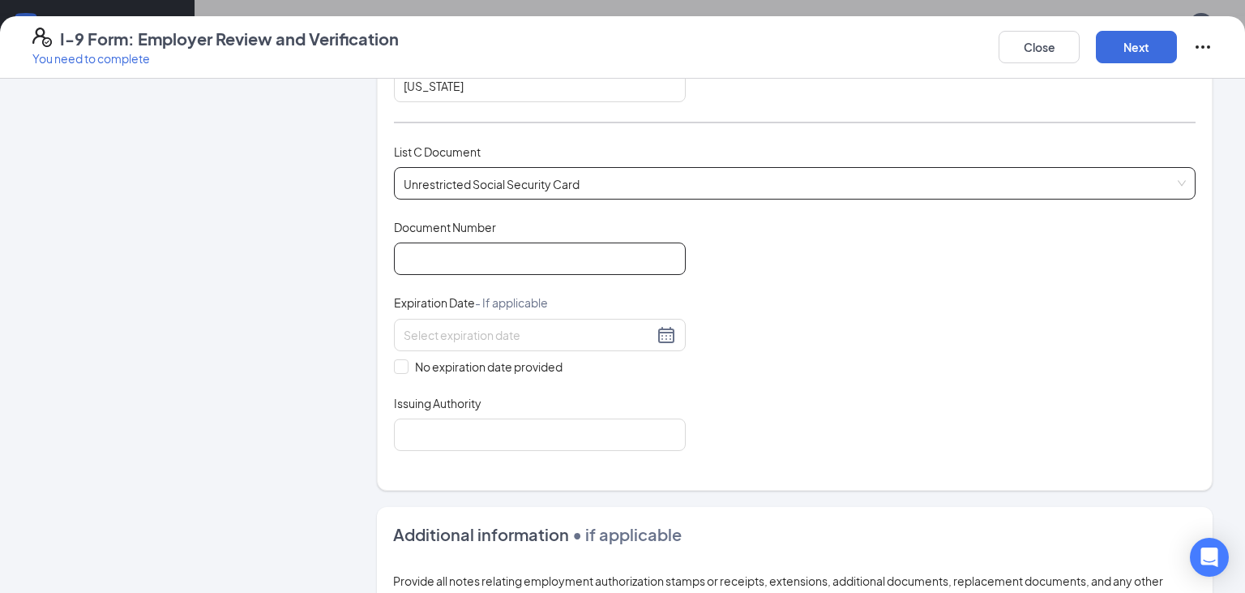
click at [526, 261] on input "Document Number" at bounding box center [540, 258] width 292 height 32
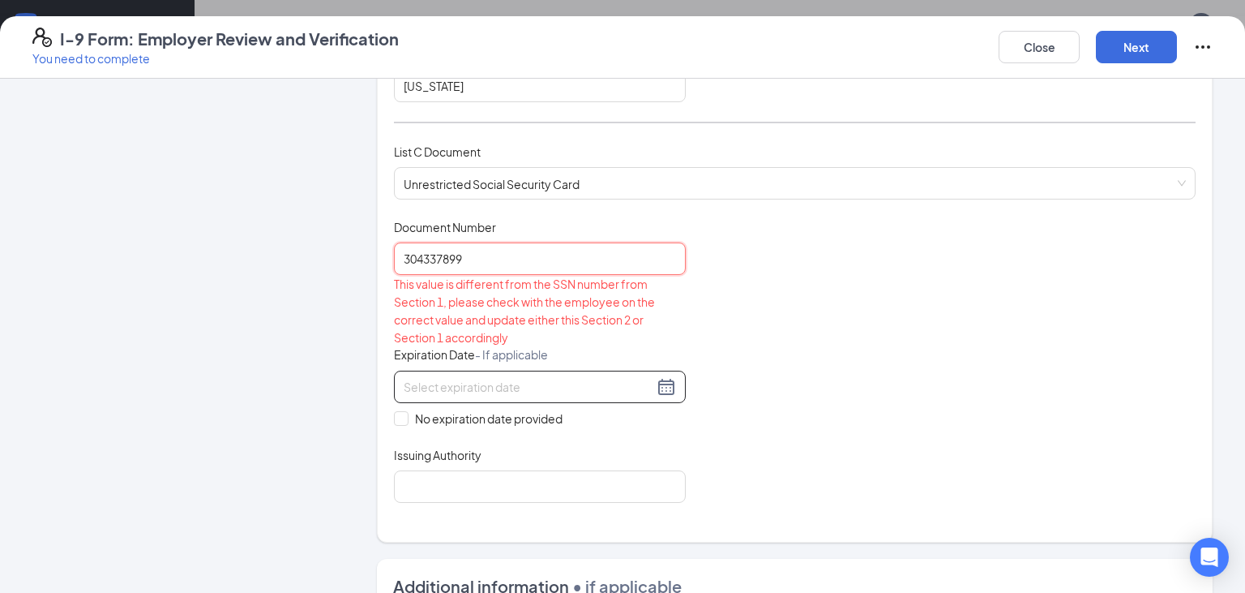
type input "304337899"
click at [554, 378] on input at bounding box center [529, 387] width 250 height 18
drag, startPoint x: 858, startPoint y: 410, endPoint x: 738, endPoint y: 418, distance: 120.3
click at [855, 410] on div "Document Title Unrestricted Social Security Card Document Number 304337899 This…" at bounding box center [795, 361] width 802 height 284
click at [405, 416] on span at bounding box center [401, 418] width 15 height 15
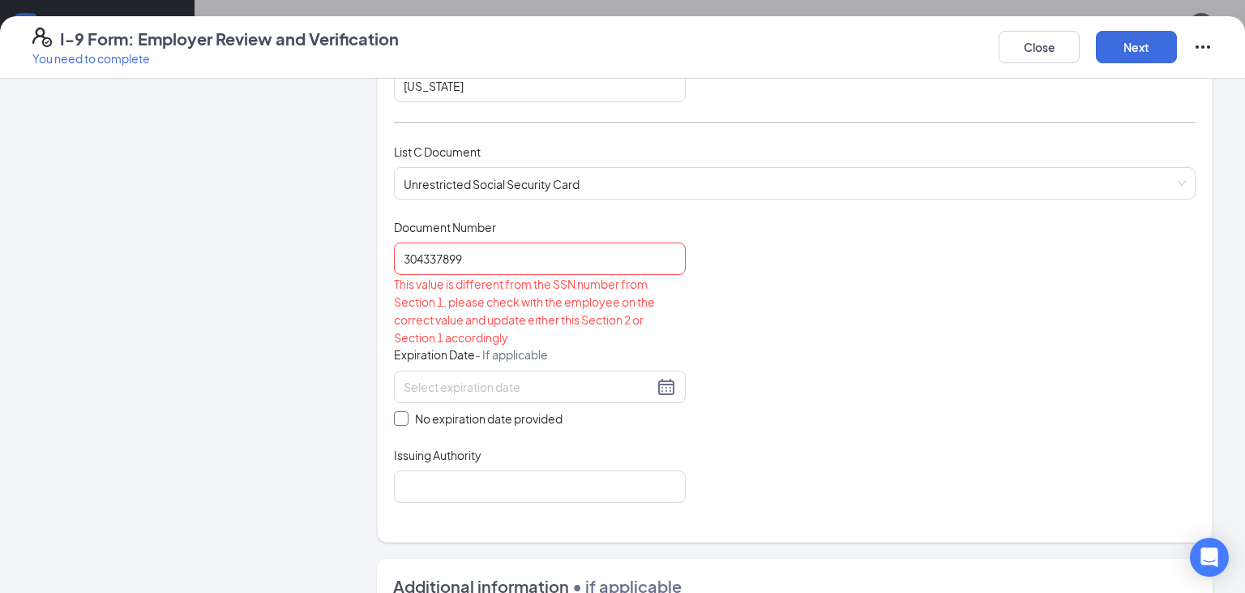
click at [405, 416] on input "No expiration date provided" at bounding box center [399, 416] width 11 height 11
checkbox input "true"
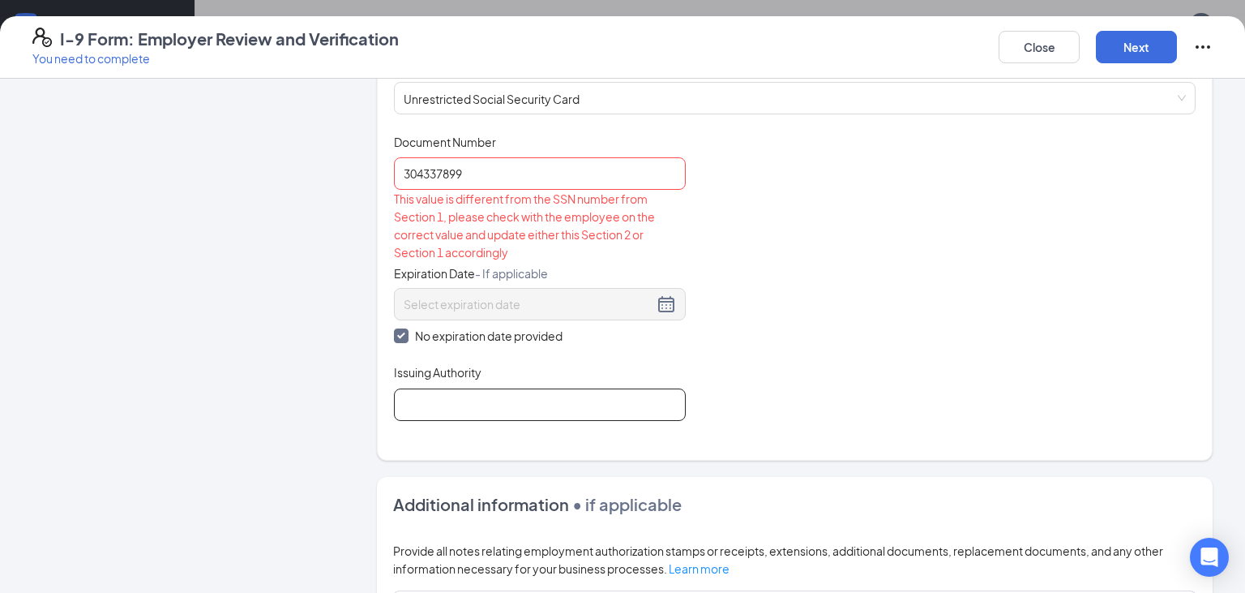
scroll to position [684, 0]
click at [469, 394] on input "Issuing Authority" at bounding box center [540, 404] width 292 height 32
click at [468, 396] on input "Issuing Authority" at bounding box center [540, 404] width 292 height 32
click at [474, 176] on input "304337899" at bounding box center [540, 173] width 292 height 32
click at [483, 396] on input "Issuing Authority" at bounding box center [540, 404] width 292 height 32
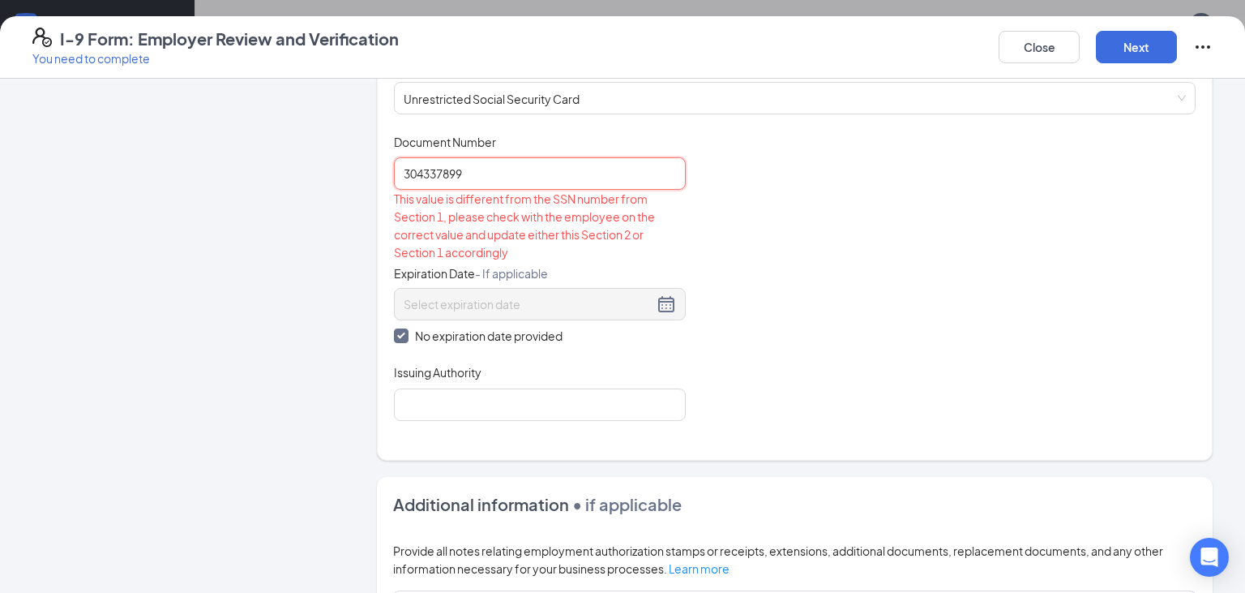
click at [491, 169] on input "304337899" at bounding box center [540, 173] width 292 height 32
click at [434, 169] on input "304337899" at bounding box center [540, 173] width 292 height 32
click at [423, 175] on input "30433-7899" at bounding box center [540, 173] width 292 height 32
type input "304-33-7899"
click at [1013, 377] on div "Document Title Unrestricted Social Security Card Document Number 304-33-7899 Th…" at bounding box center [795, 277] width 802 height 287
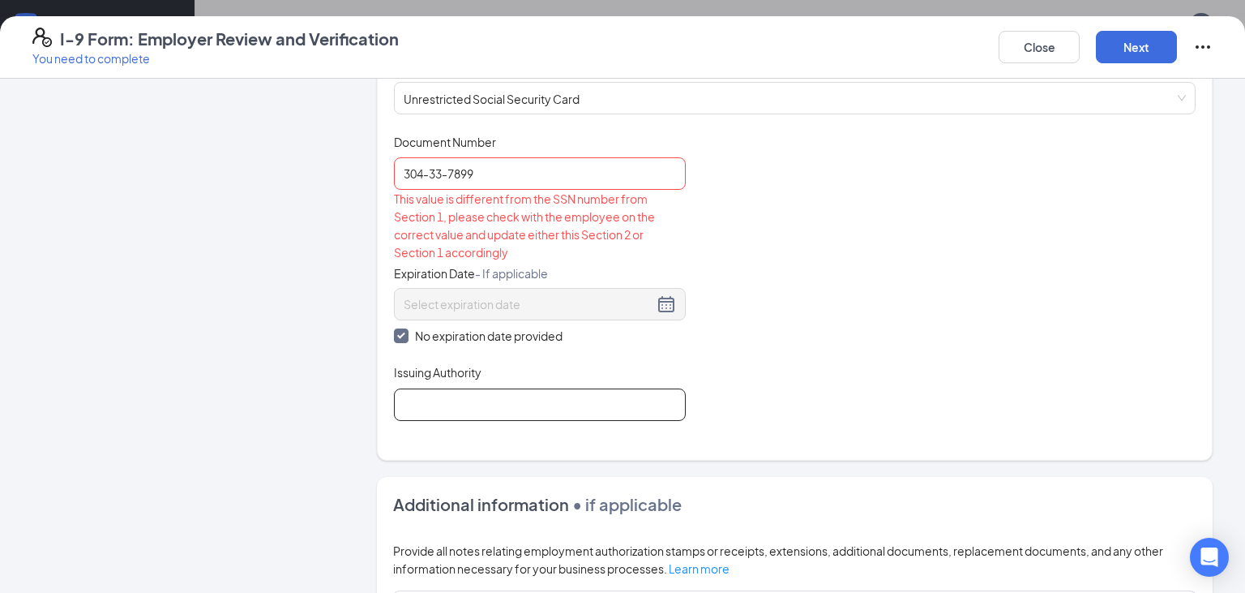
click at [535, 397] on input "Issuing Authority" at bounding box center [540, 404] width 292 height 32
type input "Social Security Administration"
click at [879, 399] on div "Document Title Unrestricted Social Security Card Document Number 304-33-7899 Th…" at bounding box center [795, 277] width 802 height 287
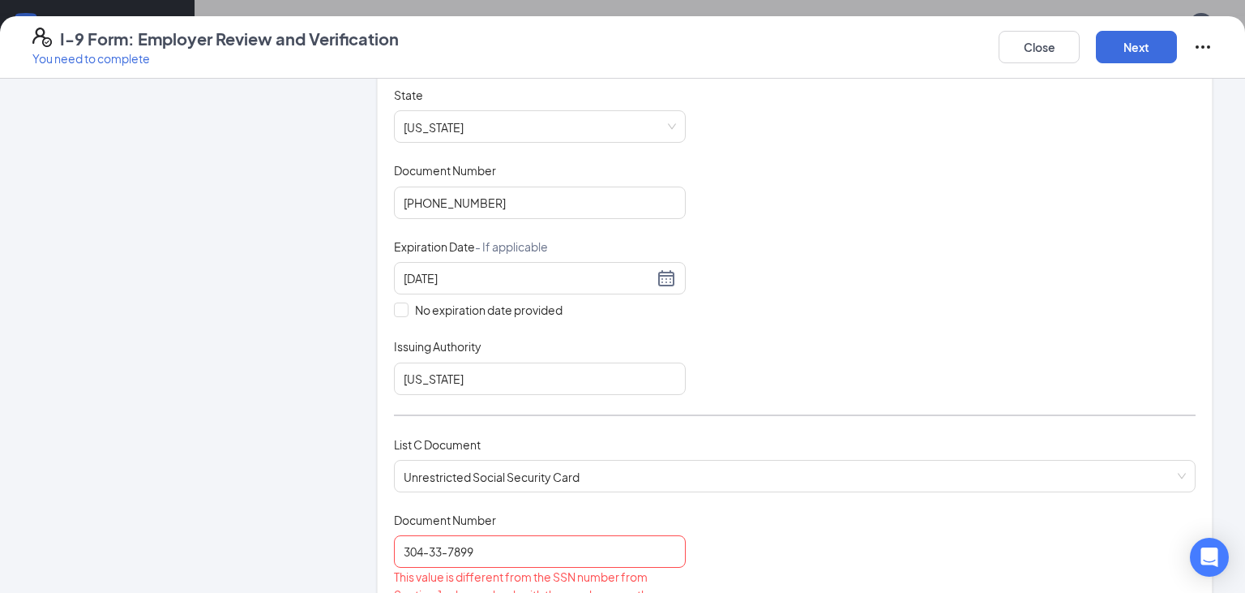
scroll to position [0, 0]
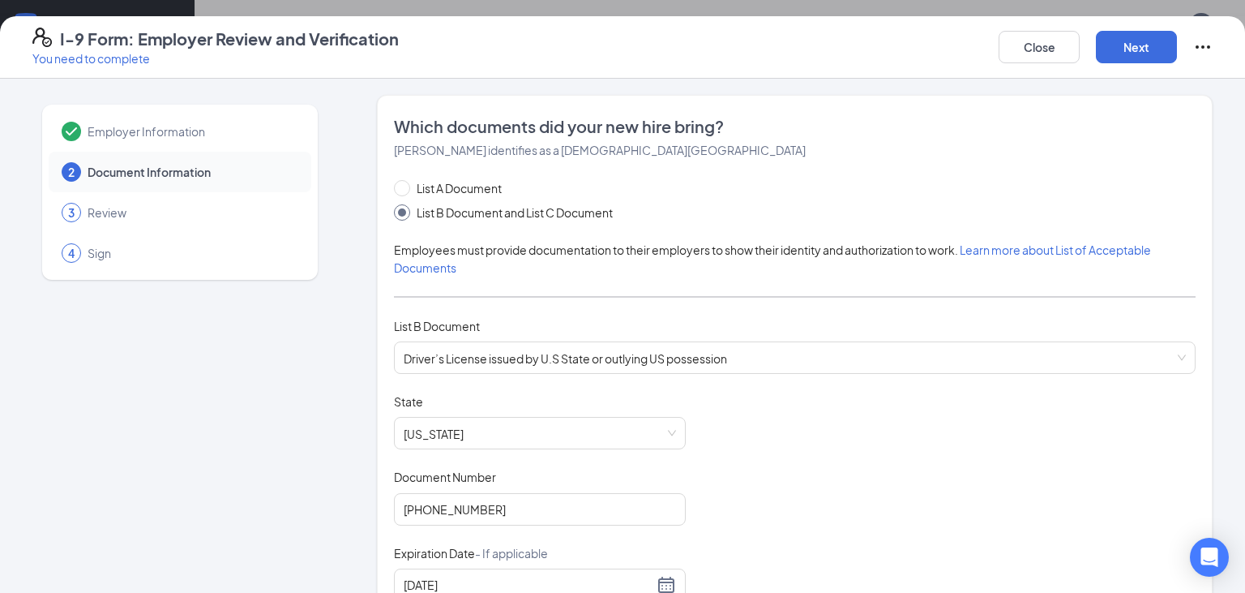
click at [113, 213] on span "Review" at bounding box center [192, 212] width 208 height 16
click at [1022, 44] on button "Close" at bounding box center [1039, 47] width 81 height 32
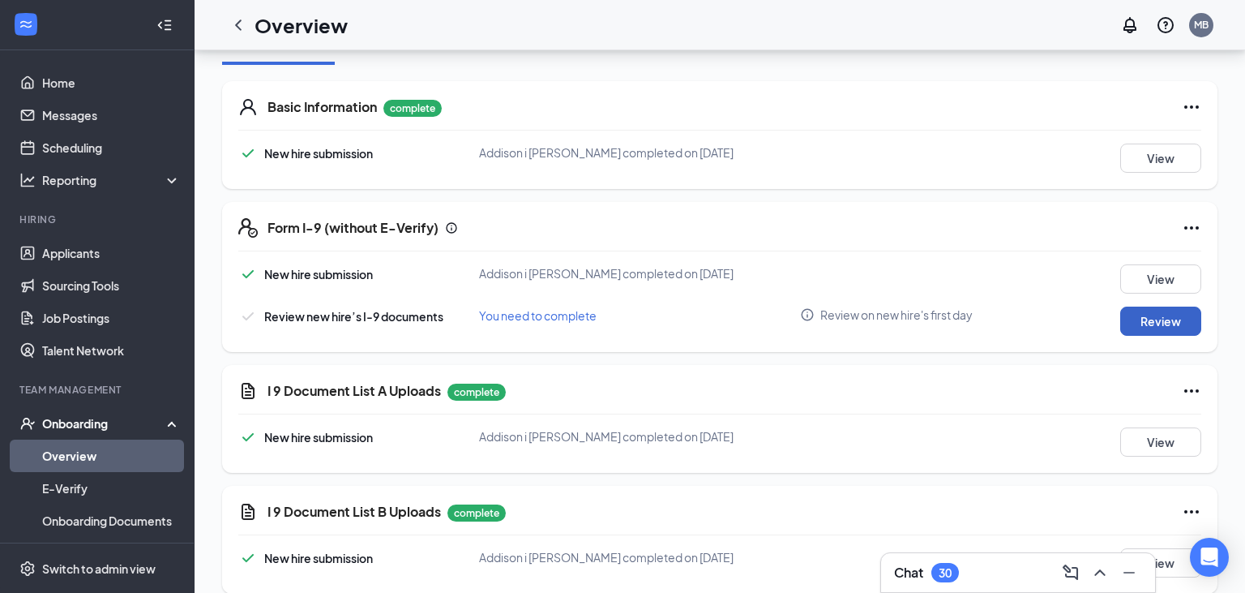
scroll to position [171, 0]
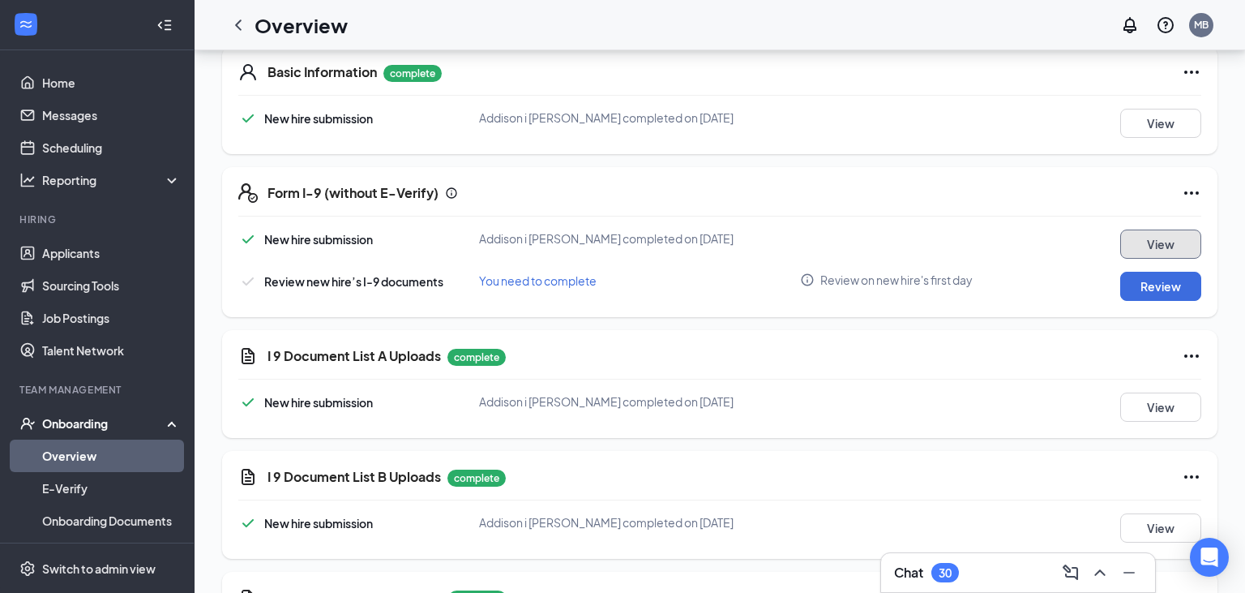
click at [1154, 243] on button "View" at bounding box center [1160, 243] width 81 height 29
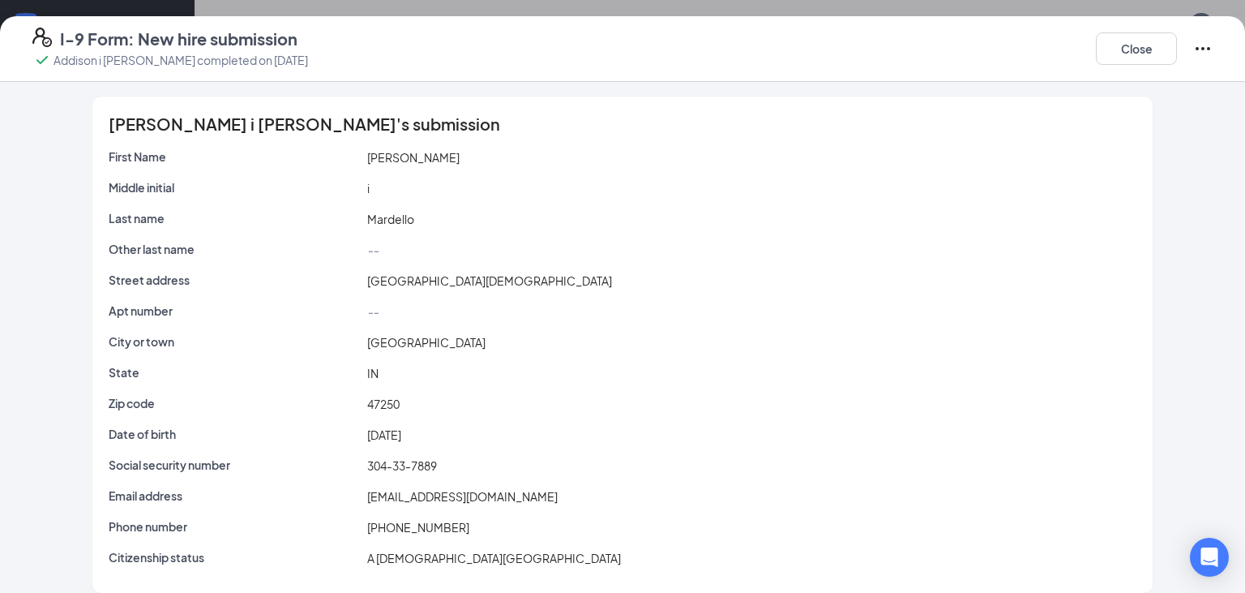
scroll to position [0, 0]
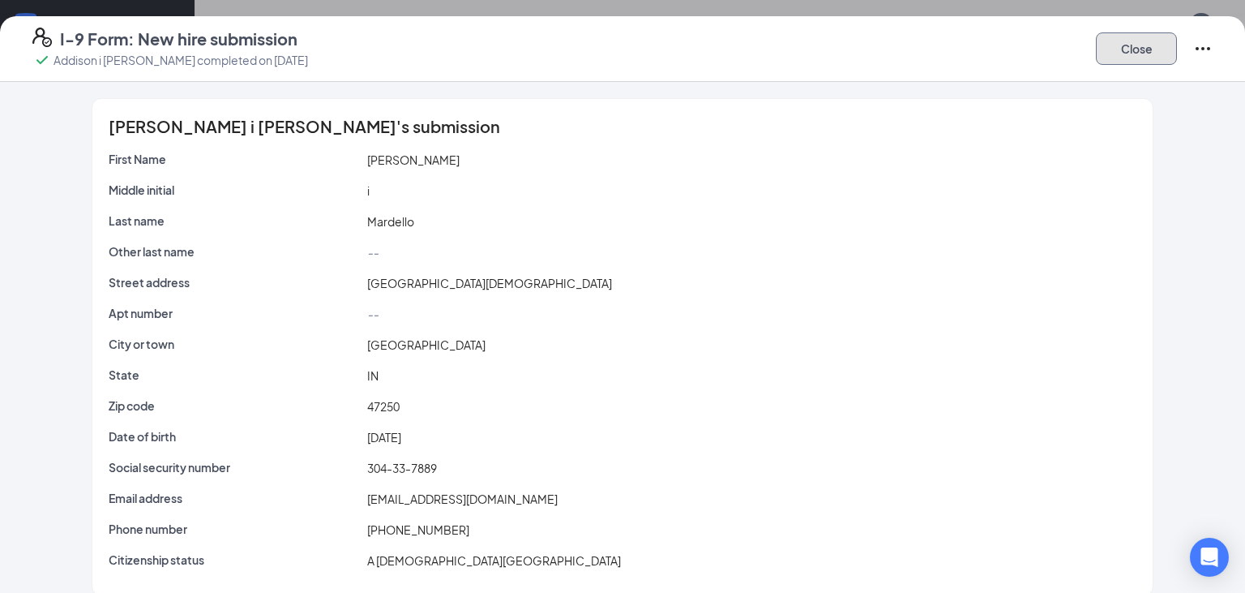
click at [1124, 54] on button "Close" at bounding box center [1136, 48] width 81 height 32
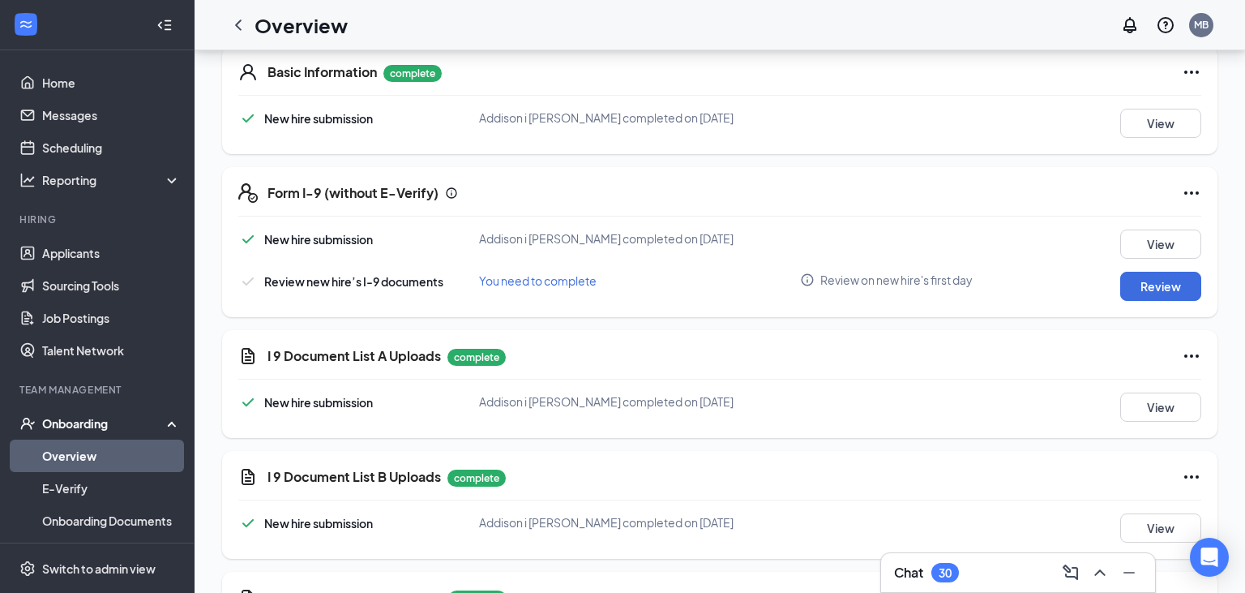
click at [1193, 190] on icon "Ellipses" at bounding box center [1191, 192] width 19 height 19
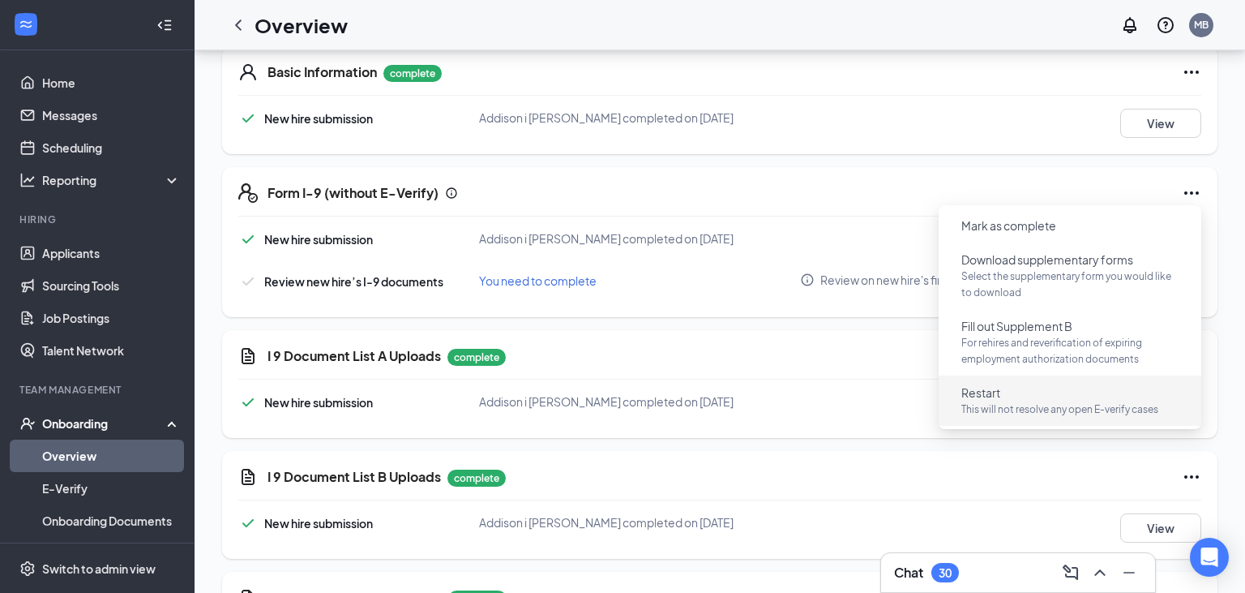
click at [1035, 392] on button "Restart This will not resolve any open E-verify cases" at bounding box center [1070, 400] width 243 height 42
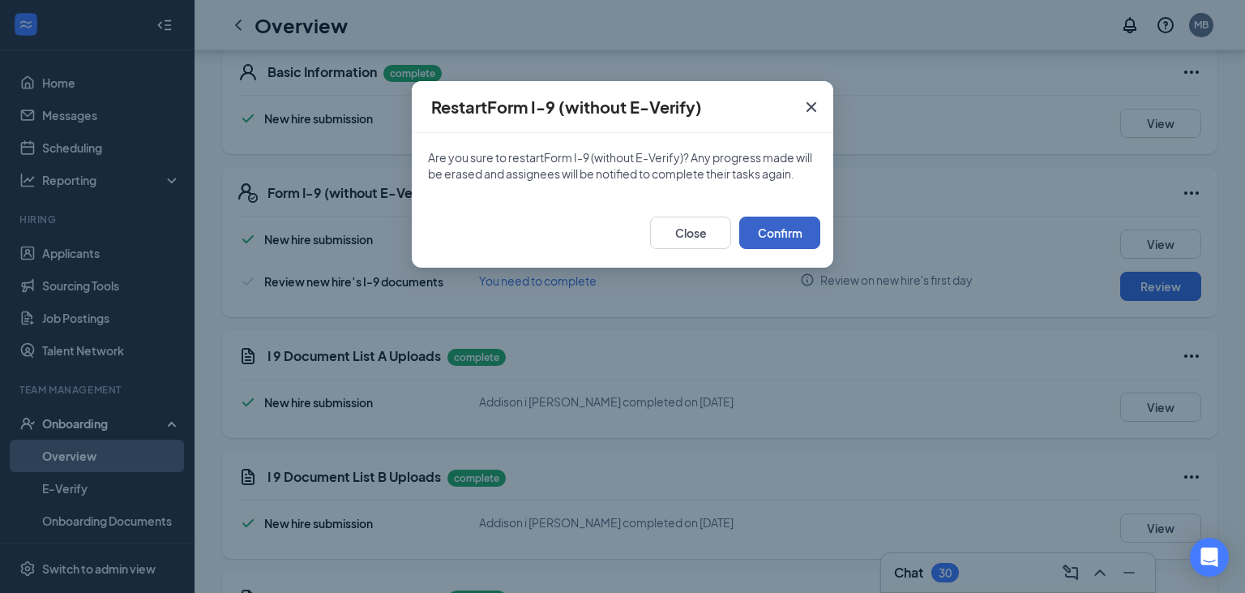
click at [771, 242] on button "Confirm" at bounding box center [779, 232] width 81 height 32
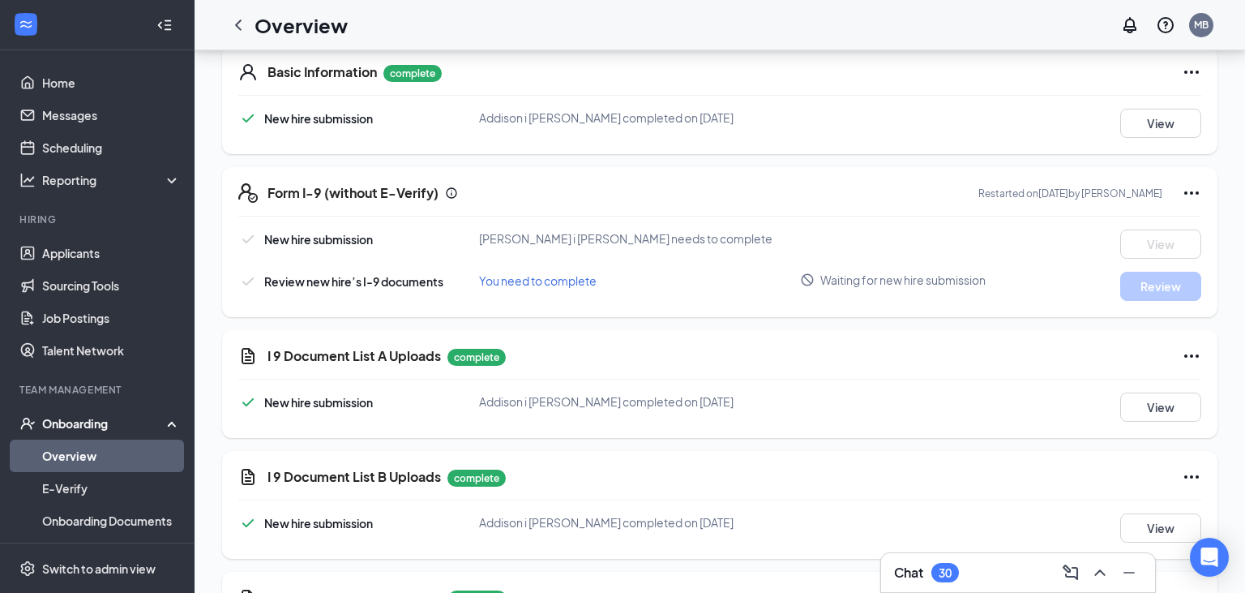
click at [841, 173] on div "Form I-9 (without E-Verify) Restarted on [DATE] by [PERSON_NAME] New hire submi…" at bounding box center [720, 242] width 996 height 150
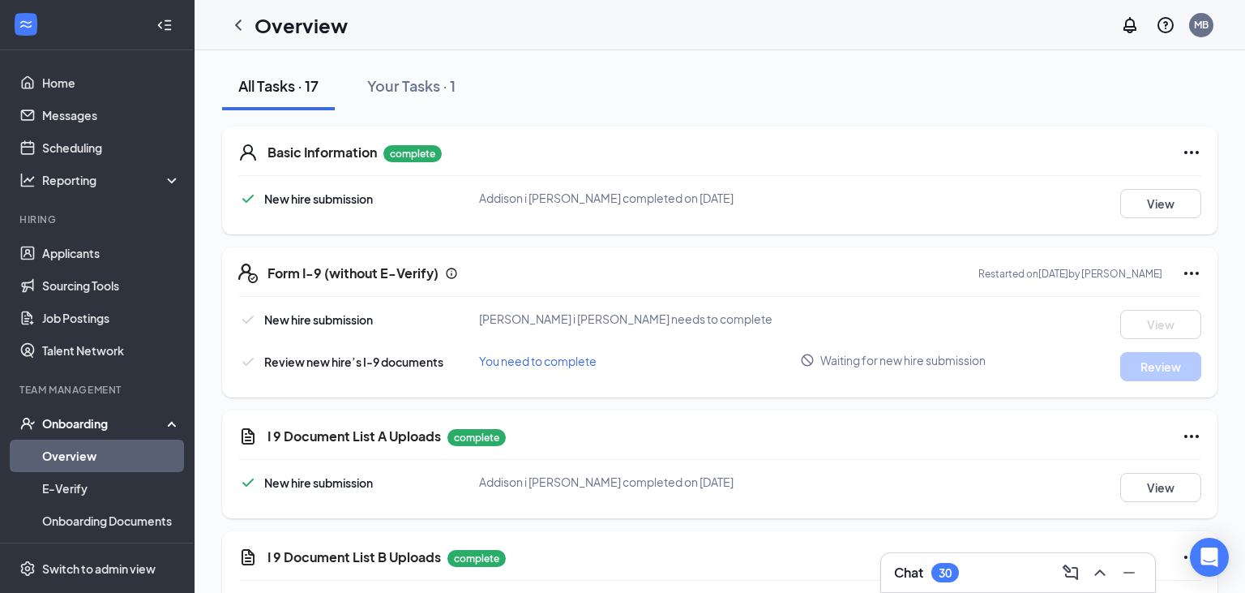
scroll to position [136, 0]
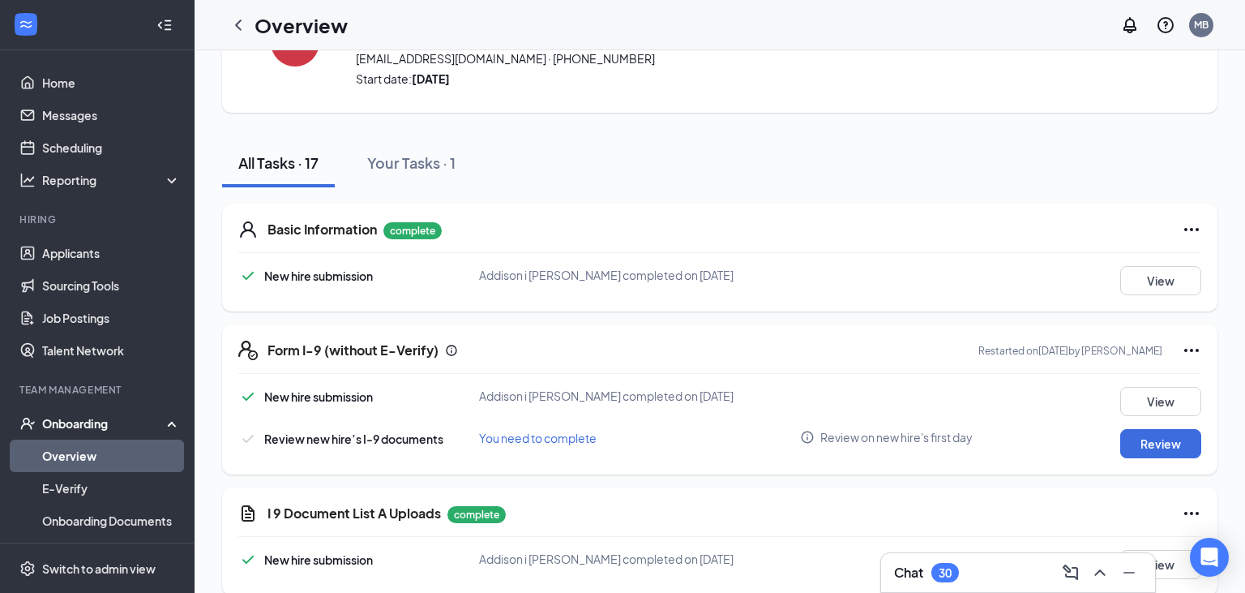
scroll to position [171, 0]
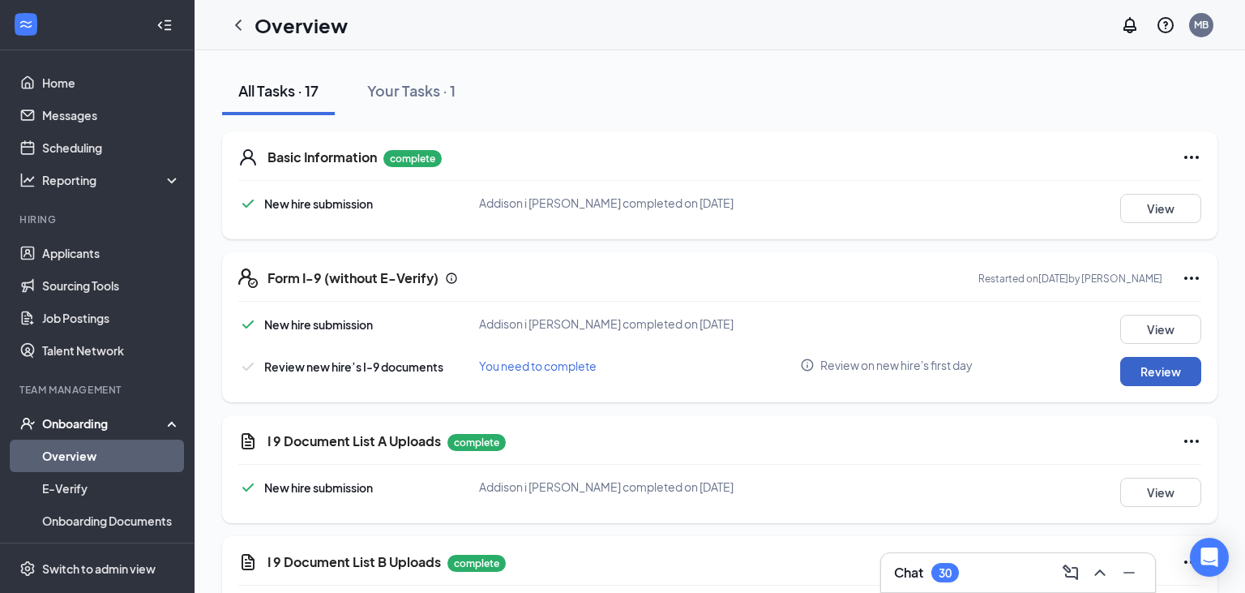
click at [1153, 370] on button "Review" at bounding box center [1160, 371] width 81 height 29
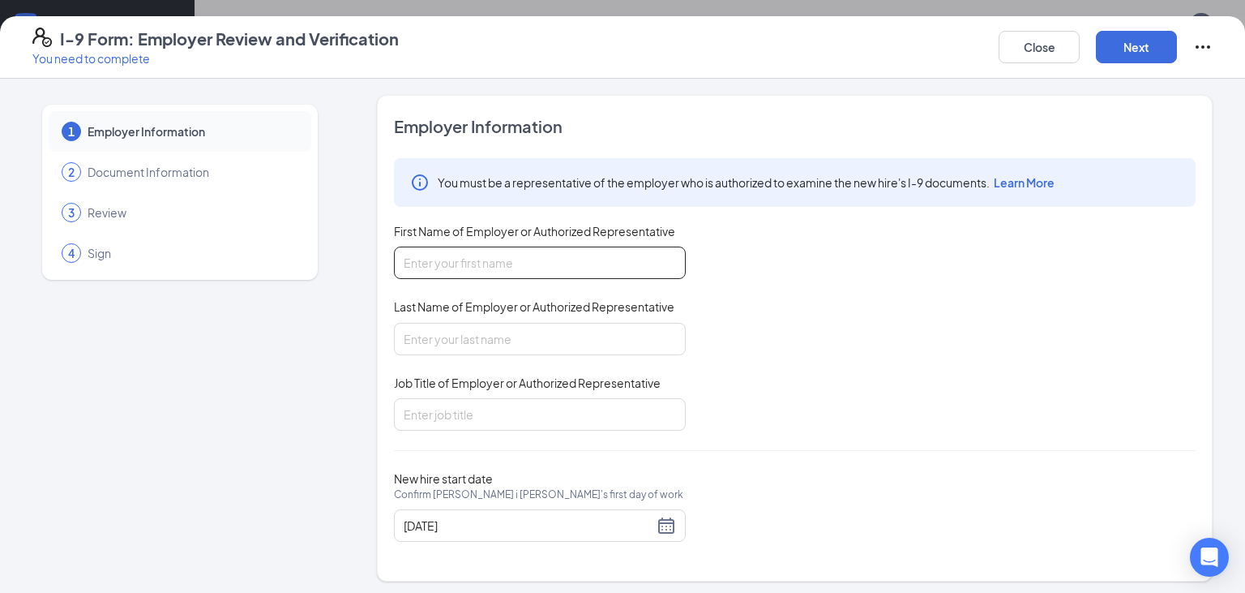
click at [545, 271] on input "First Name of Employer or Authorized Representative" at bounding box center [540, 262] width 292 height 32
type input "Malachi"
click at [461, 336] on input "Last Name of Employer or Authorized Representative" at bounding box center [540, 339] width 292 height 32
type input "[PERSON_NAME]"
click at [499, 418] on input "Job Title of Employer or Authorized Representative" at bounding box center [540, 414] width 292 height 32
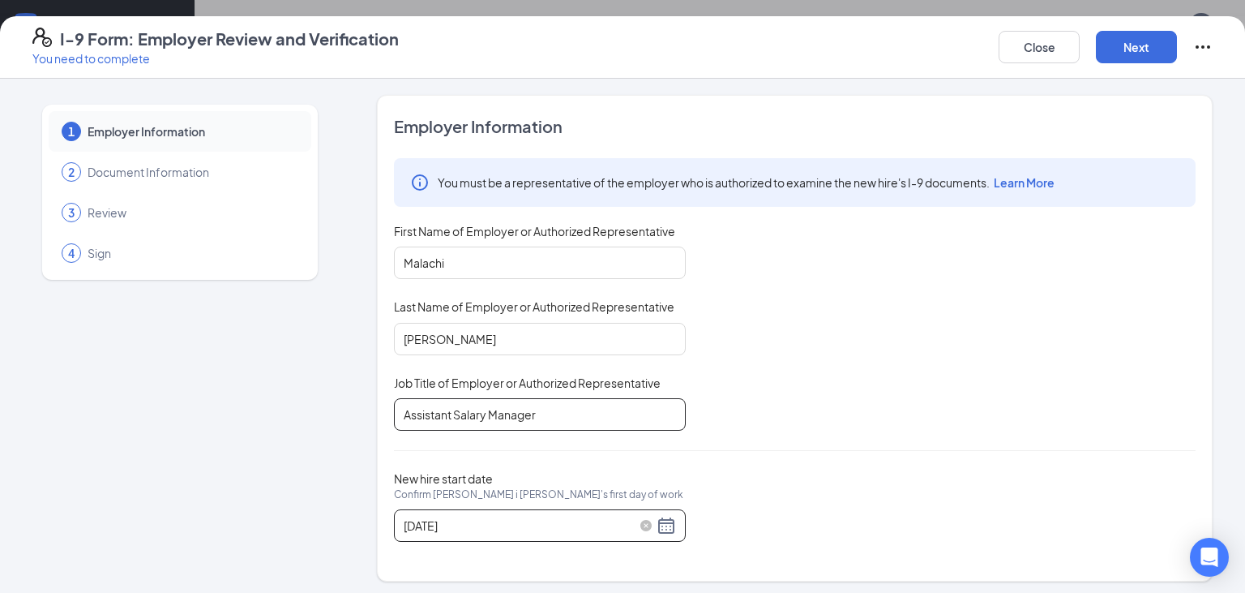
type input "Assistant Salary Manager"
click at [657, 525] on div "[DATE]" at bounding box center [540, 525] width 272 height 19
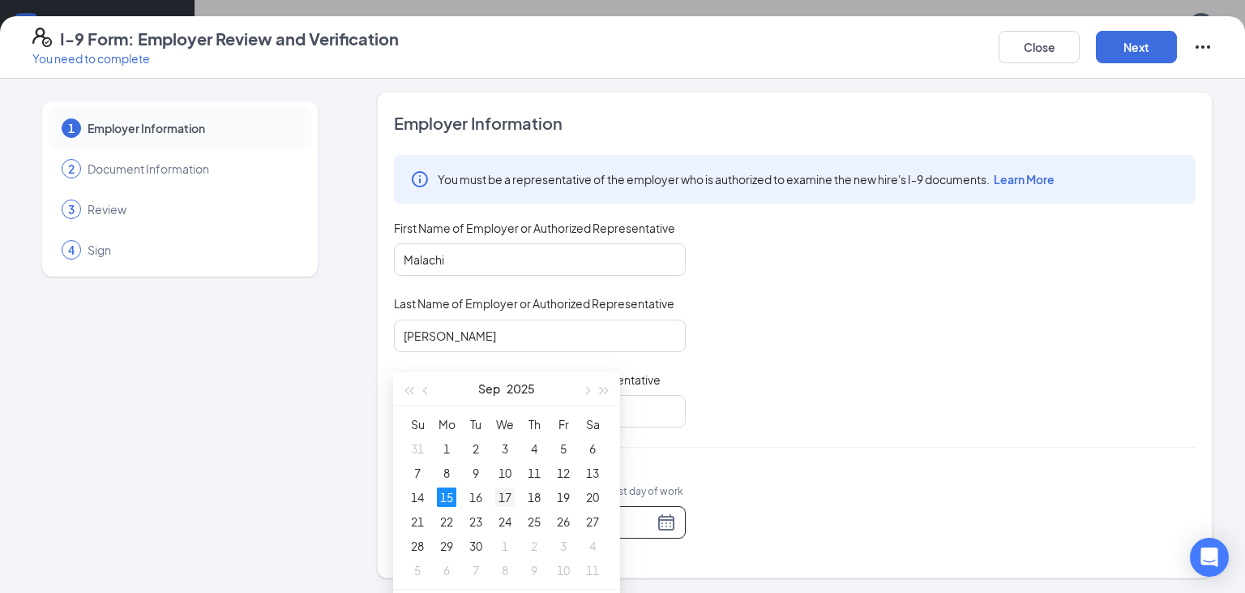
type input "[DATE]"
click at [501, 493] on div "17" at bounding box center [504, 496] width 19 height 19
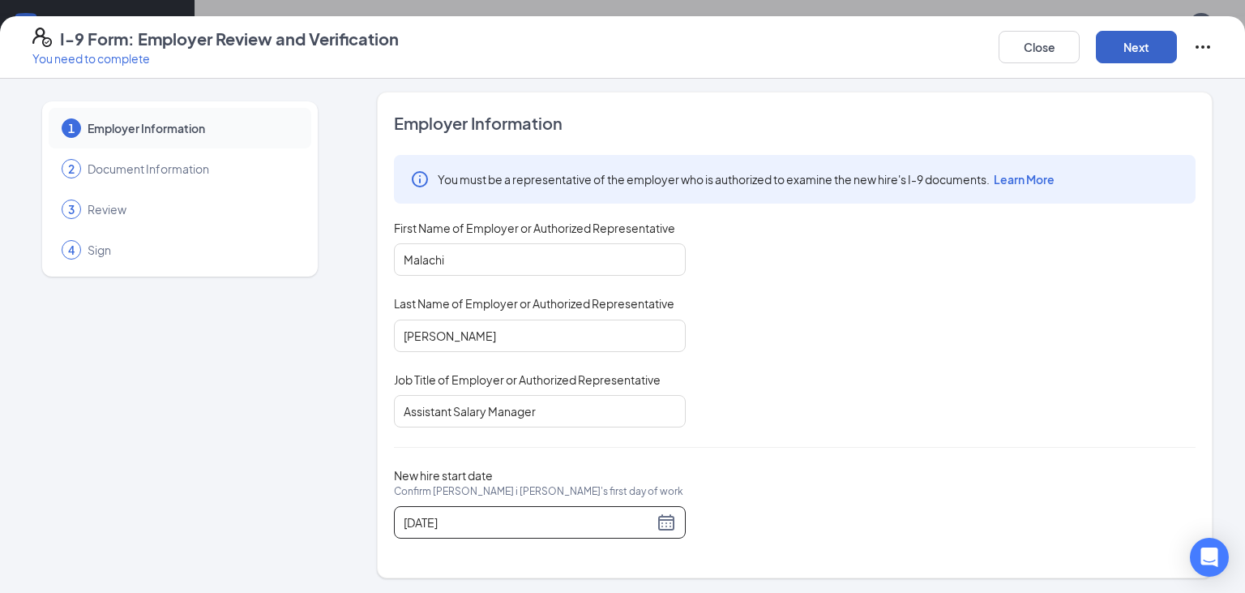
drag, startPoint x: 1121, startPoint y: 52, endPoint x: 1122, endPoint y: 28, distance: 23.5
click at [1121, 44] on button "Next" at bounding box center [1136, 47] width 81 height 32
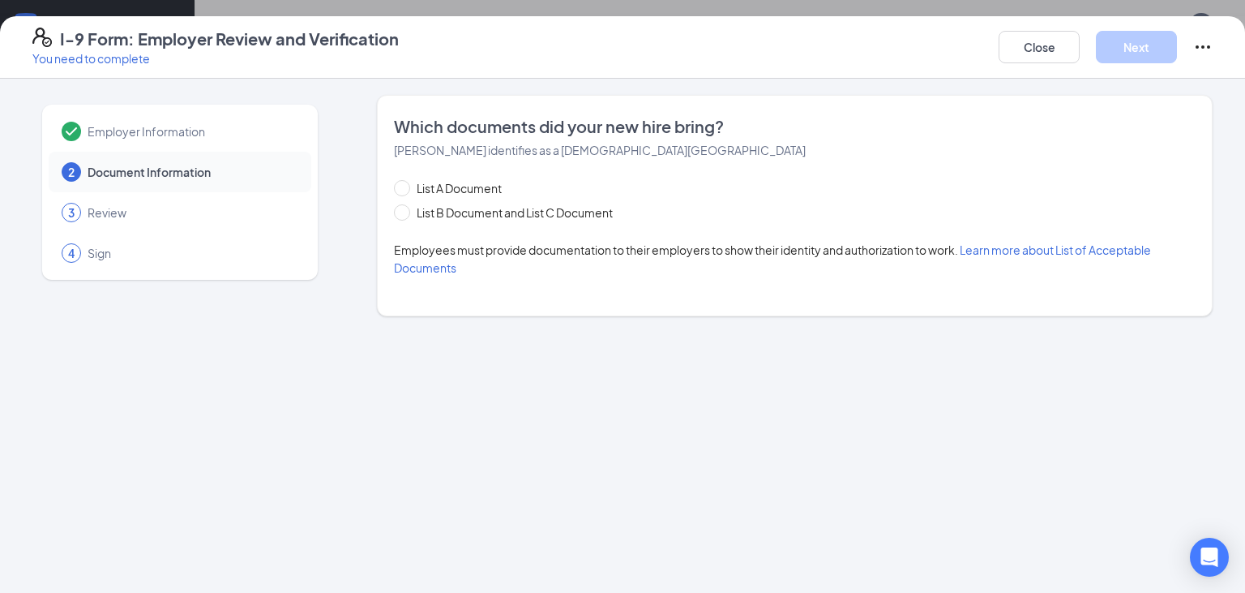
scroll to position [0, 0]
click at [408, 214] on span at bounding box center [402, 212] width 16 height 16
click at [405, 214] on input "List B Document and List C Document" at bounding box center [399, 209] width 11 height 11
radio input "true"
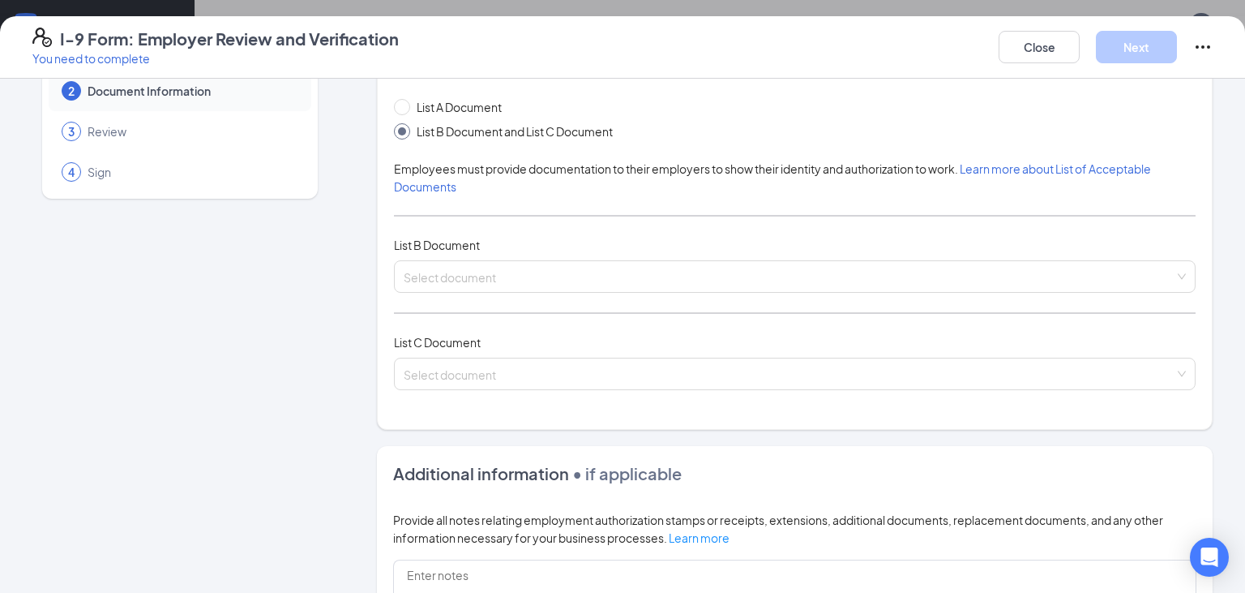
scroll to position [171, 0]
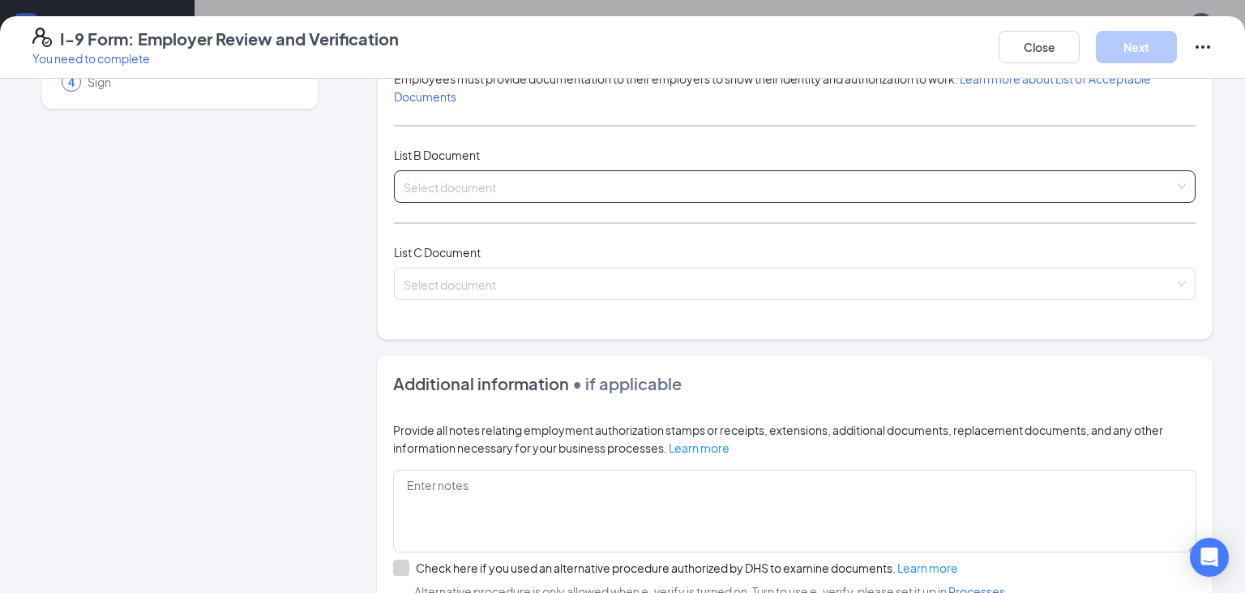
click at [555, 193] on input "search" at bounding box center [789, 183] width 771 height 24
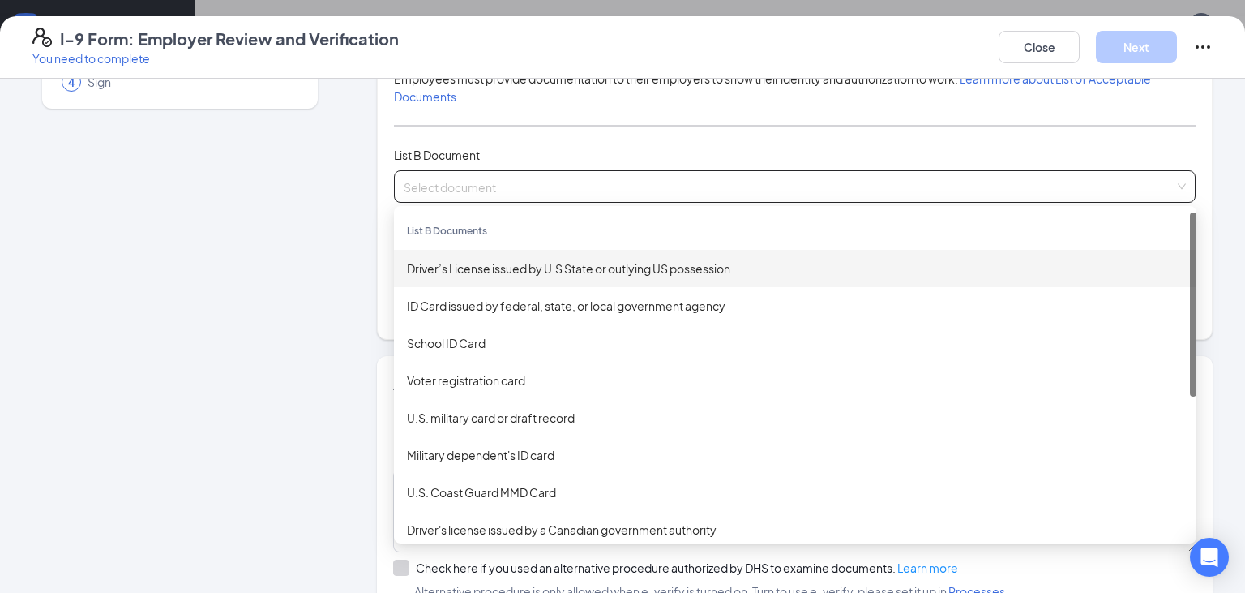
click at [529, 265] on div "Driver’s License issued by U.S State or outlying US possession" at bounding box center [795, 268] width 777 height 18
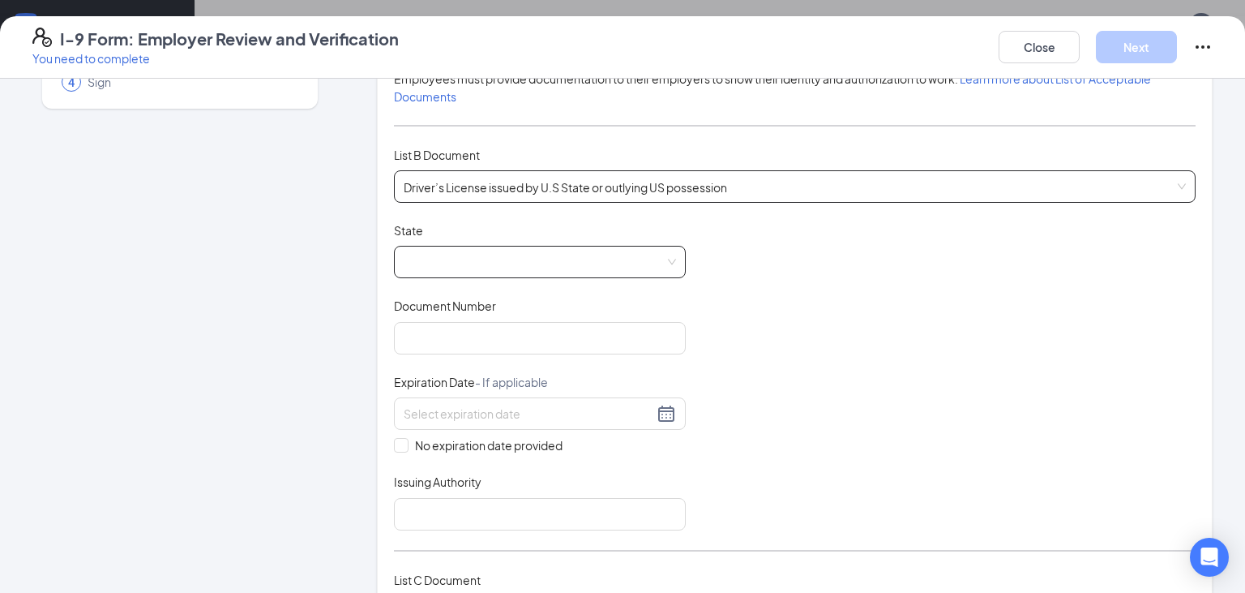
click at [517, 267] on span at bounding box center [540, 261] width 272 height 31
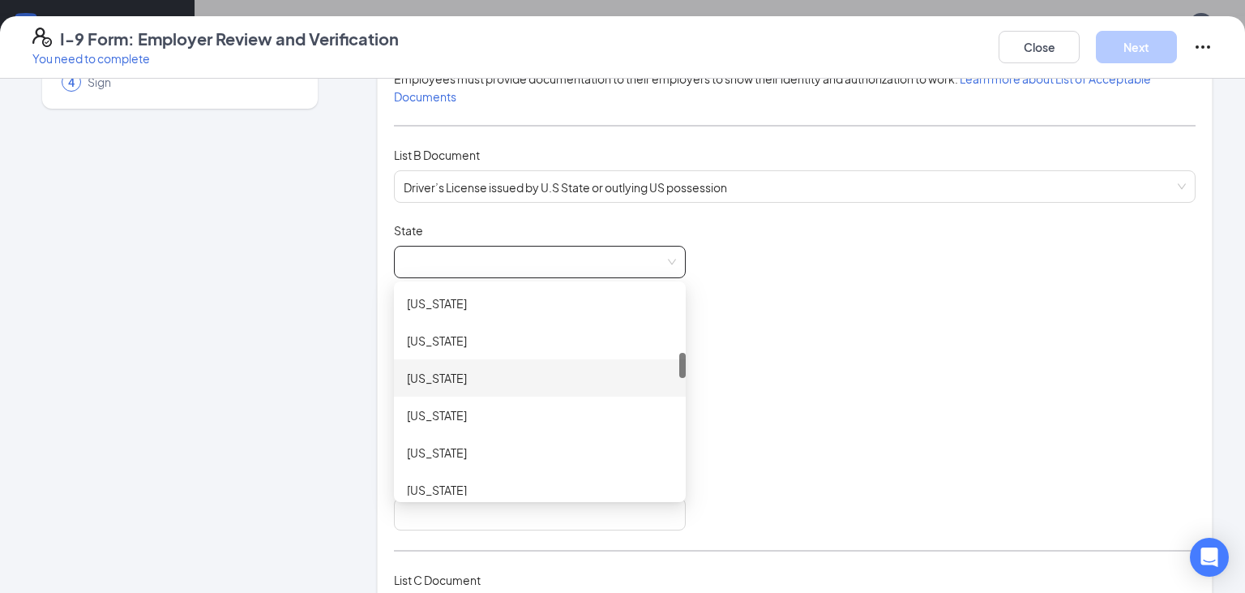
click at [473, 379] on div "[US_STATE]" at bounding box center [540, 378] width 266 height 18
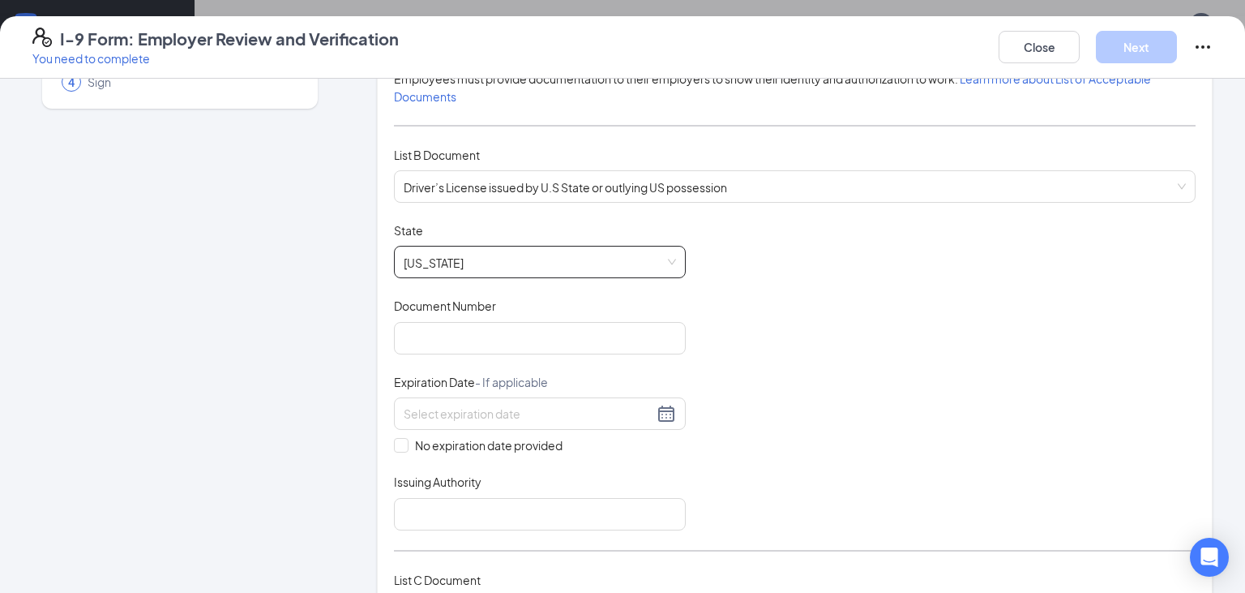
scroll to position [525, 0]
click at [475, 348] on input "Document Number" at bounding box center [540, 338] width 292 height 32
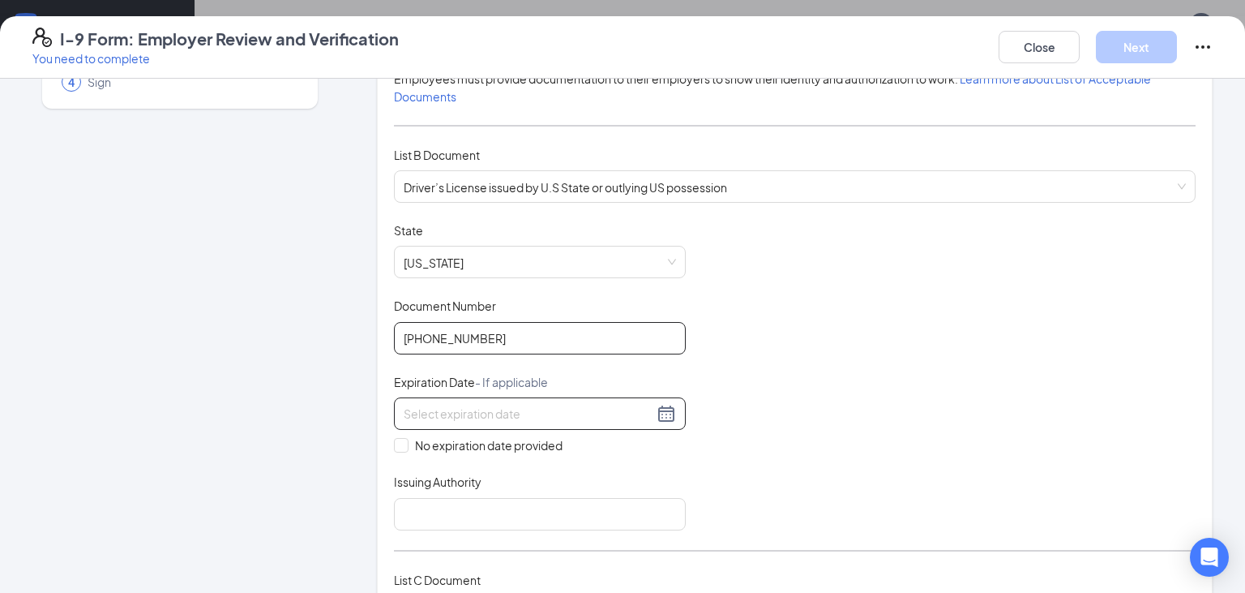
type input "[PHONE_NUMBER]"
click at [499, 413] on input at bounding box center [529, 414] width 250 height 18
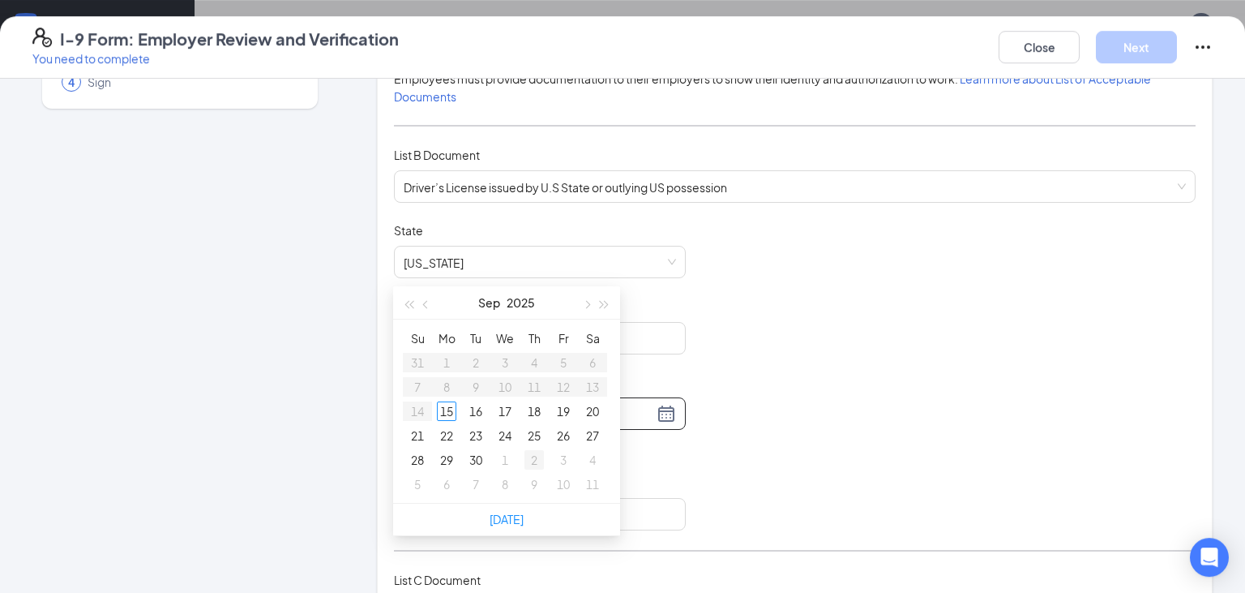
scroll to position [342, 0]
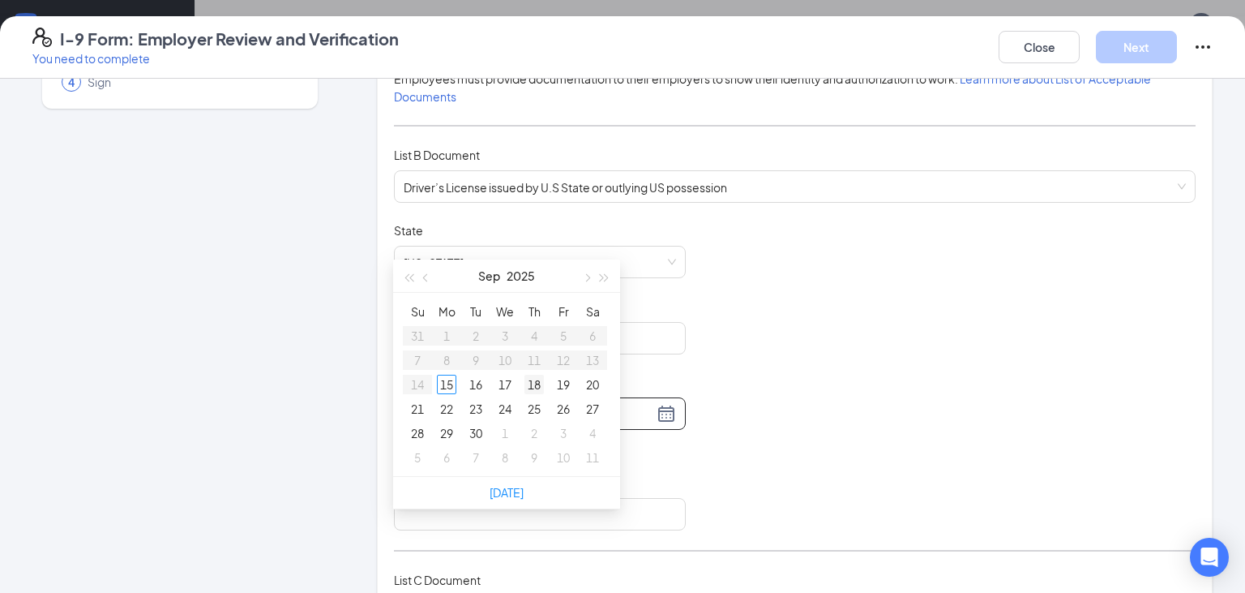
type input "[DATE]"
click at [590, 277] on button "button" at bounding box center [586, 275] width 18 height 32
click at [606, 276] on span "button" at bounding box center [605, 277] width 8 height 8
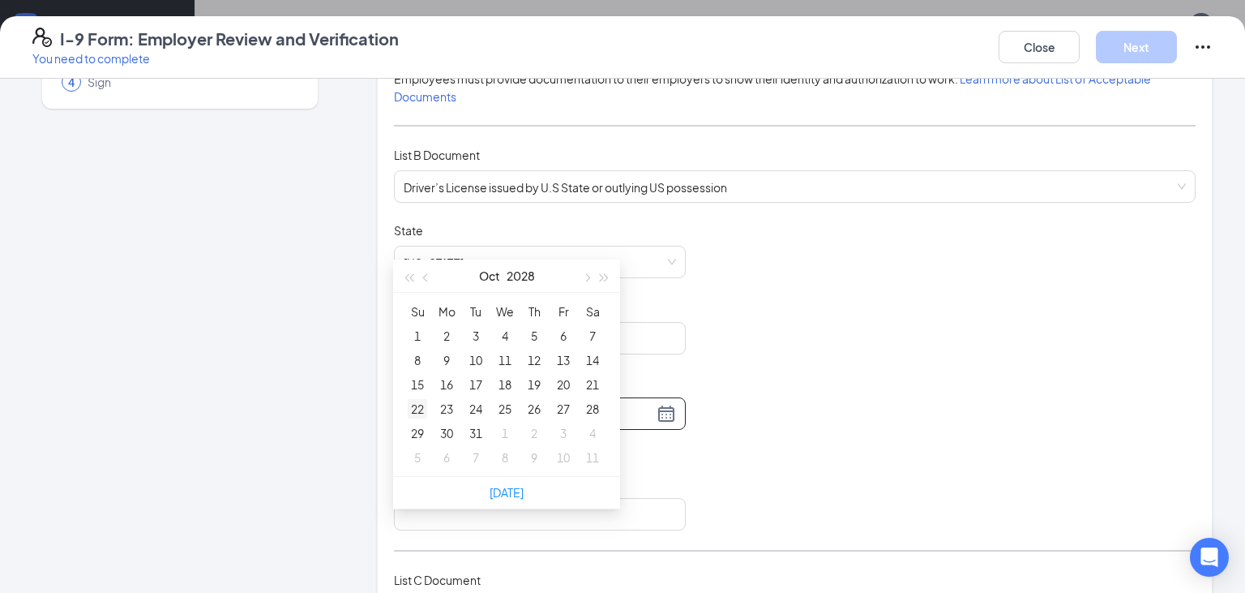
click at [419, 407] on div "22" at bounding box center [417, 408] width 19 height 19
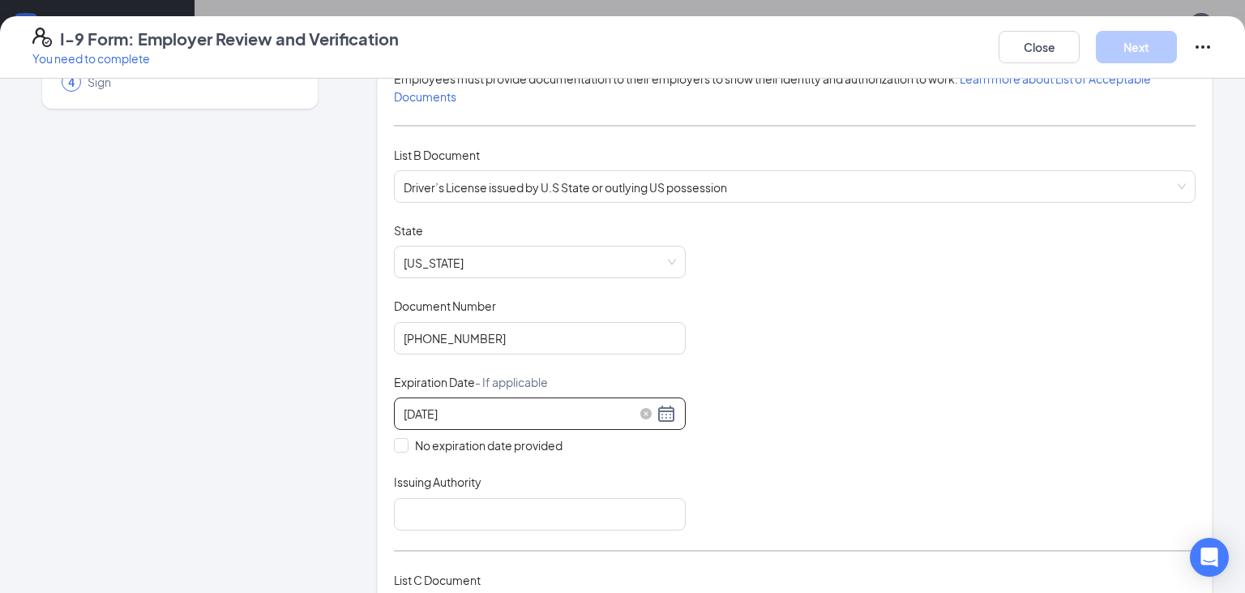
click at [666, 412] on div "10/22/2028" at bounding box center [540, 413] width 272 height 19
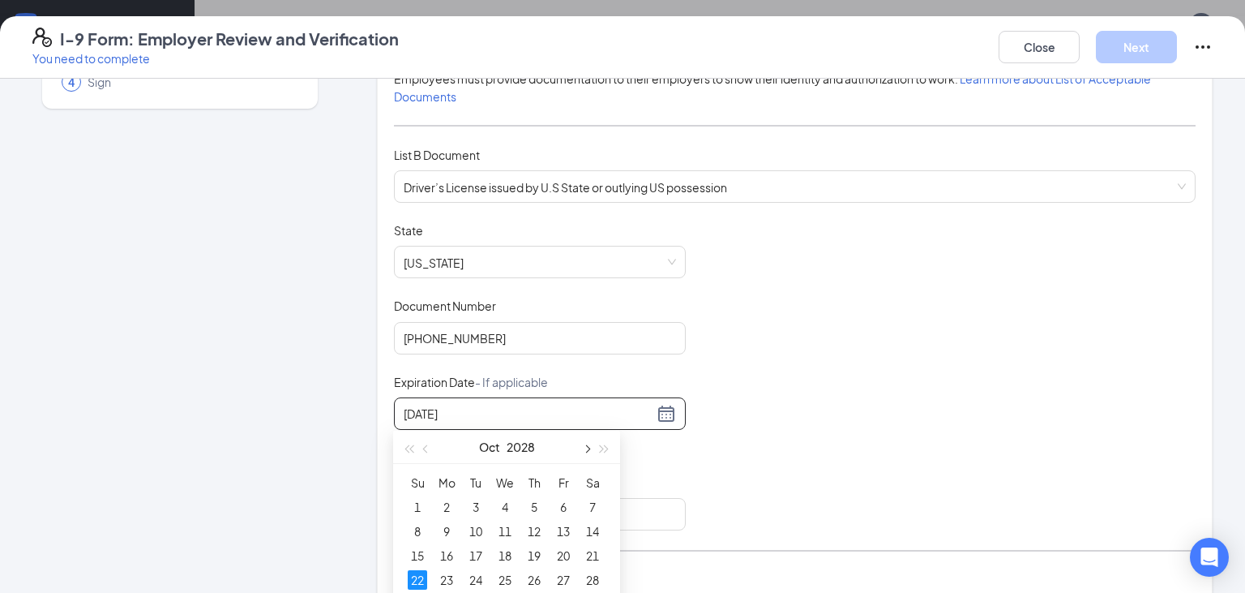
click at [582, 446] on button "button" at bounding box center [586, 446] width 18 height 32
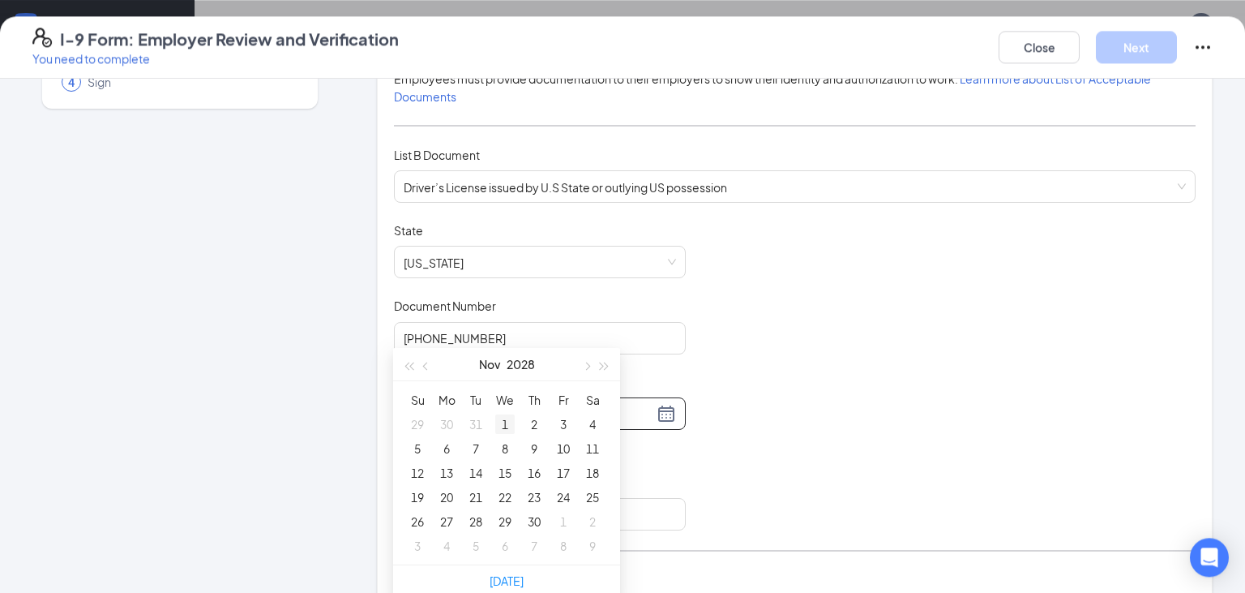
scroll to position [513, 0]
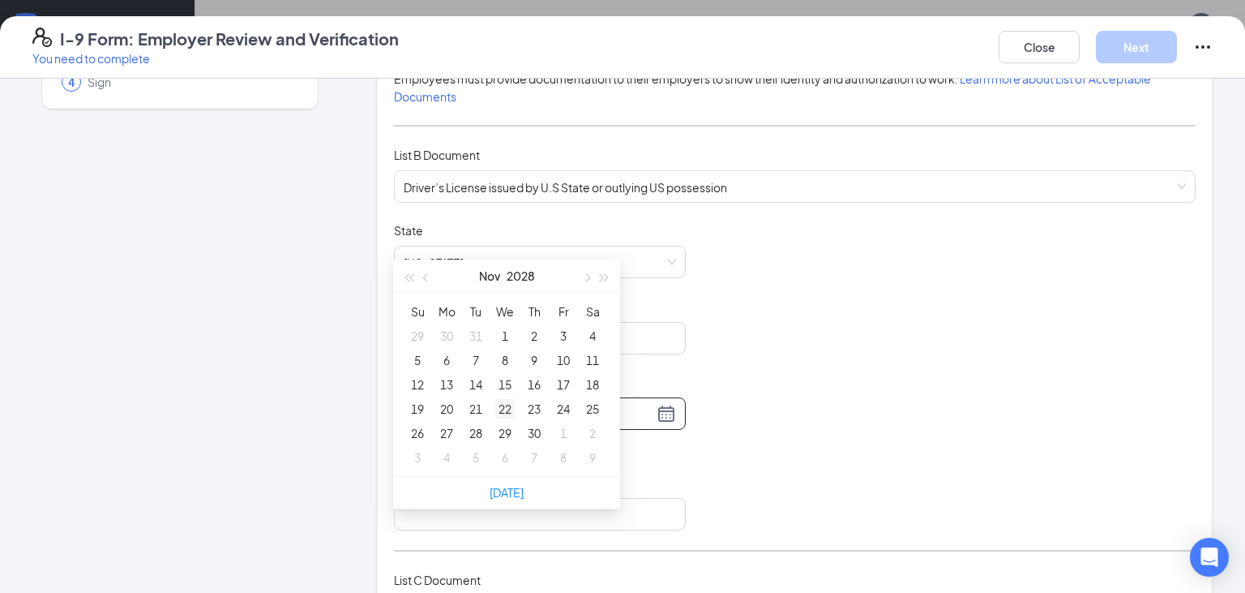
type input "[DATE]"
click at [503, 407] on div "22" at bounding box center [504, 408] width 19 height 19
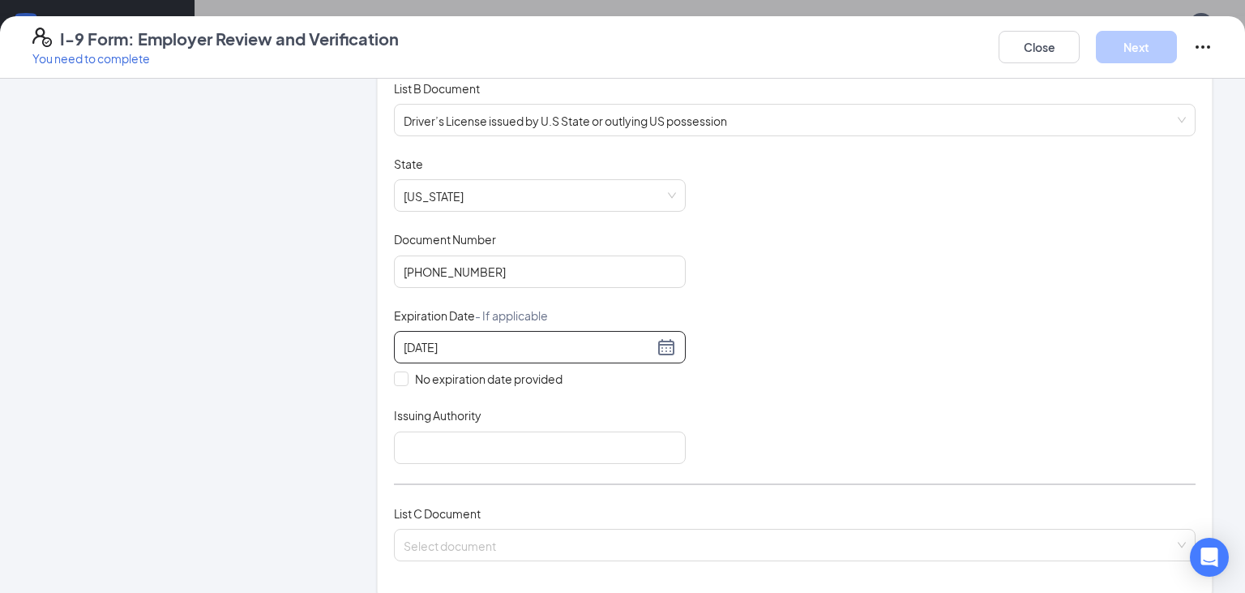
scroll to position [256, 0]
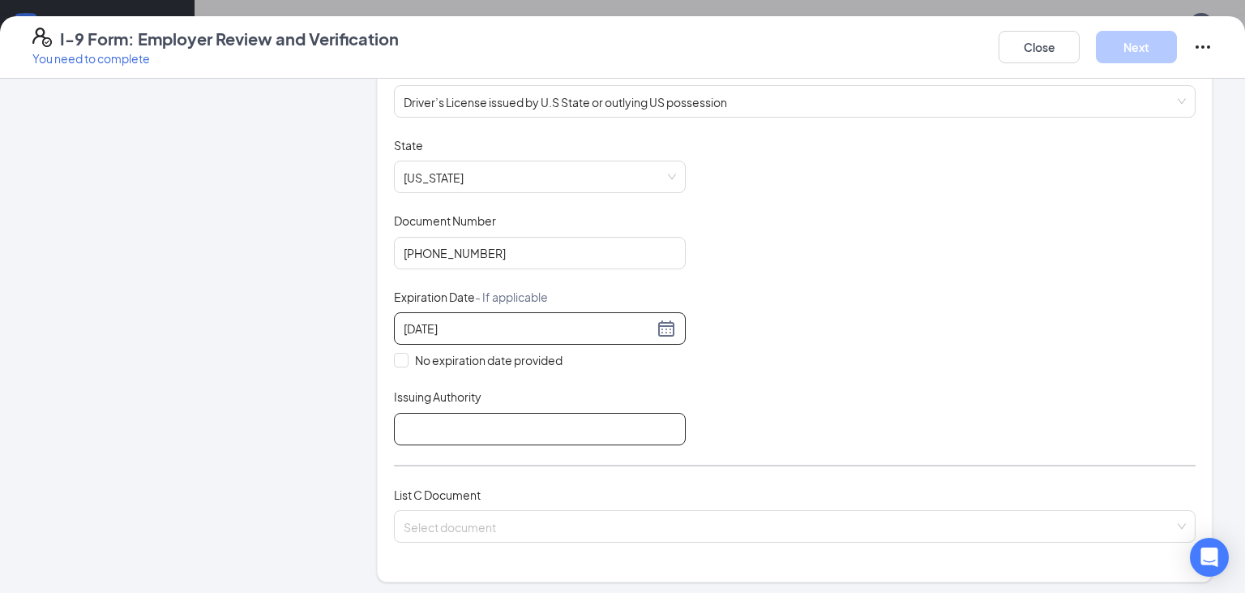
click at [417, 413] on input "Issuing Authority" at bounding box center [540, 429] width 292 height 32
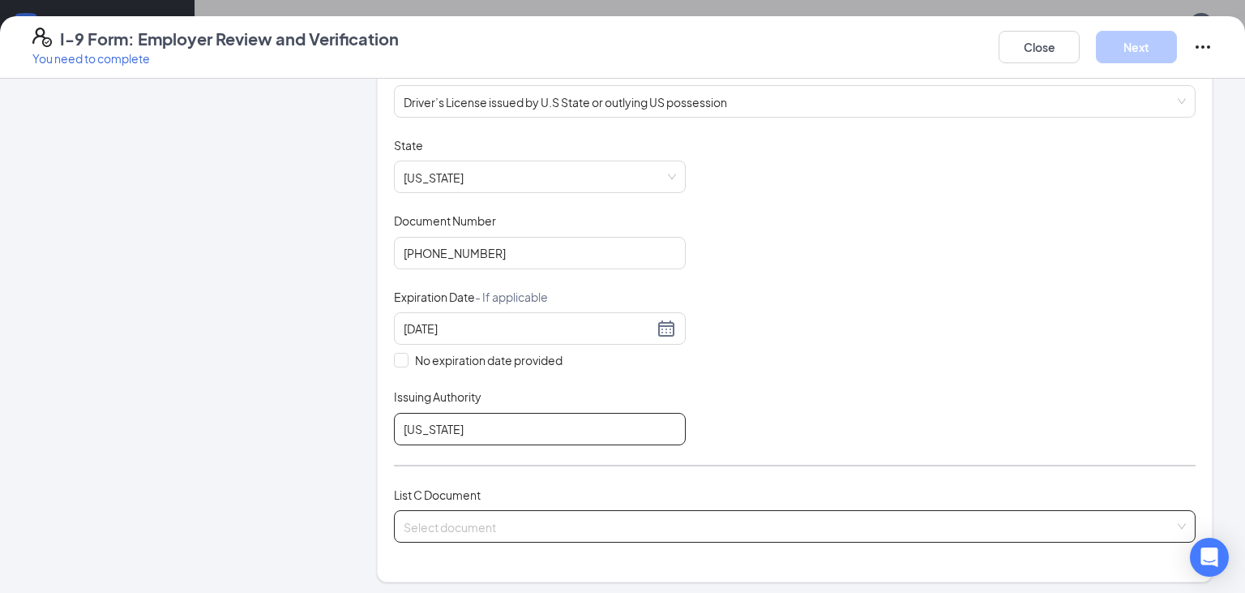
type input "[US_STATE]"
click at [488, 525] on input "search" at bounding box center [789, 523] width 771 height 24
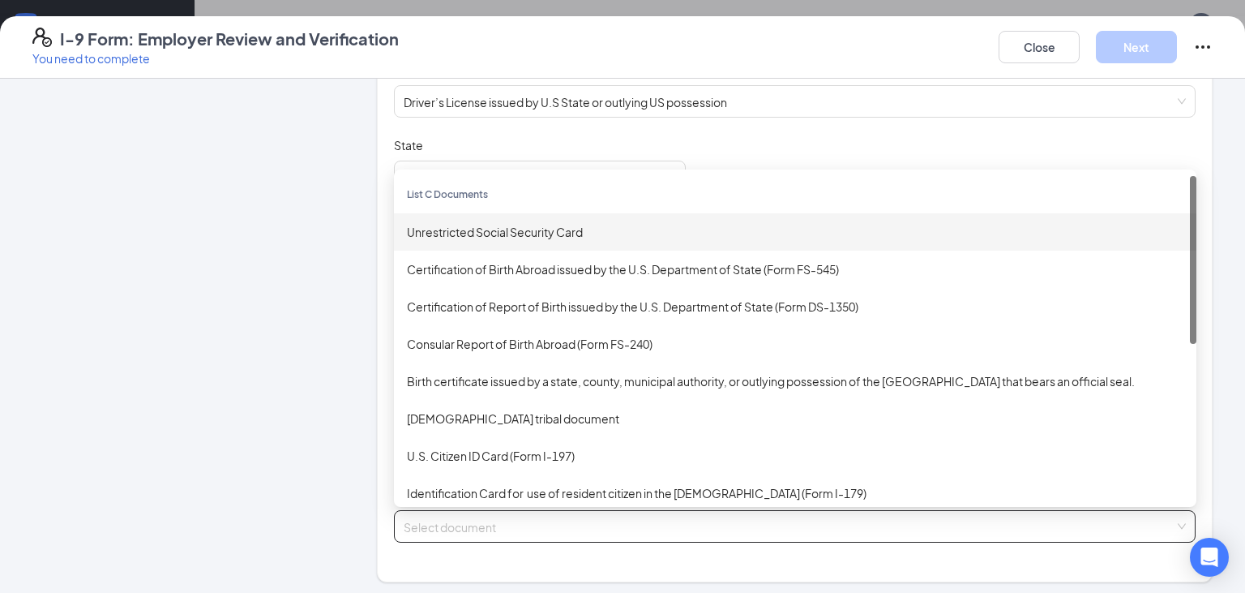
click at [555, 232] on div "Unrestricted Social Security Card" at bounding box center [795, 232] width 777 height 18
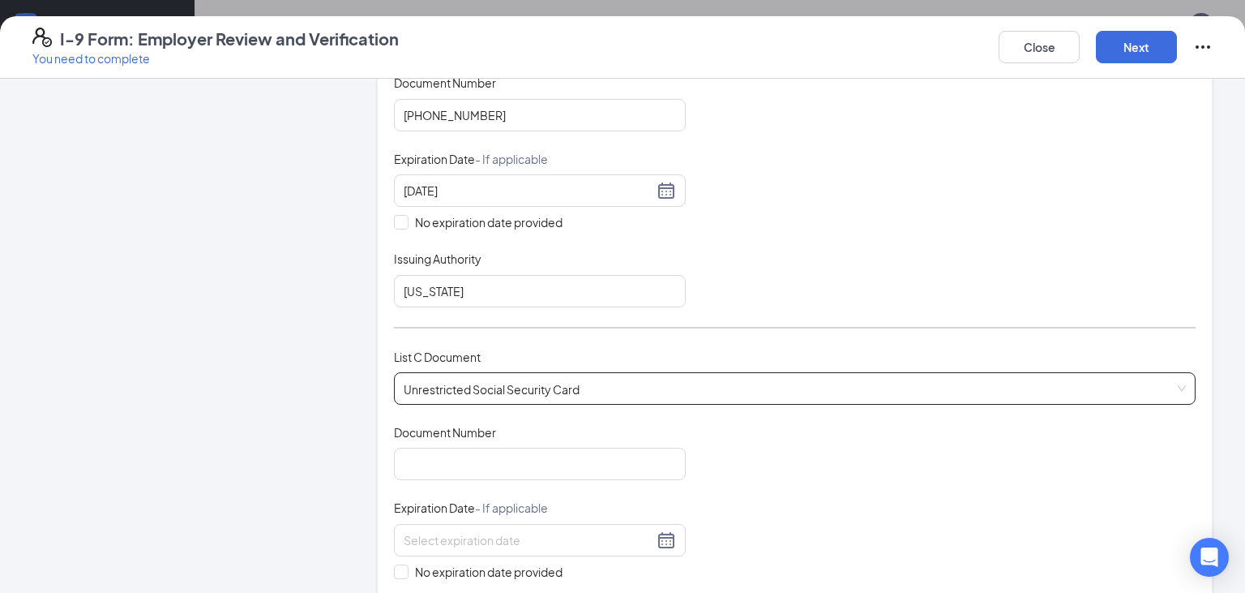
scroll to position [428, 0]
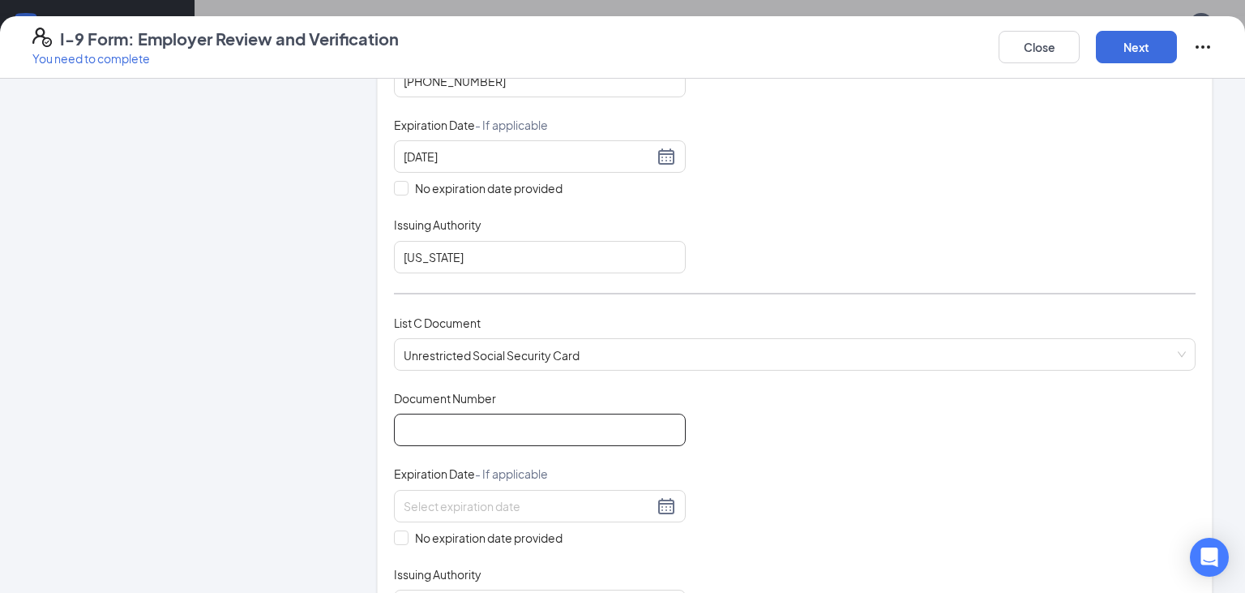
click at [486, 432] on input "Document Number" at bounding box center [540, 429] width 292 height 32
type input "304337899"
click at [961, 528] on div "Document Title Unrestricted Social Security Card Document Number 304337899 Expi…" at bounding box center [795, 506] width 802 height 232
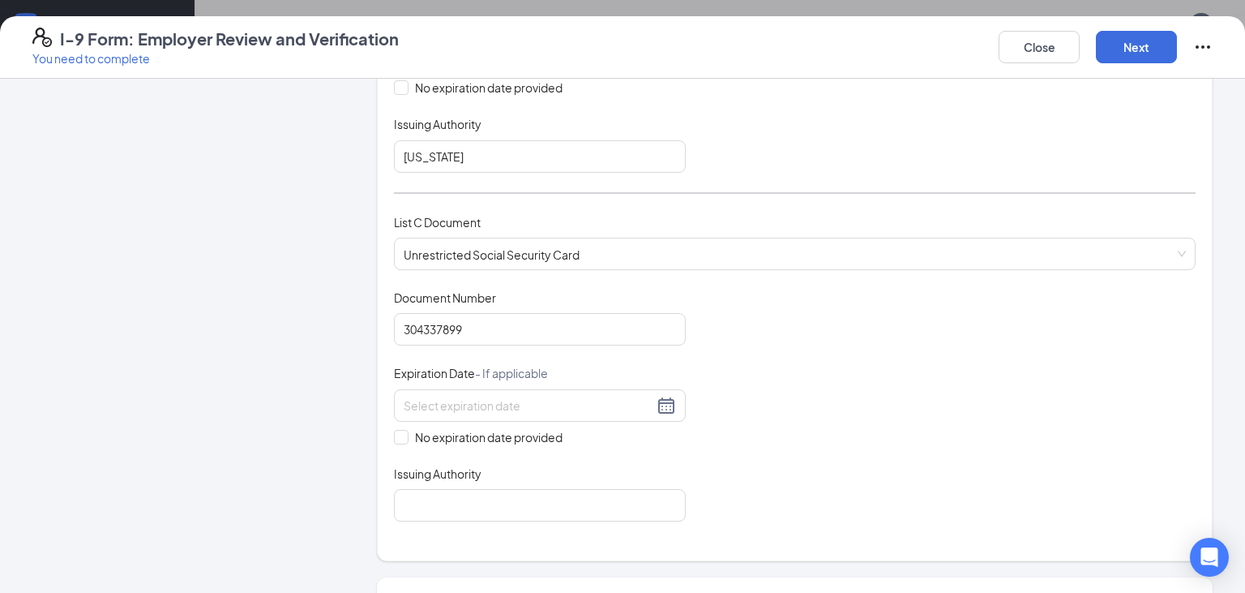
scroll to position [599, 0]
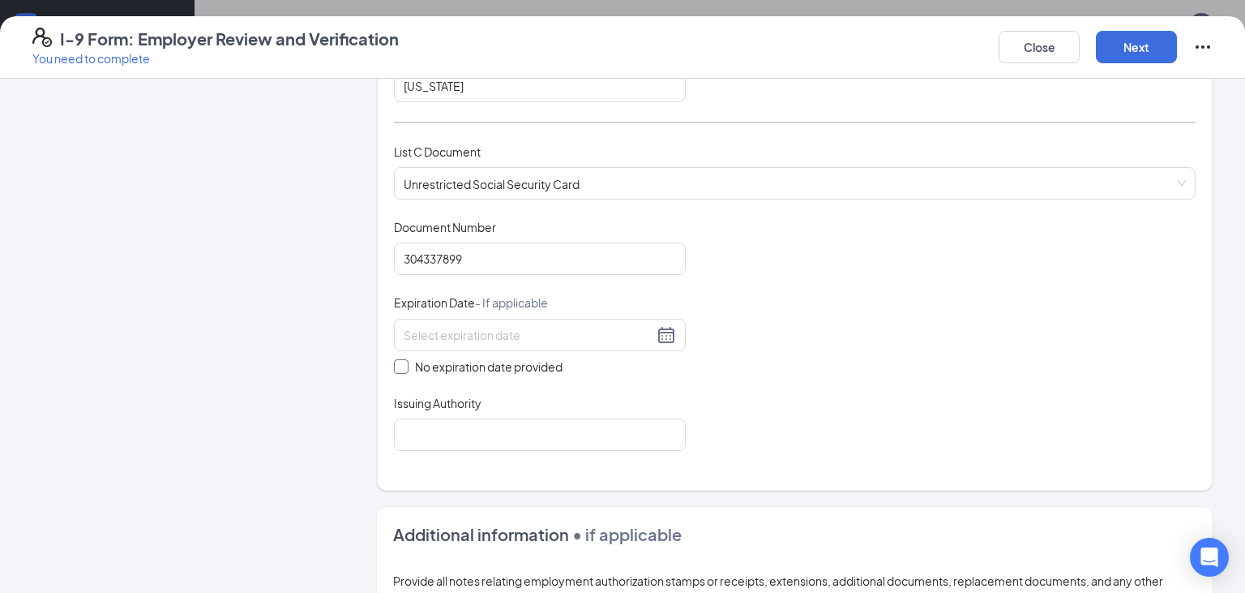
click at [409, 360] on span "No expiration date provided" at bounding box center [489, 367] width 161 height 18
click at [404, 364] on input "No expiration date provided" at bounding box center [399, 364] width 11 height 11
checkbox input "true"
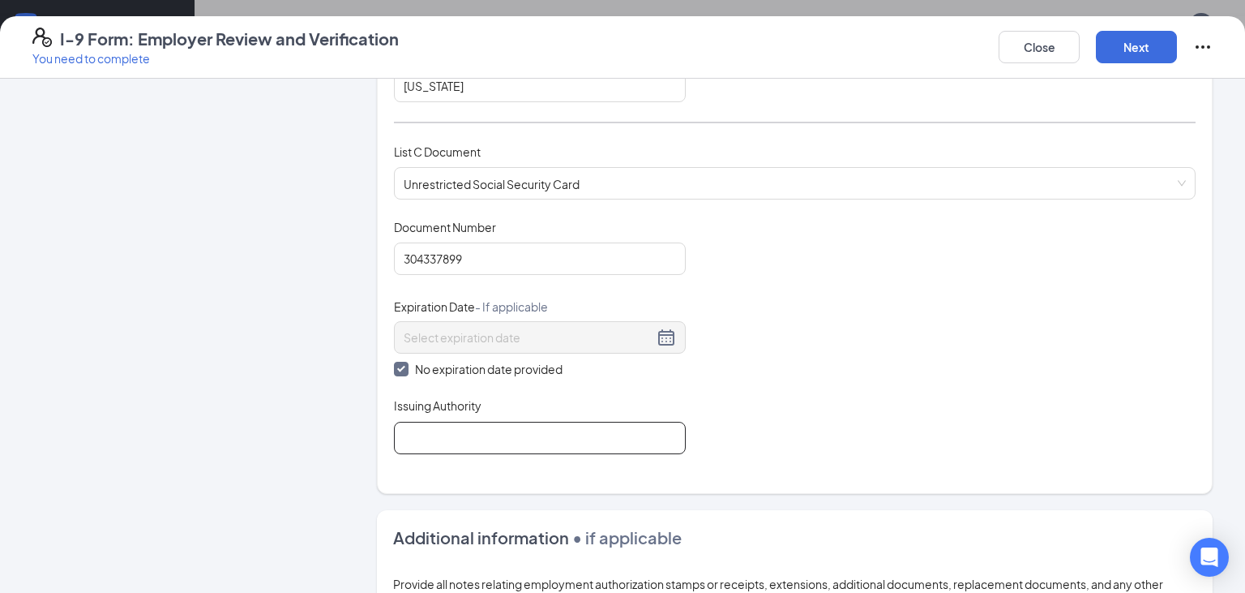
drag, startPoint x: 433, startPoint y: 436, endPoint x: 439, endPoint y: 430, distance: 8.6
click at [433, 435] on input "Issuing Authority" at bounding box center [540, 438] width 292 height 32
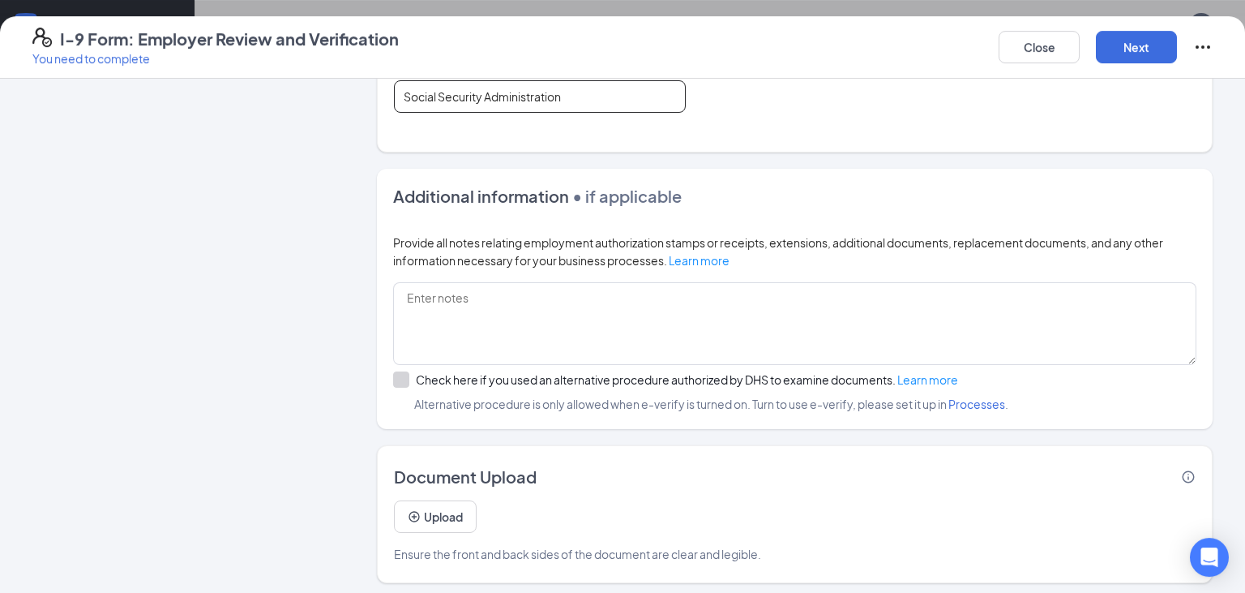
scroll to position [684, 0]
type input "Social Security Administration"
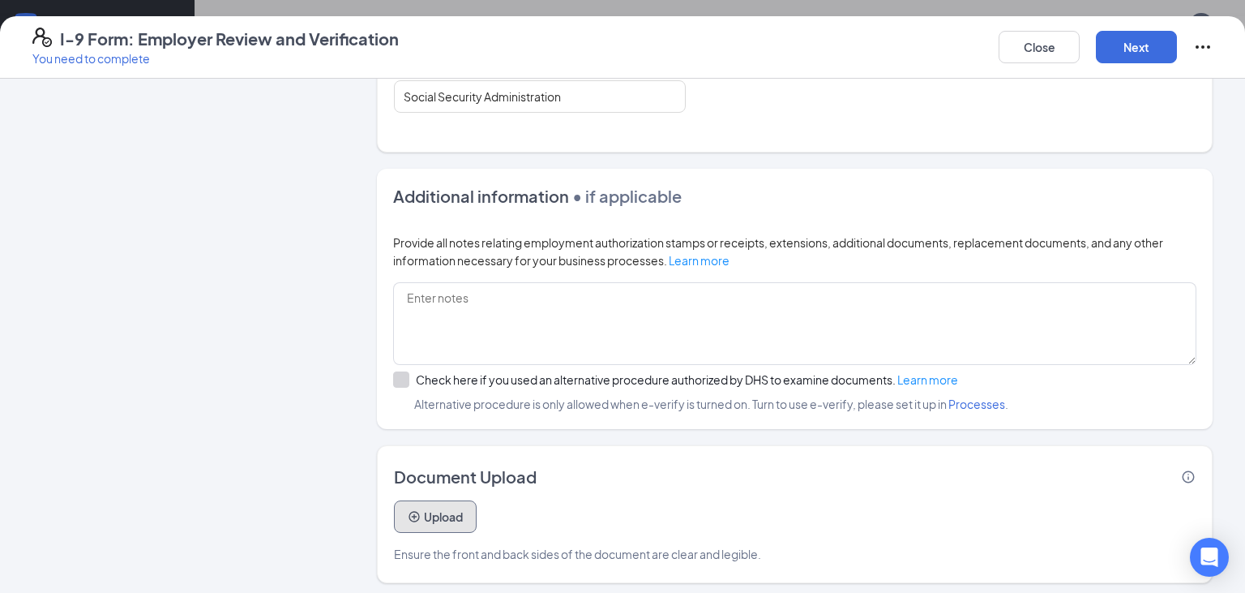
click at [452, 516] on button "Upload" at bounding box center [435, 516] width 83 height 32
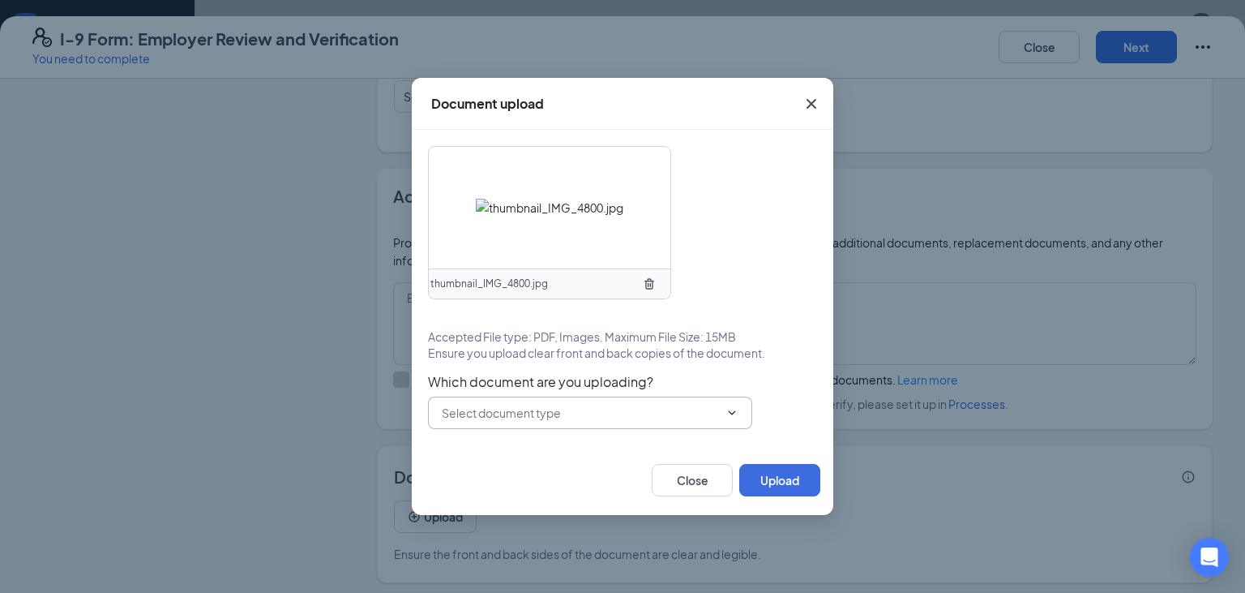
click at [572, 416] on input "text" at bounding box center [580, 413] width 277 height 18
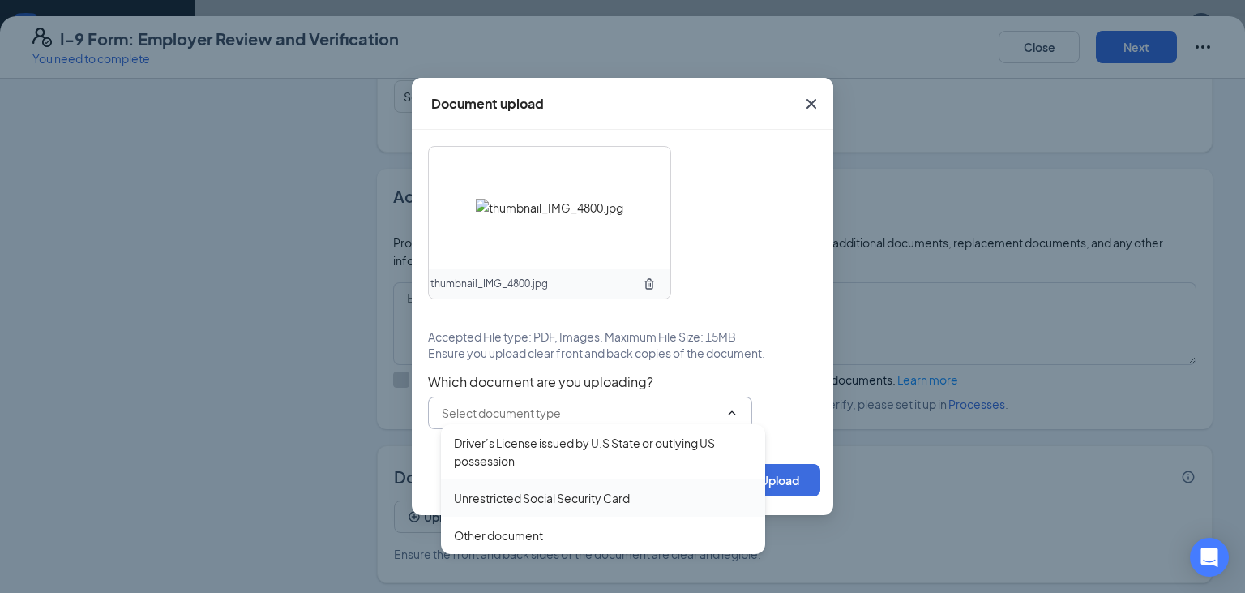
click at [560, 503] on div "Unrestricted Social Security Card" at bounding box center [542, 498] width 176 height 18
type input "Unrestricted Social Security Card"
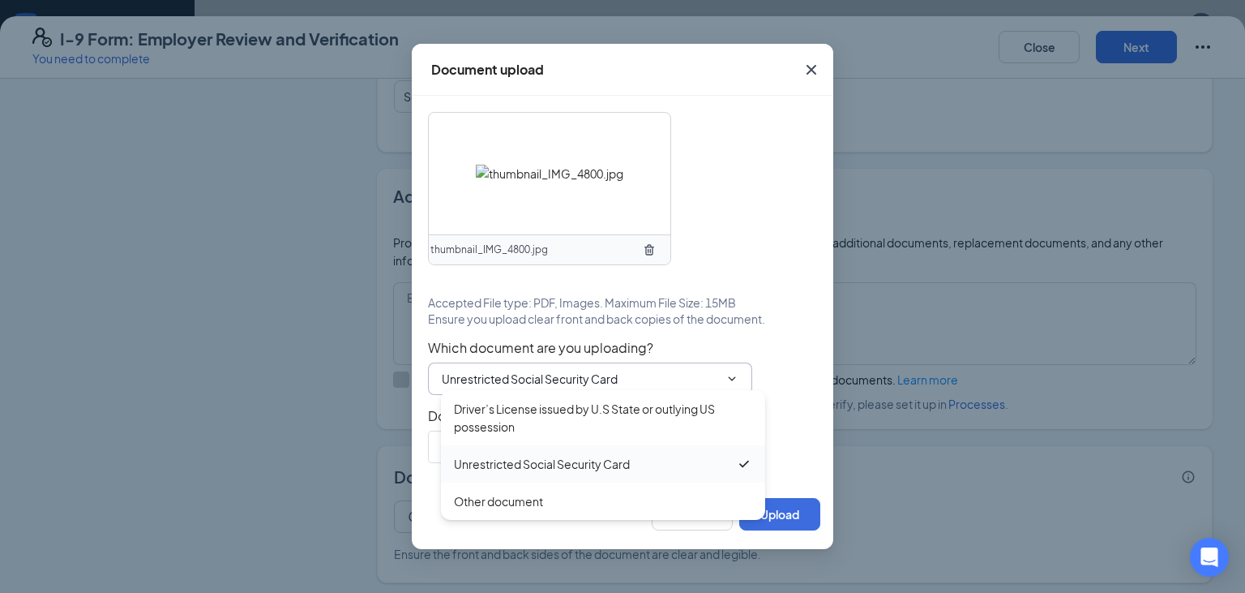
type input "Unrestricted Social Security Card"
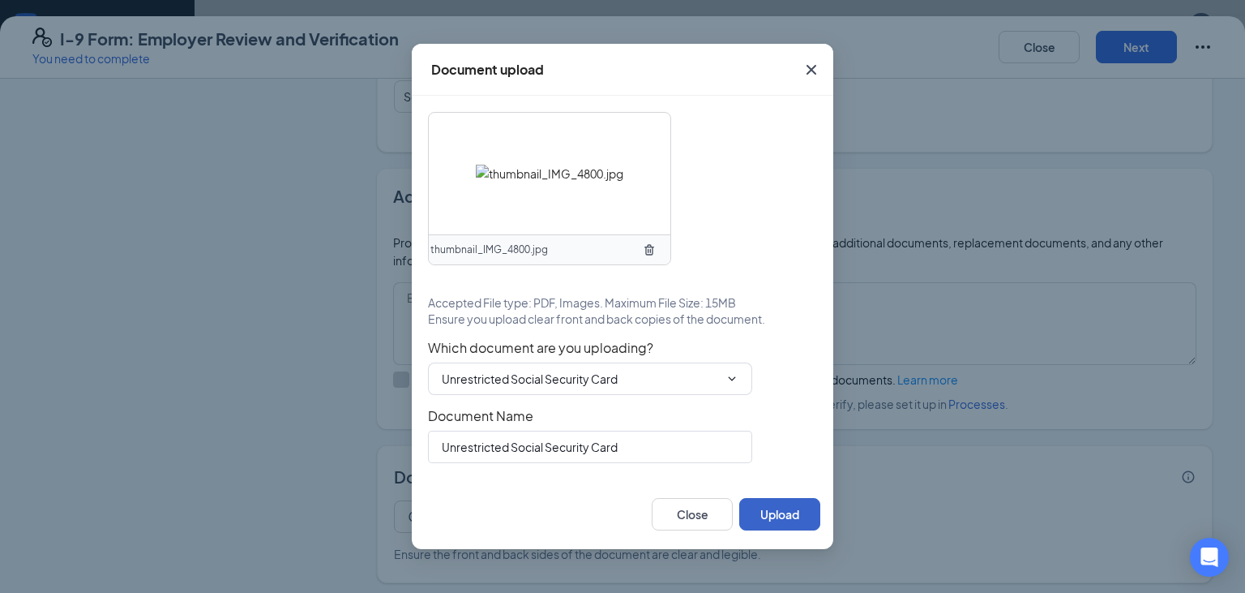
click at [779, 516] on button "Upload" at bounding box center [779, 514] width 81 height 32
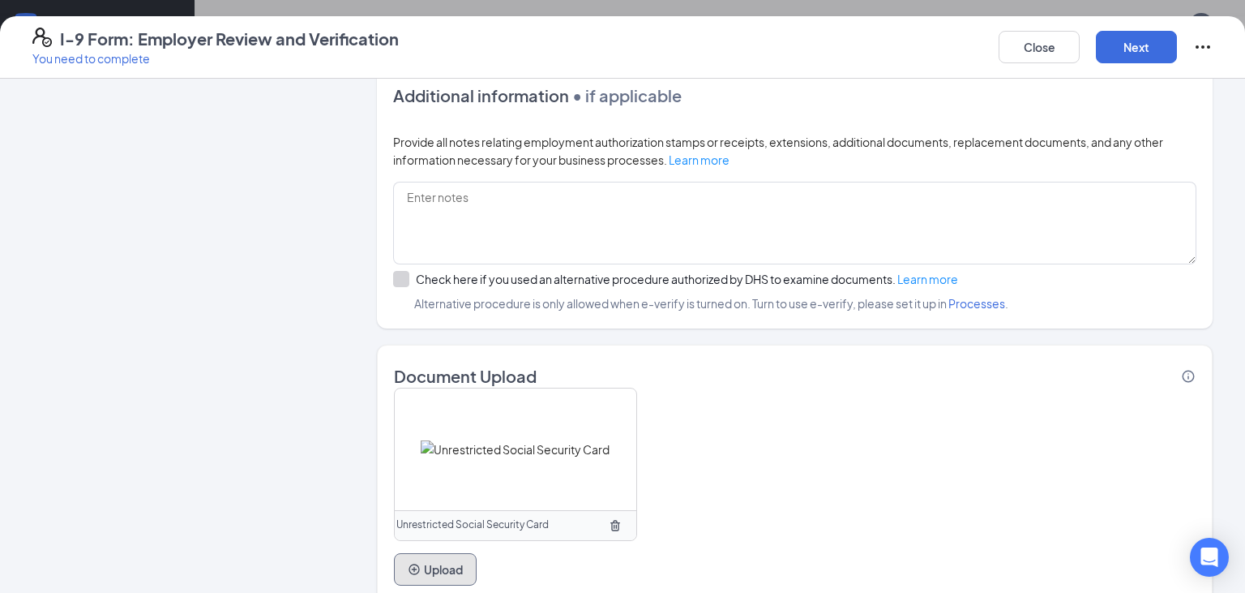
scroll to position [1093, 0]
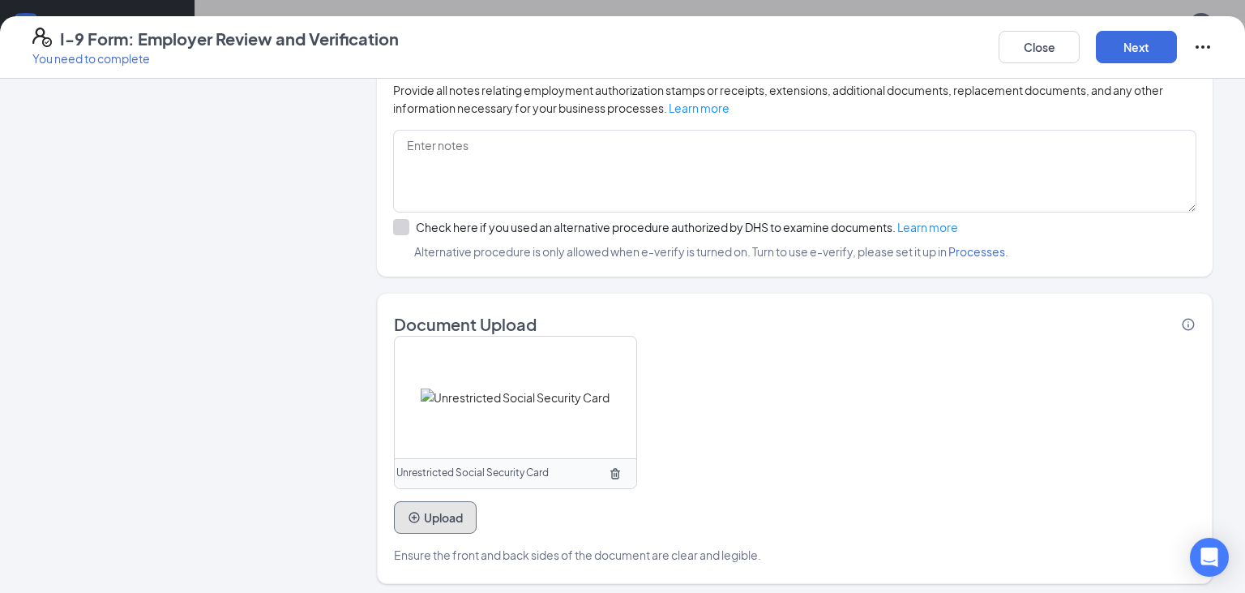
click at [452, 524] on button "Upload" at bounding box center [435, 517] width 83 height 32
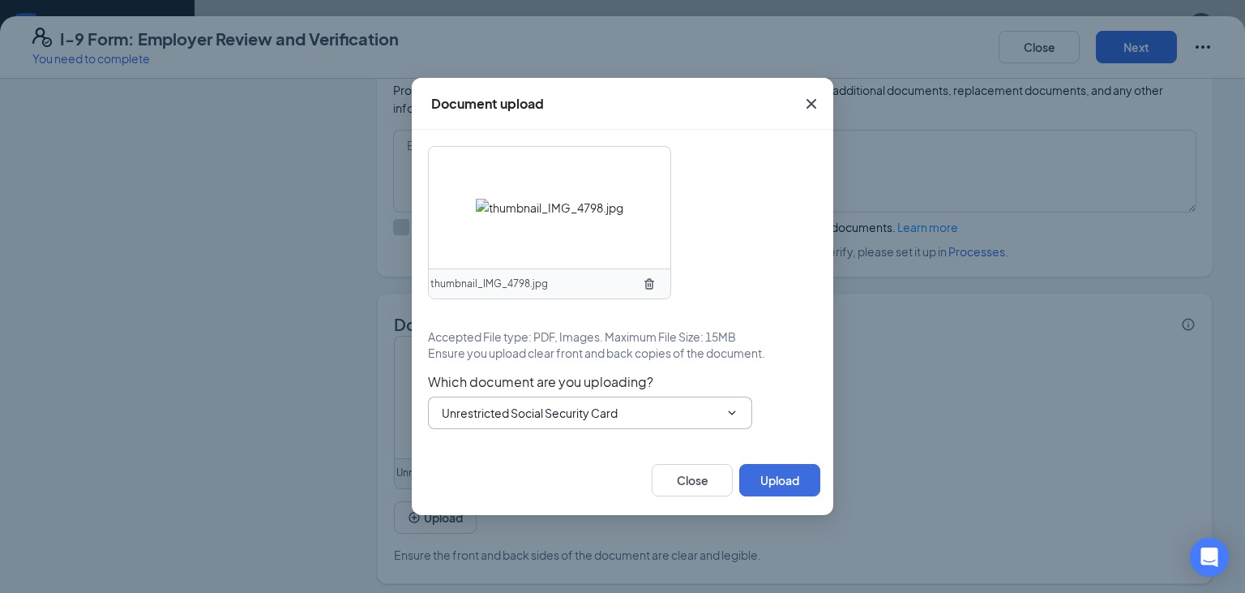
click at [678, 402] on span "Unrestricted Social Security Card Driver’s License issued by U.S State or outly…" at bounding box center [590, 412] width 324 height 32
click at [740, 417] on span "Unrestricted Social Security Card Driver’s License issued by U.S State or outly…" at bounding box center [590, 412] width 324 height 32
click at [734, 411] on icon "ChevronDown" at bounding box center [732, 412] width 13 height 13
click at [655, 410] on input "Unrestricted Social Security Card" at bounding box center [580, 413] width 277 height 18
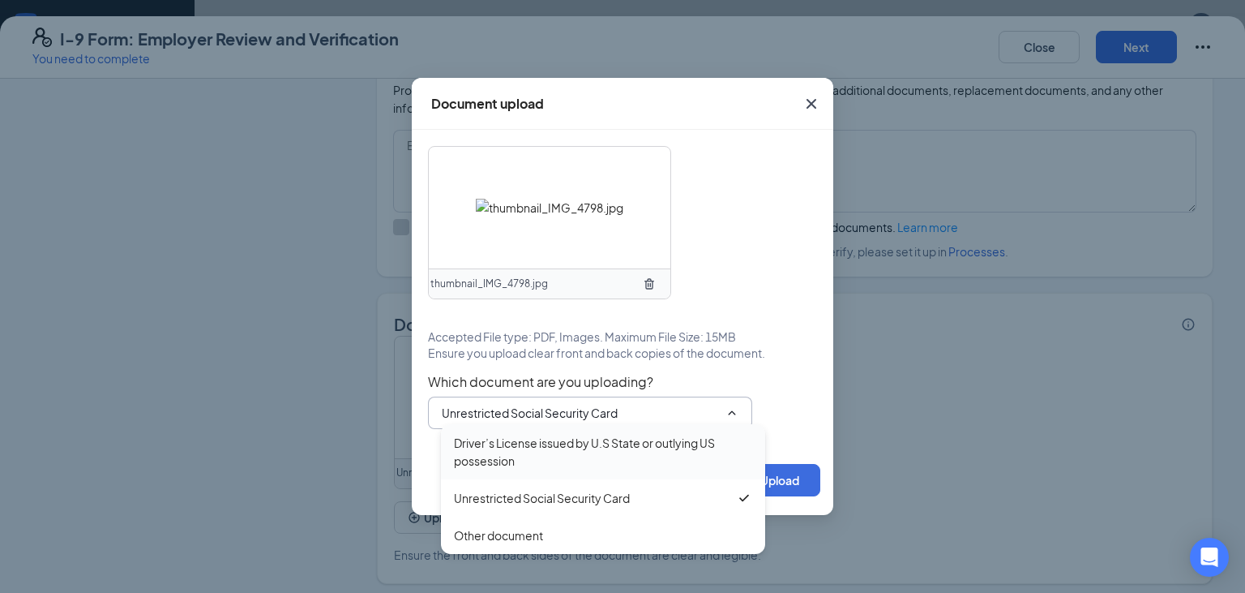
click at [583, 462] on div "Driver’s License issued by U.S State or outlying US possession" at bounding box center [603, 452] width 298 height 36
type input "Driver’s License issued by U.S State or outlying US possession"
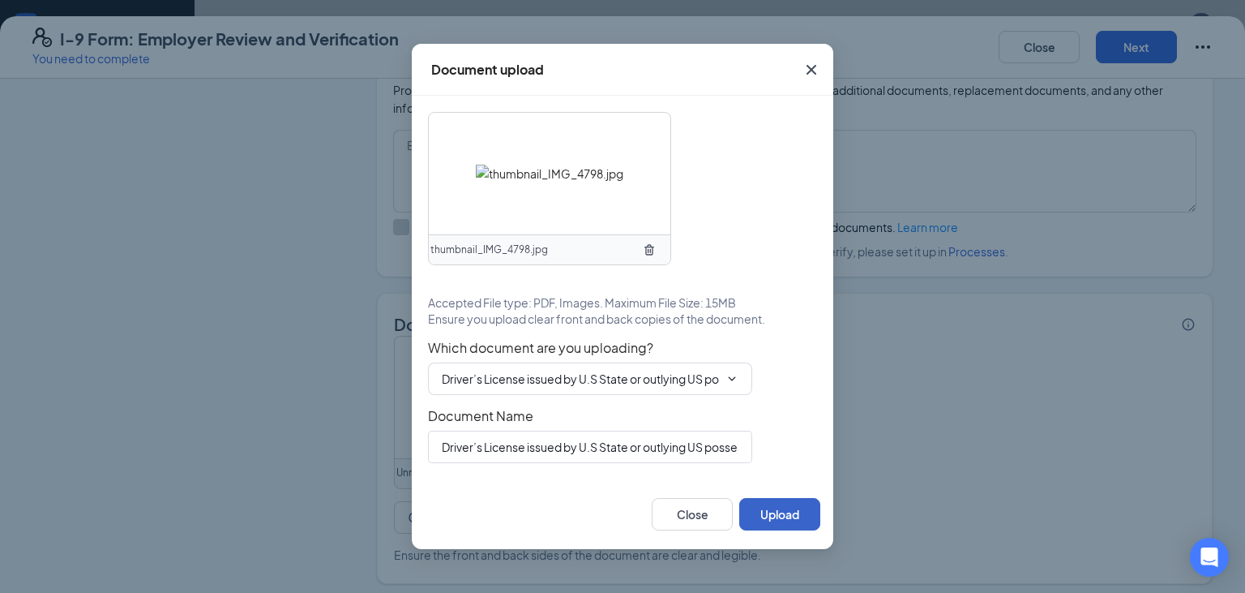
click at [777, 511] on button "Upload" at bounding box center [779, 514] width 81 height 32
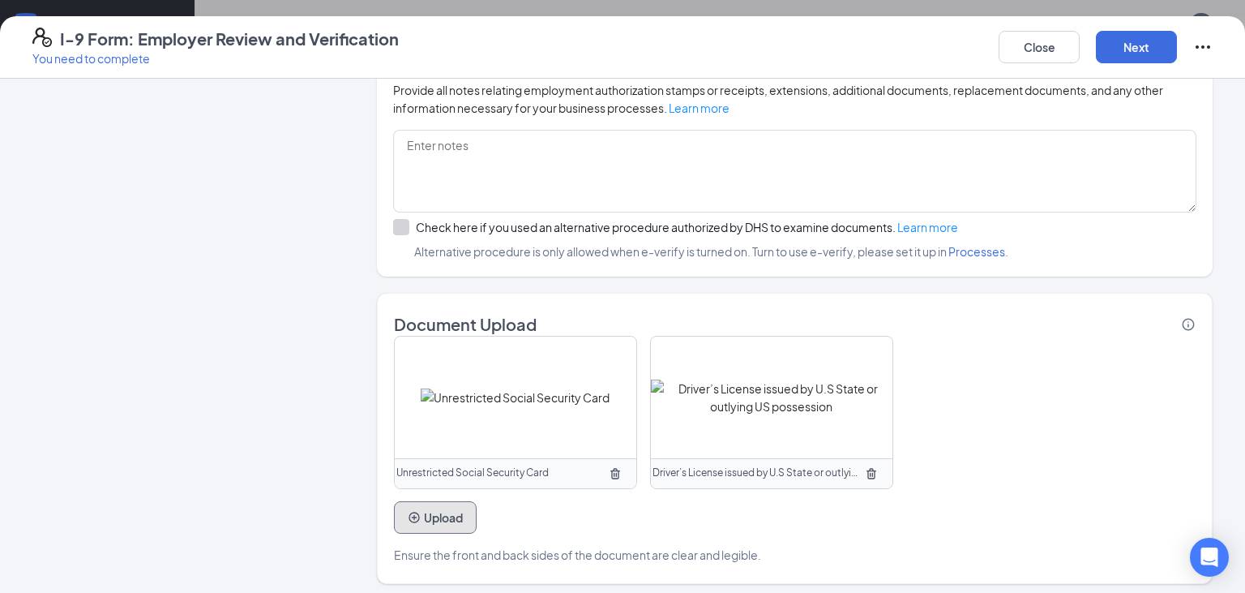
click at [423, 521] on button "Upload" at bounding box center [435, 517] width 83 height 32
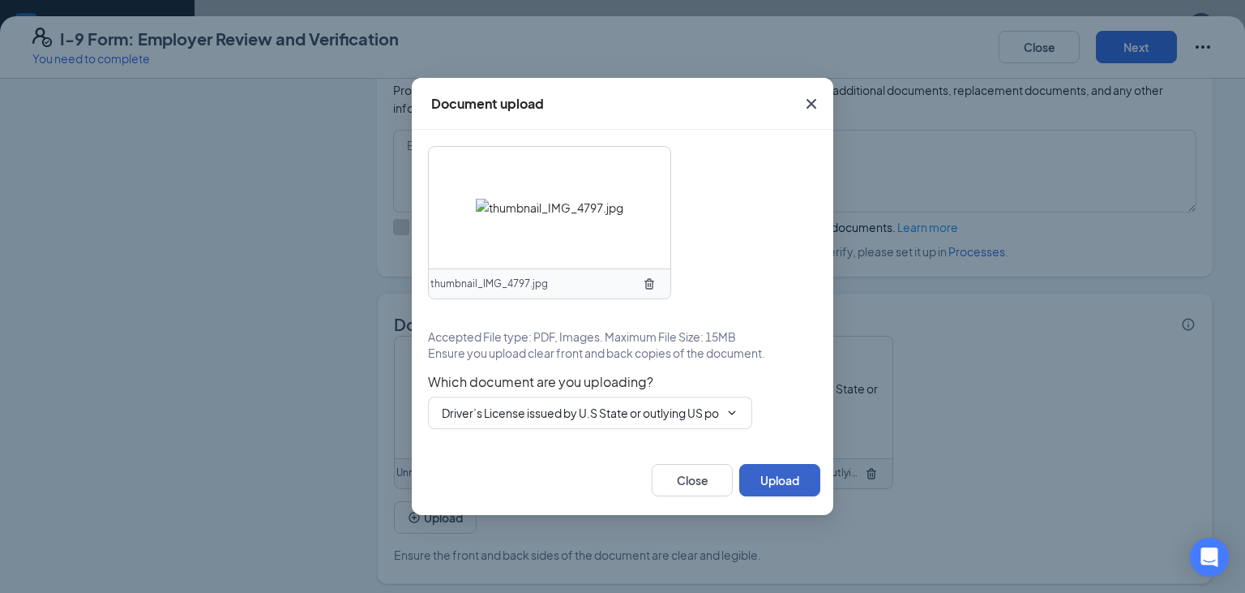
click at [783, 485] on button "Upload" at bounding box center [779, 480] width 81 height 32
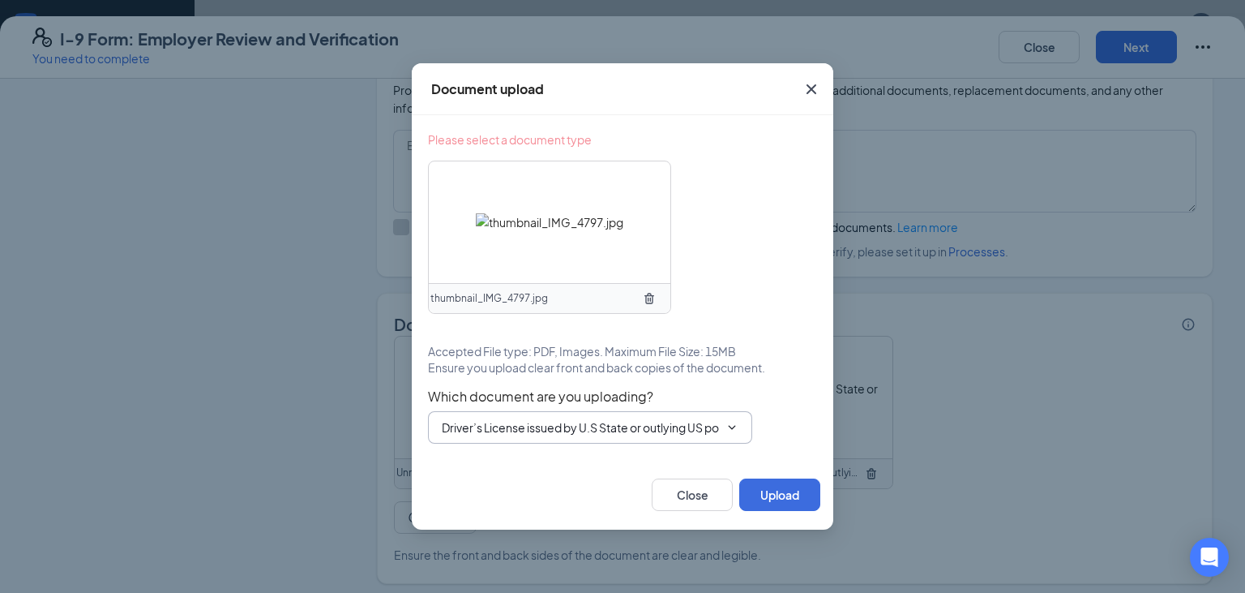
click at [720, 430] on span "Driver’s License issued by U.S State or outlying US possession Driver’s License…" at bounding box center [590, 427] width 324 height 32
click at [721, 430] on span "Driver’s License issued by U.S State or outlying US possession Driver’s License…" at bounding box center [590, 427] width 324 height 32
click at [681, 425] on input "Driver’s License issued by U.S State or outlying US possession" at bounding box center [580, 427] width 277 height 18
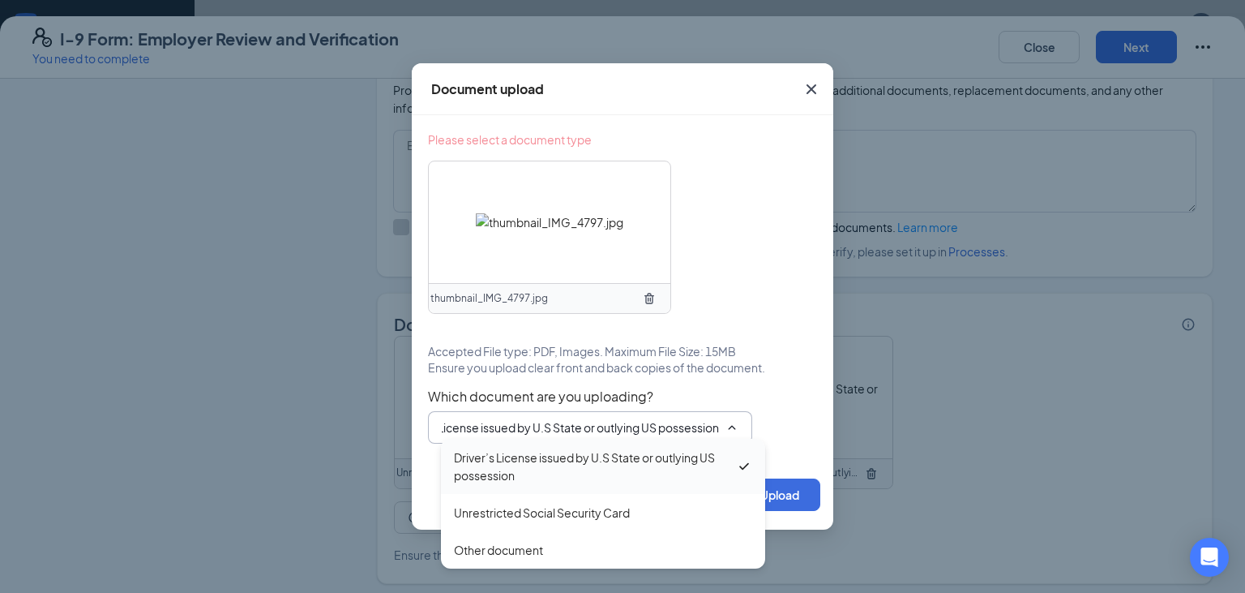
click at [642, 469] on div "Driver’s License issued by U.S State or outlying US possession" at bounding box center [595, 466] width 282 height 36
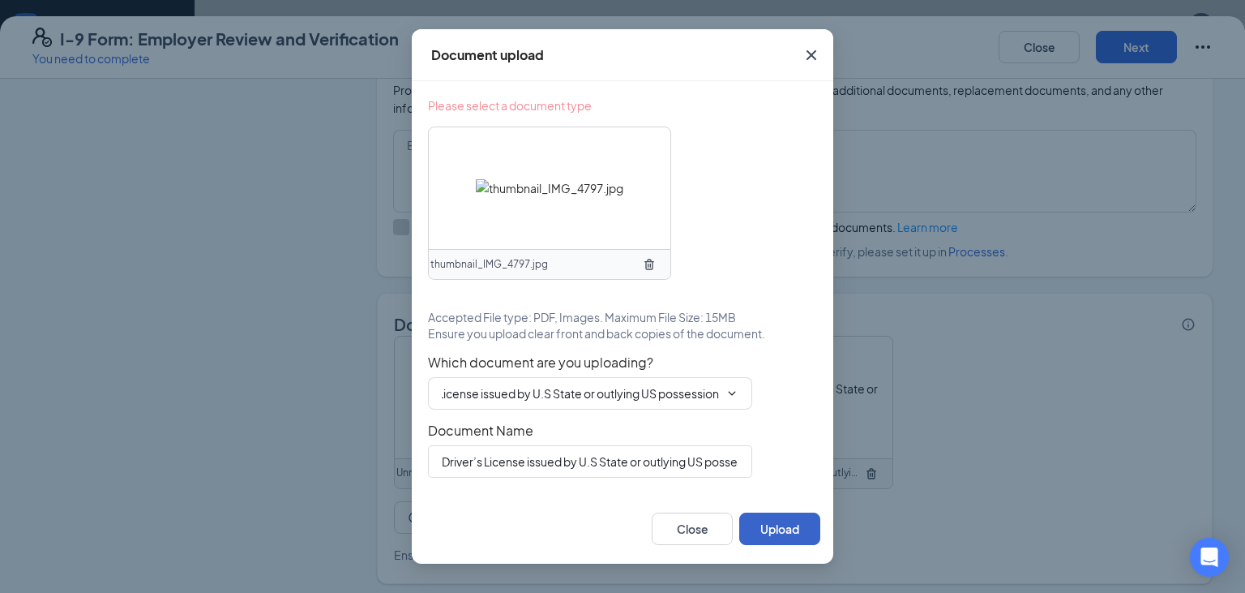
click at [787, 525] on button "Upload" at bounding box center [779, 528] width 81 height 32
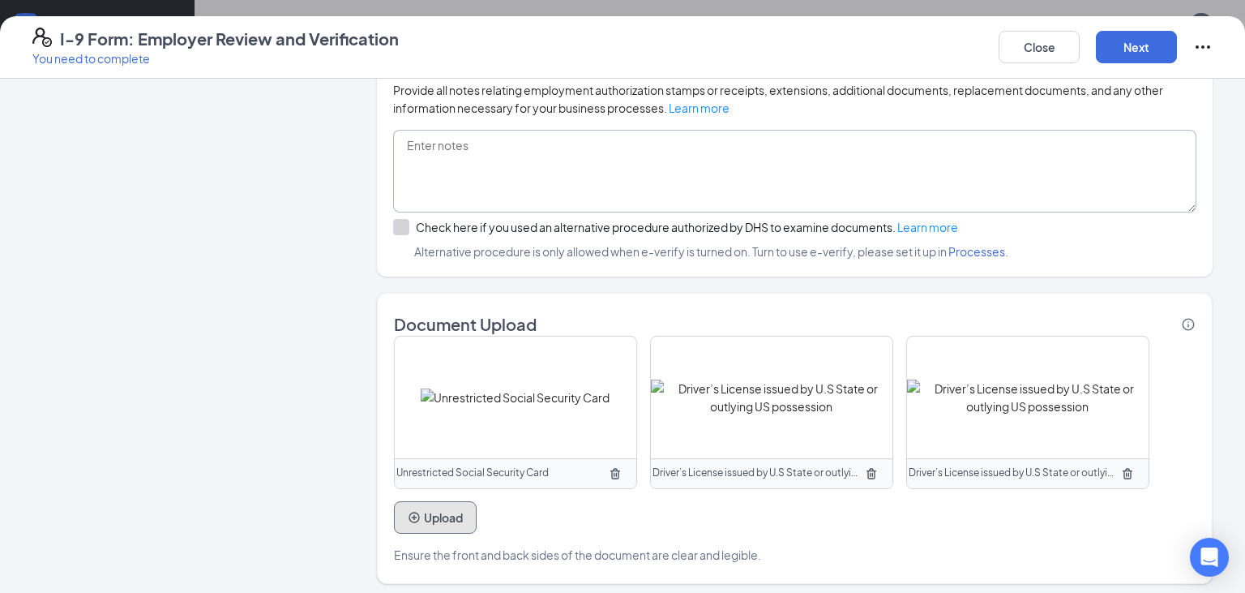
scroll to position [941, 0]
click at [1140, 50] on button "Next" at bounding box center [1136, 47] width 81 height 32
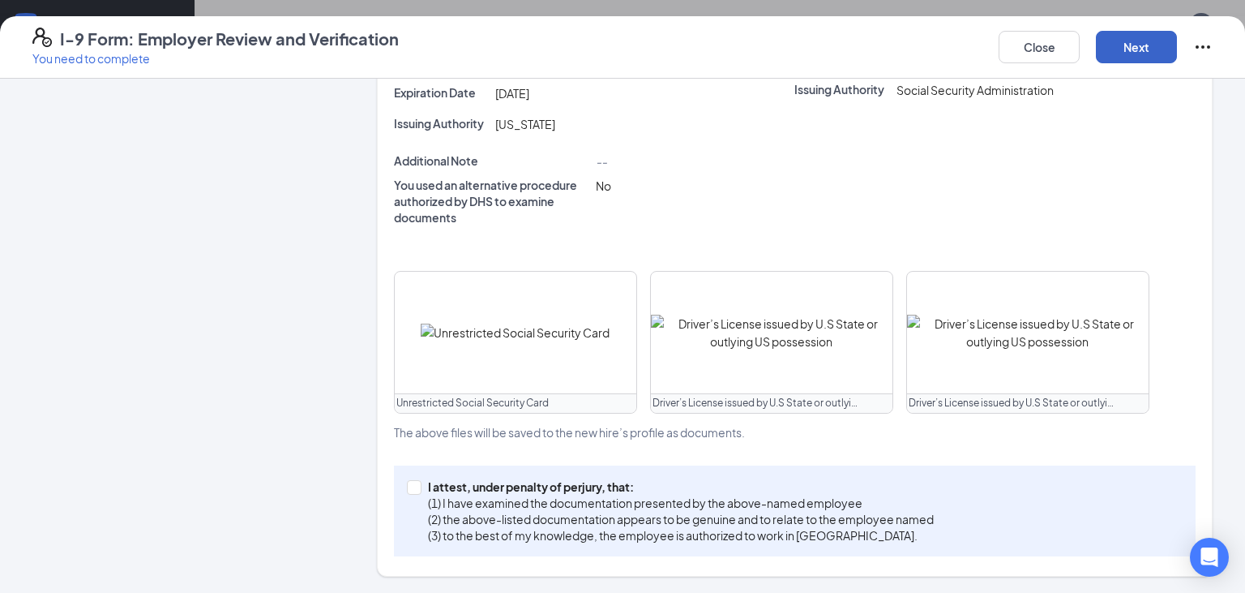
scroll to position [453, 0]
click at [417, 486] on input "I attest, under penalty of [PERSON_NAME], that: (1) I have examined the documen…" at bounding box center [412, 487] width 11 height 11
checkbox input "true"
click at [1138, 50] on button "Next" at bounding box center [1136, 47] width 81 height 32
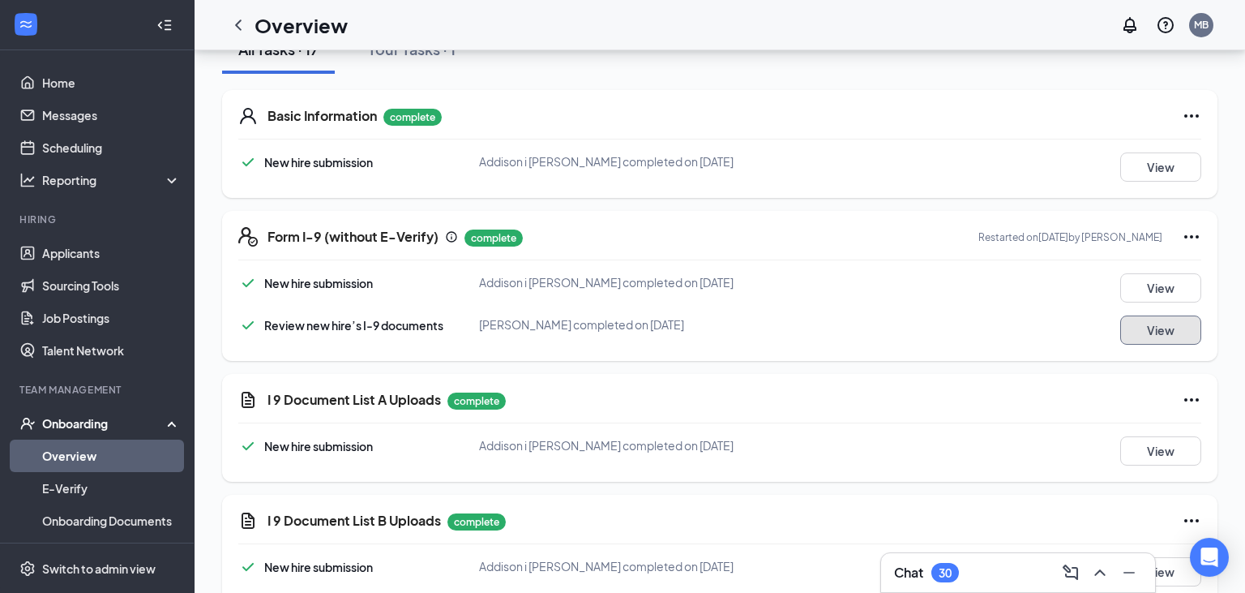
scroll to position [0, 0]
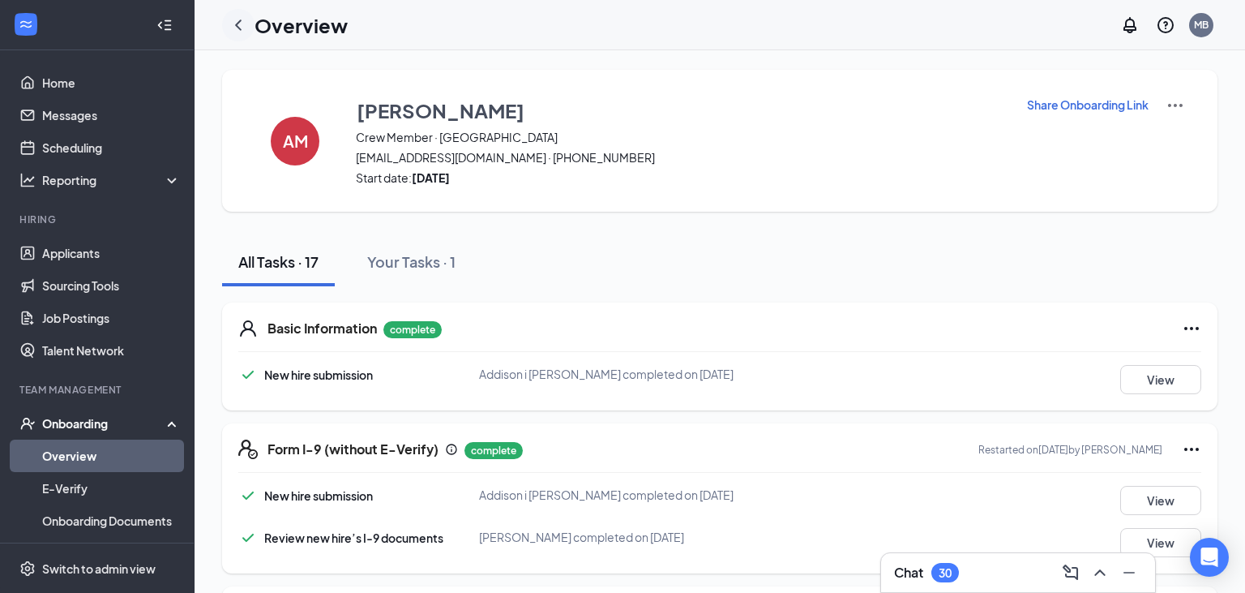
click at [238, 24] on icon "ChevronLeft" at bounding box center [238, 24] width 19 height 19
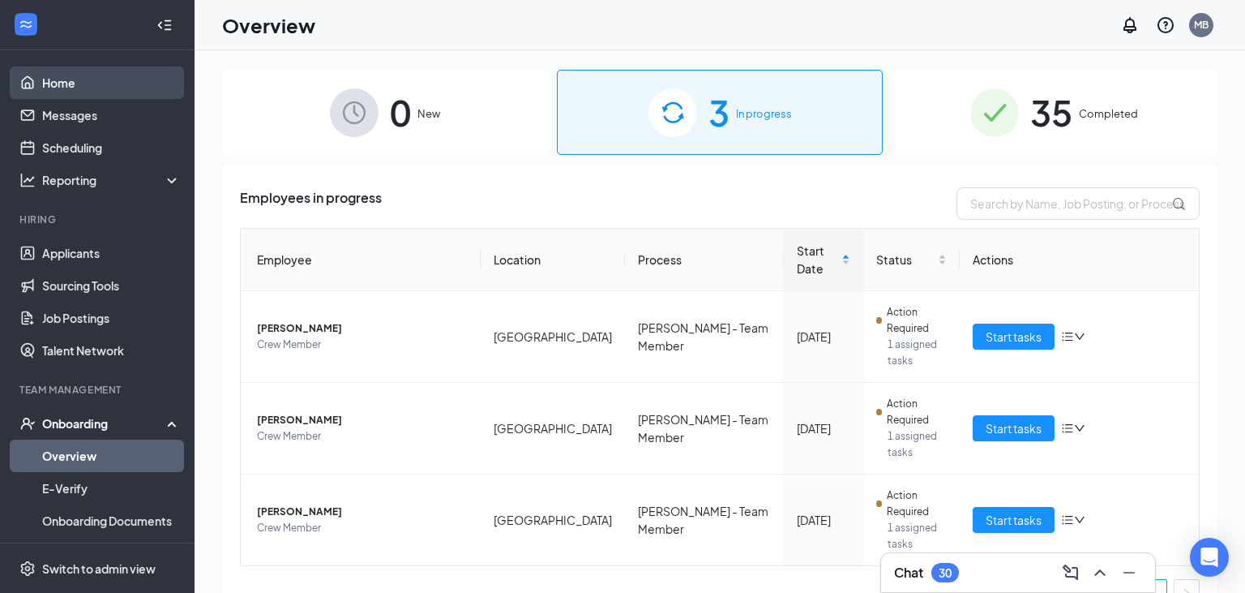
click at [60, 83] on link "Home" at bounding box center [111, 82] width 139 height 32
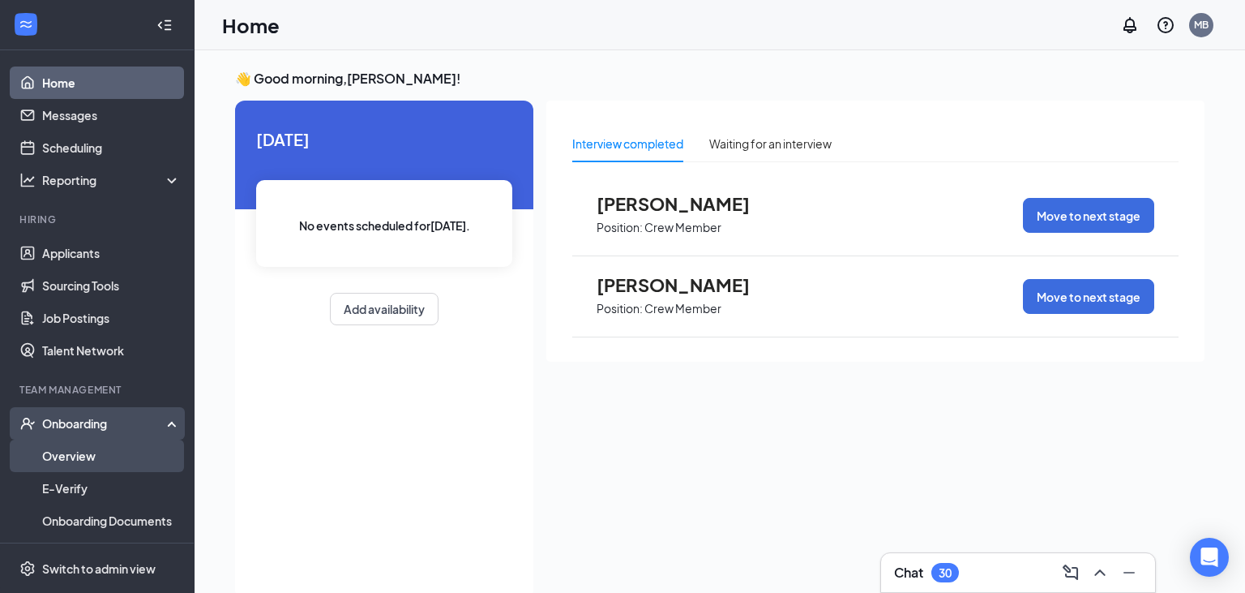
click at [76, 465] on link "Overview" at bounding box center [111, 455] width 139 height 32
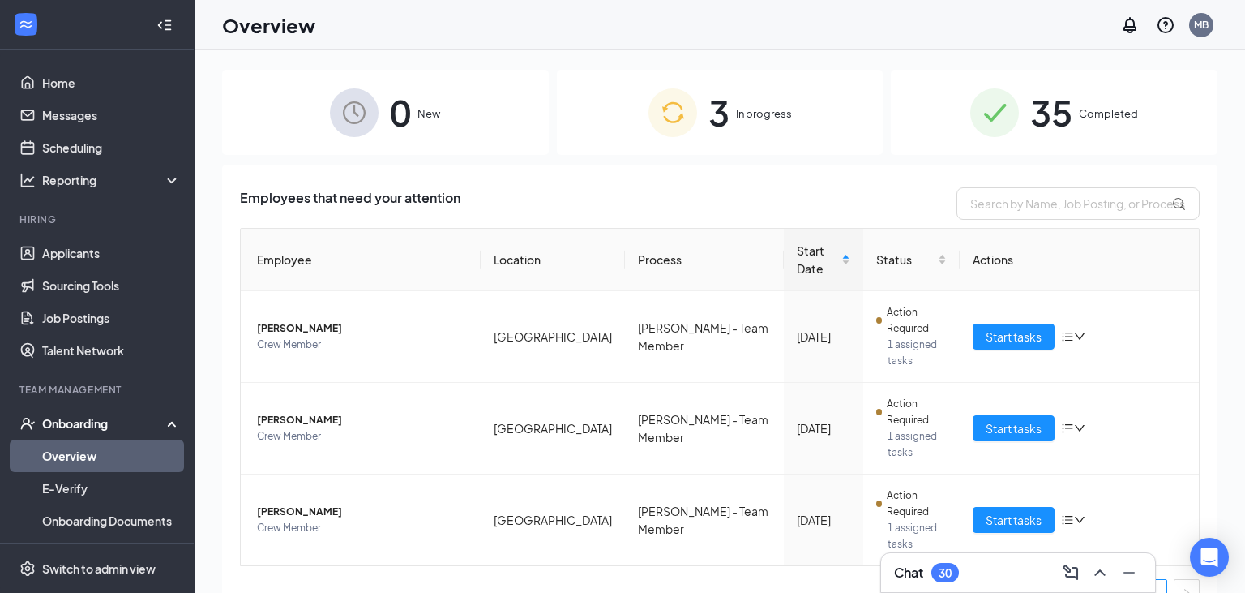
click at [394, 123] on span "0" at bounding box center [400, 112] width 21 height 56
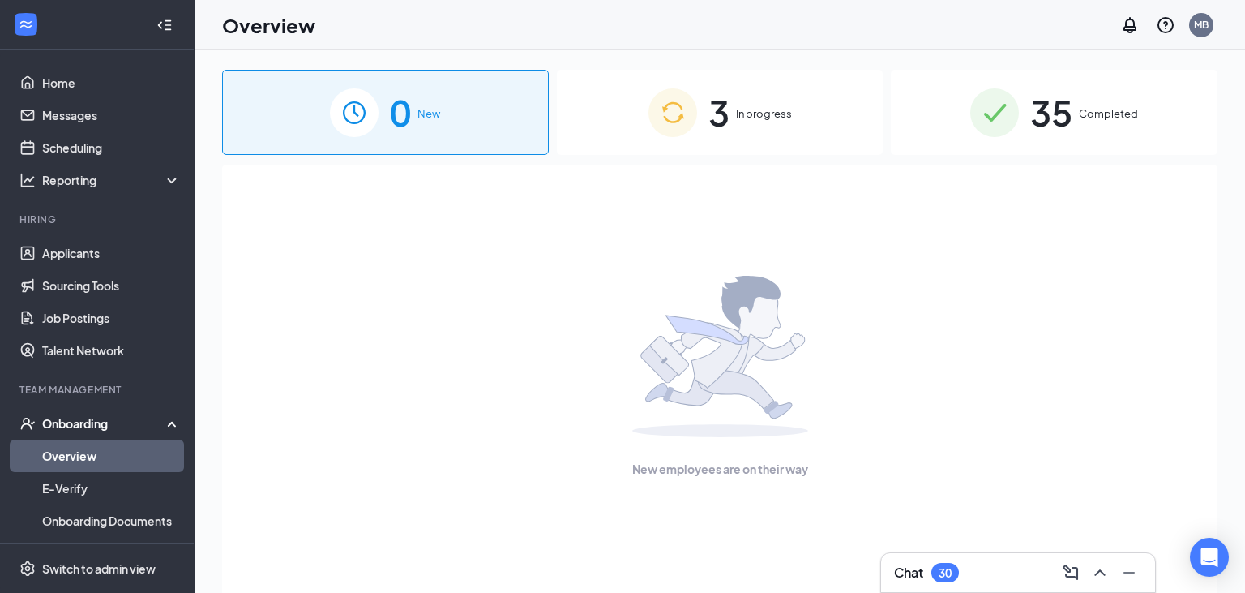
click at [995, 105] on img at bounding box center [994, 112] width 49 height 49
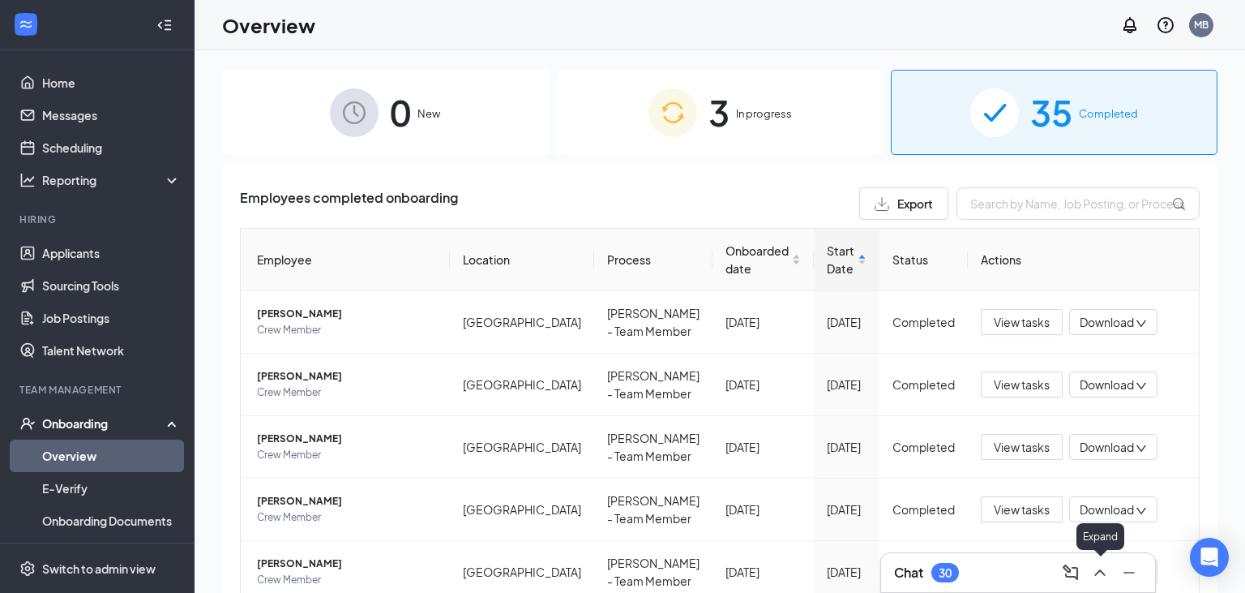
click at [1104, 572] on icon "ChevronUp" at bounding box center [1099, 572] width 19 height 19
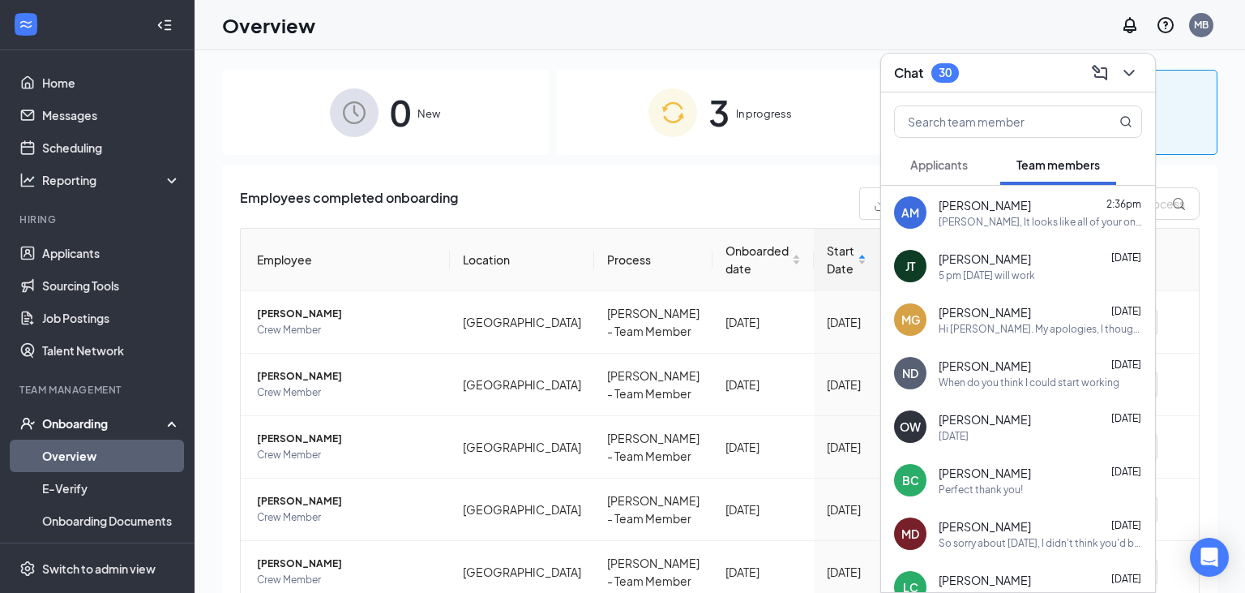
click at [1005, 255] on div "Julian Torres Sep 14" at bounding box center [1040, 259] width 203 height 16
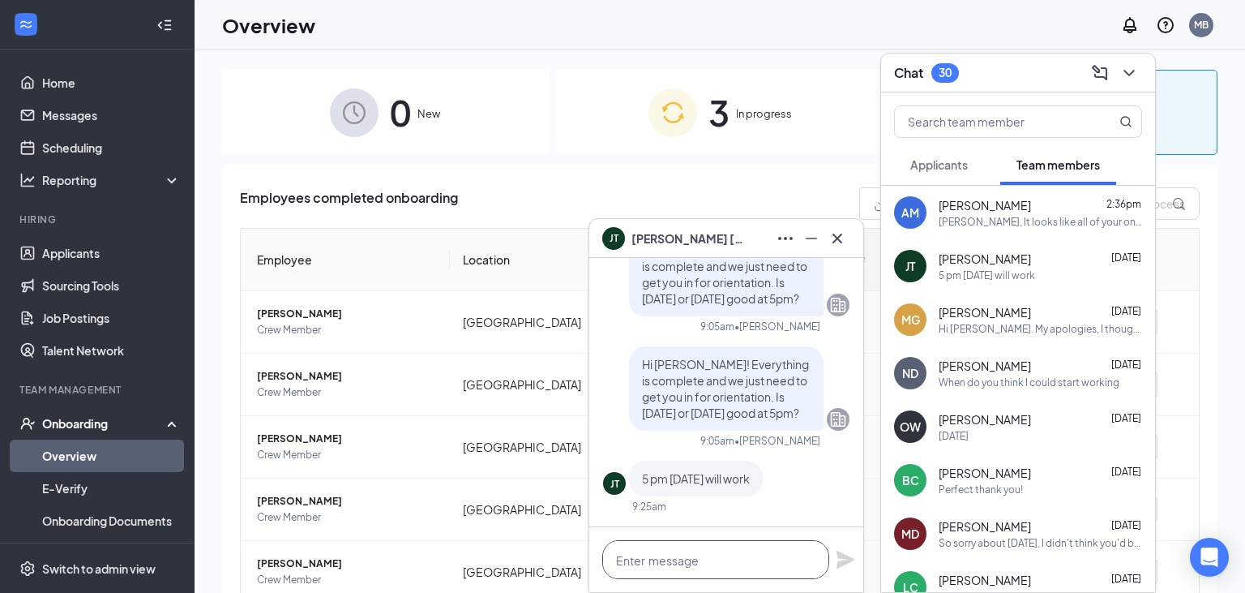
click at [712, 558] on textarea at bounding box center [715, 559] width 227 height 39
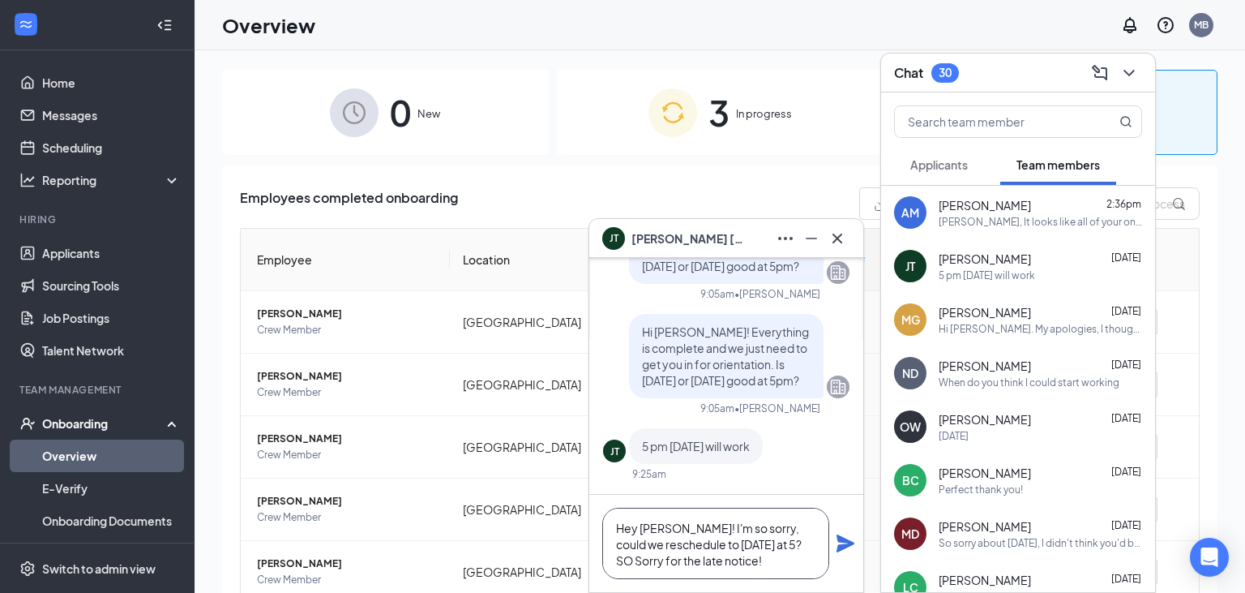
type textarea "Hey Julian! I'm so sorry, could we reschedule to tomorrow at 5? SO Sorry for th…"
click at [845, 555] on div "Hey Julian! I'm so sorry, could we reschedule to tomorrow at 5? SO Sorry for th…" at bounding box center [726, 543] width 274 height 97
click at [845, 549] on icon "Plane" at bounding box center [846, 543] width 18 height 18
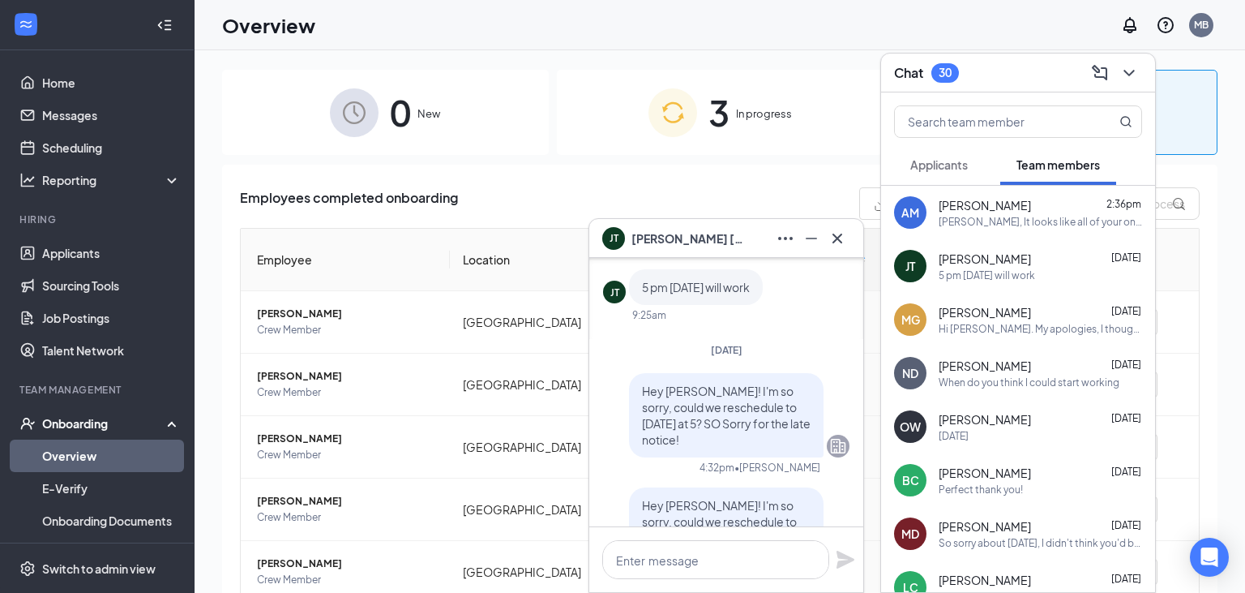
scroll to position [-171, 0]
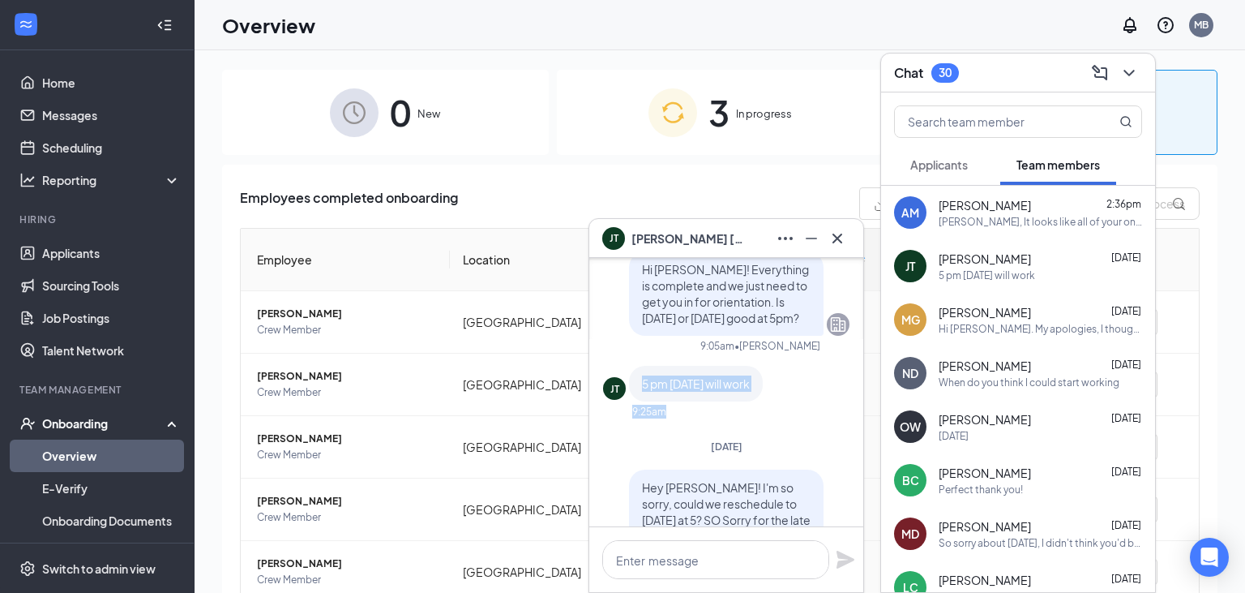
drag, startPoint x: 631, startPoint y: 446, endPoint x: 674, endPoint y: 439, distance: 43.6
click at [666, 418] on div "JT 5 pm tomorrow will work 9:25am" at bounding box center [726, 392] width 246 height 53
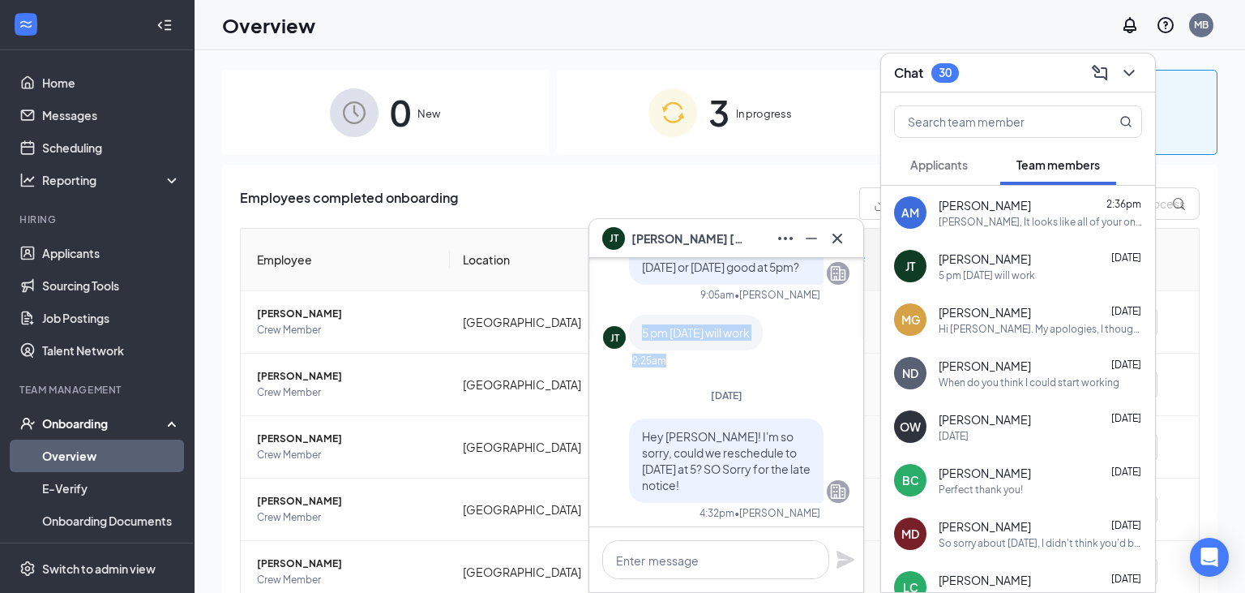
scroll to position [-85, 0]
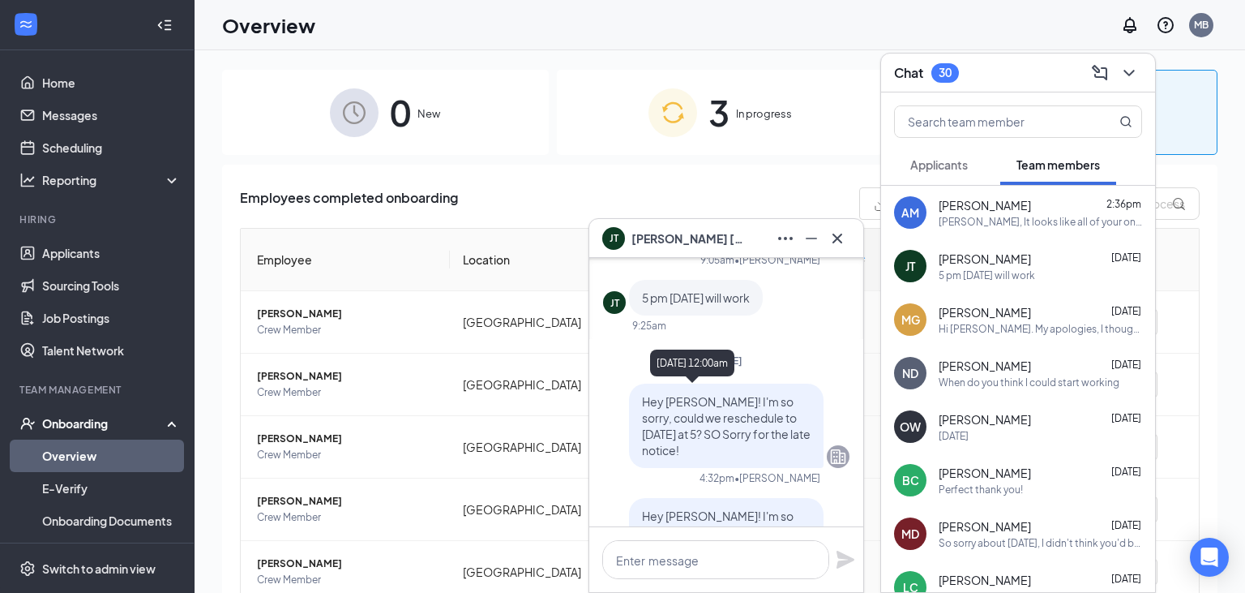
click at [790, 367] on div "[DATE]" at bounding box center [726, 360] width 246 height 14
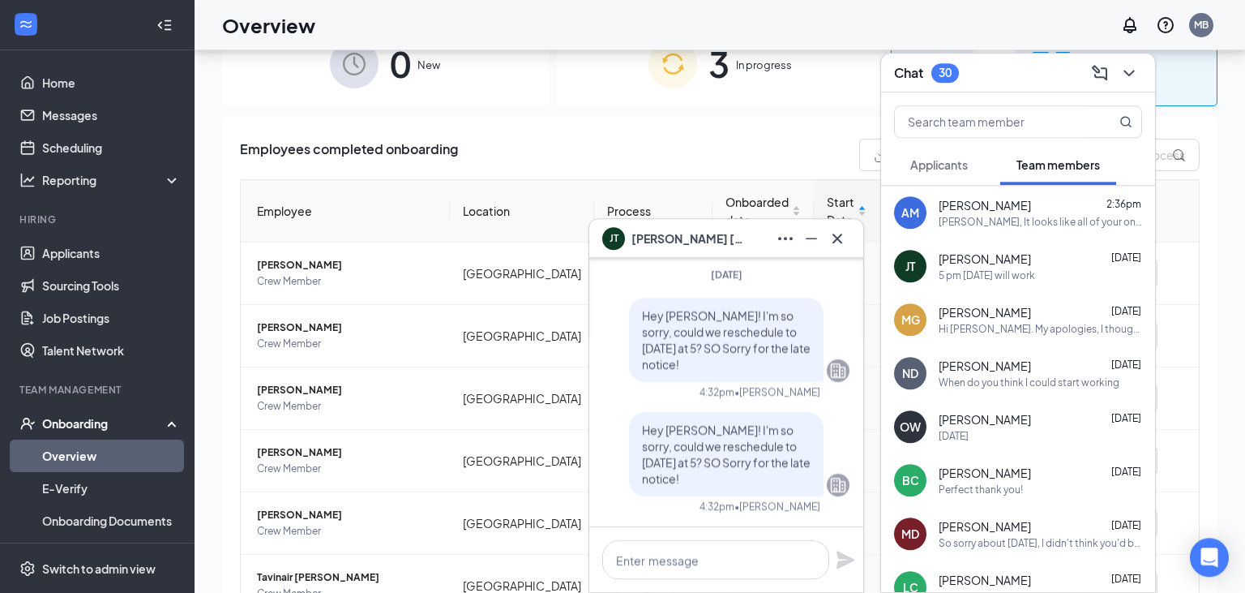
scroll to position [73, 0]
